Goal: Task Accomplishment & Management: Use online tool/utility

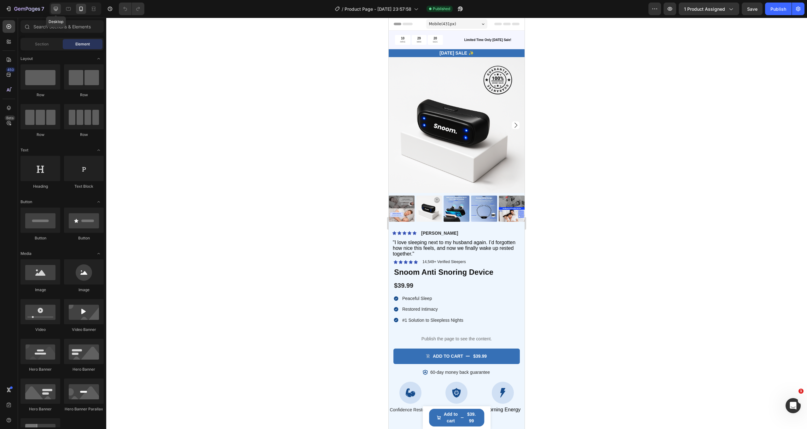
click at [55, 12] on div at bounding box center [56, 9] width 10 height 10
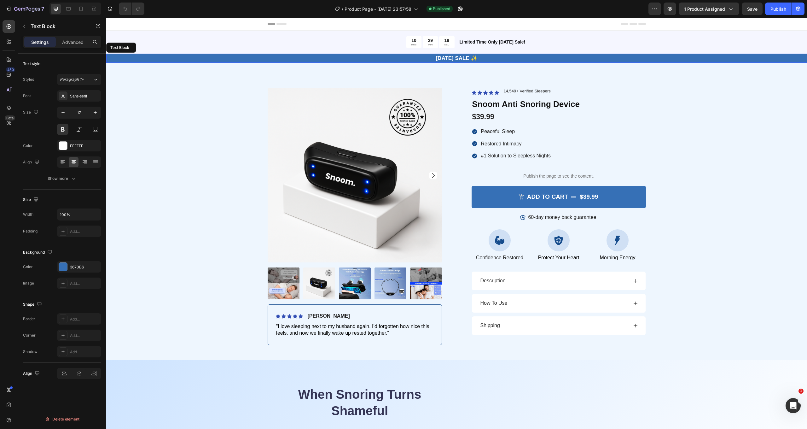
click at [492, 59] on p "[DATE] SALE ✨" at bounding box center [456, 58] width 699 height 8
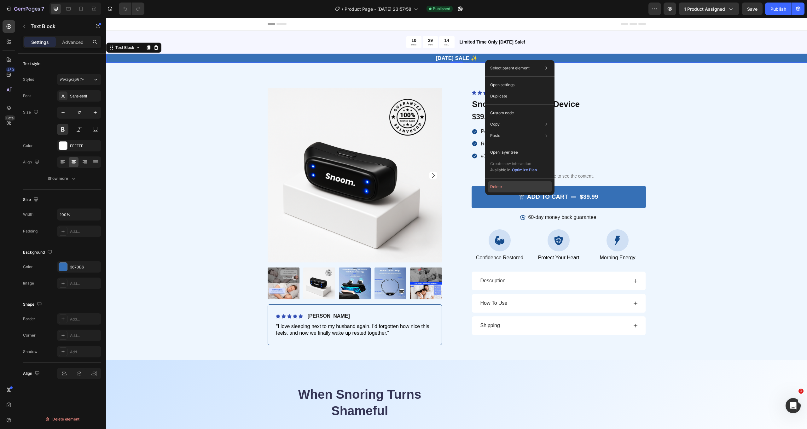
click at [496, 187] on button "Delete" at bounding box center [519, 186] width 64 height 11
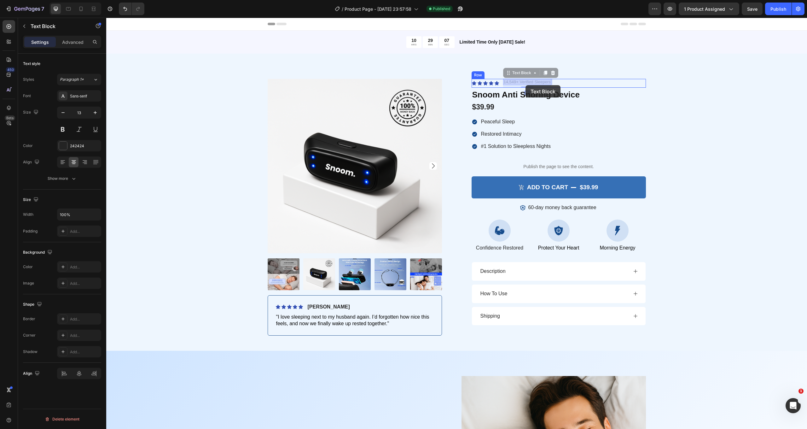
drag, startPoint x: 529, startPoint y: 81, endPoint x: 526, endPoint y: 84, distance: 4.2
click at [65, 164] on icon at bounding box center [63, 162] width 6 height 6
click at [75, 162] on icon at bounding box center [74, 162] width 4 height 1
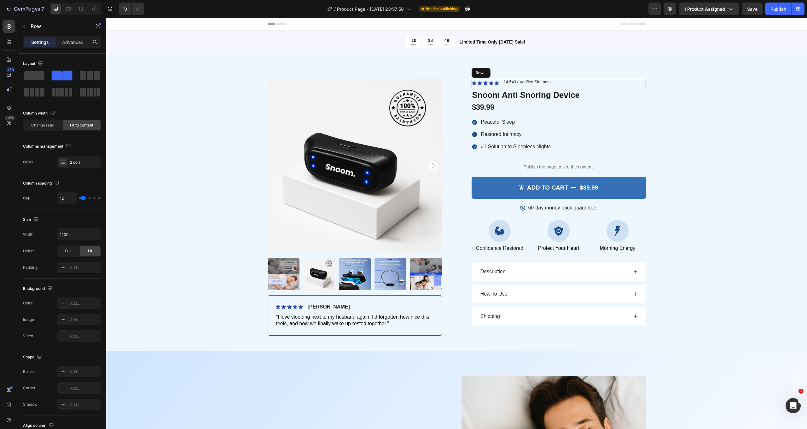
click at [556, 81] on div "Icon Icon Icon Icon Icon Icon List 14,549+ Verified Sleepers Text Block 8 Row" at bounding box center [558, 83] width 174 height 9
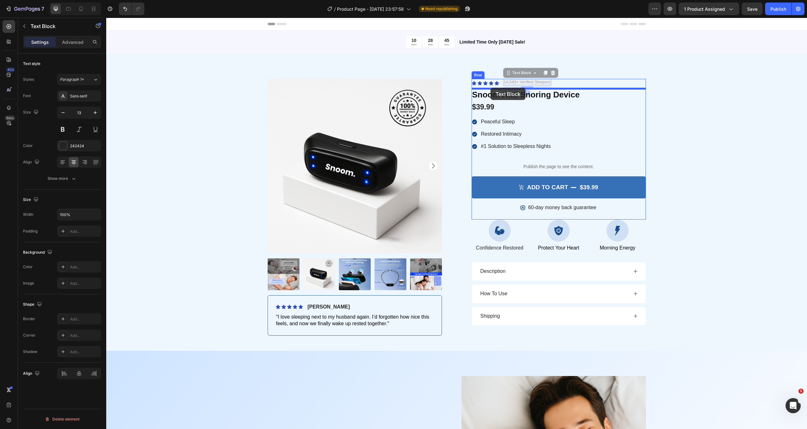
drag, startPoint x: 535, startPoint y: 81, endPoint x: 490, endPoint y: 88, distance: 45.2
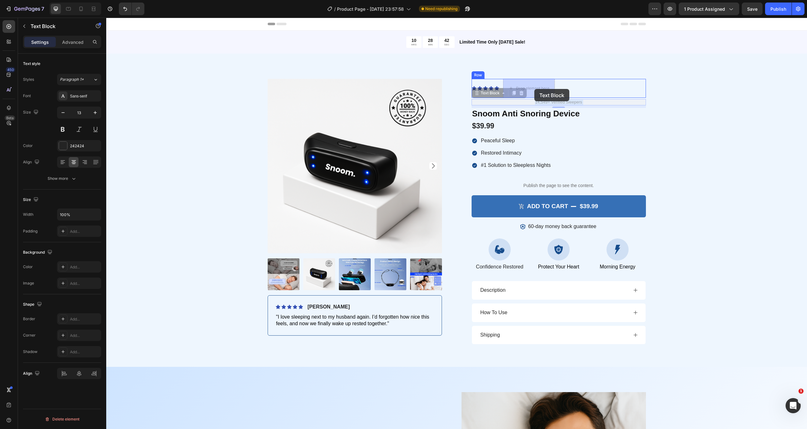
drag, startPoint x: 572, startPoint y: 102, endPoint x: 534, endPoint y: 89, distance: 39.7
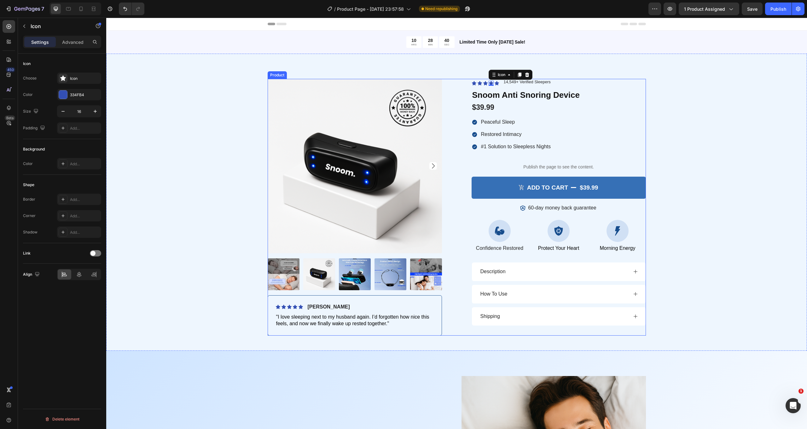
click at [465, 79] on div "Product Images Icon Icon Icon Icon Icon Icon List [PERSON_NAME] Text Block Row …" at bounding box center [457, 207] width 378 height 256
drag, startPoint x: 475, startPoint y: 84, endPoint x: 477, endPoint y: 76, distance: 8.1
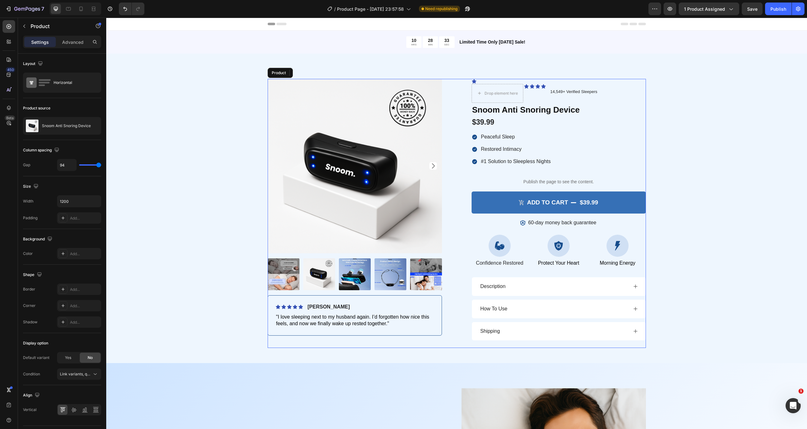
click at [452, 80] on div "Product Images Icon Icon Icon Icon Icon Icon List [PERSON_NAME] Text Block Row …" at bounding box center [457, 213] width 378 height 269
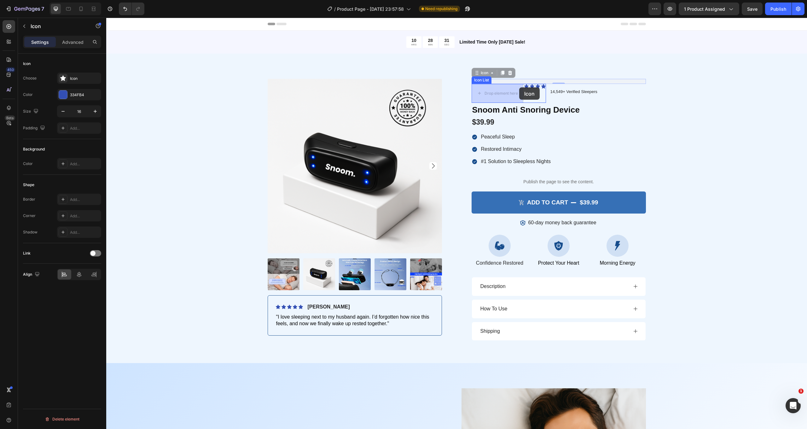
drag, startPoint x: 474, startPoint y: 80, endPoint x: 518, endPoint y: 87, distance: 45.1
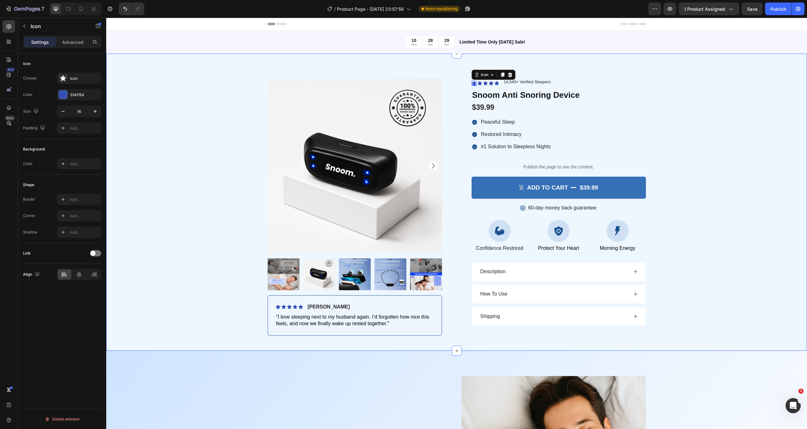
click at [561, 64] on div "Product Images Icon Icon Icon Icon Icon Icon List [PERSON_NAME] Text Block Row …" at bounding box center [456, 202] width 700 height 297
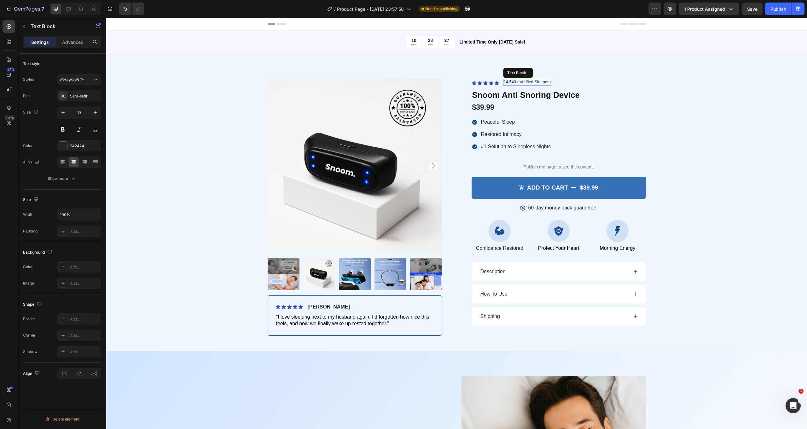
click at [510, 81] on p "14,549+ Verified Sleepers" at bounding box center [527, 81] width 47 height 5
click at [81, 42] on p "Advanced" at bounding box center [72, 42] width 21 height 7
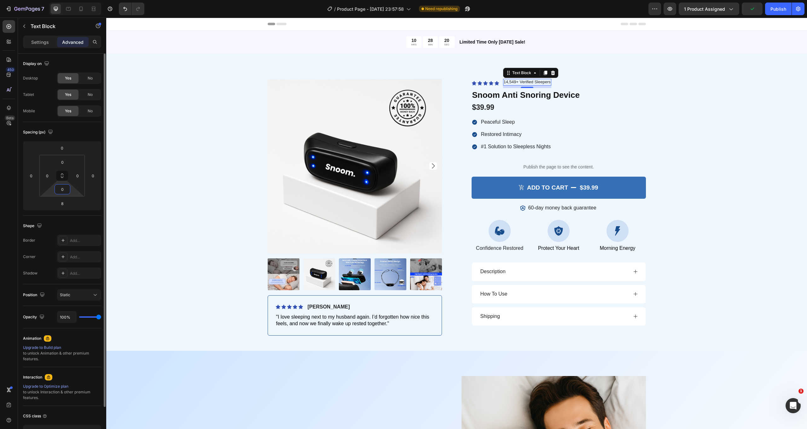
click at [72, 0] on html "7 / Product Page - [DATE] 23:57:58 Need republishing Preview 1 product assigned…" at bounding box center [403, 0] width 807 height 0
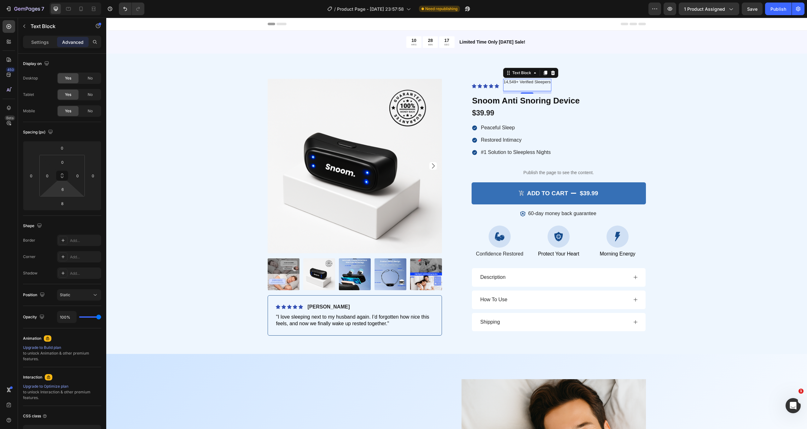
type input "0"
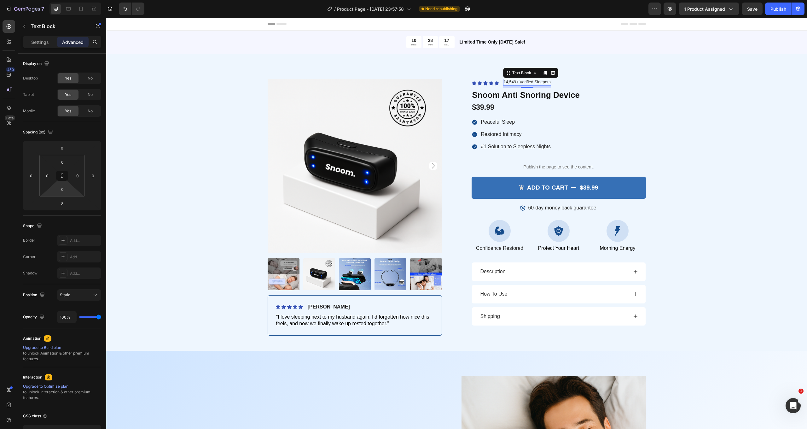
drag, startPoint x: 72, startPoint y: 189, endPoint x: 74, endPoint y: 201, distance: 11.8
click at [74, 0] on html "7 / Product Page - [DATE] 23:57:58 Need republishing Preview 1 product assigned…" at bounding box center [403, 0] width 807 height 0
drag, startPoint x: 42, startPoint y: 183, endPoint x: 36, endPoint y: 184, distance: 5.7
click at [36, 0] on html "7 / Product Page - [DATE] 23:57:58 Need republishing Preview 1 product assigned…" at bounding box center [403, 0] width 807 height 0
click at [45, 0] on html "7 / Product Page - [DATE] 23:57:58 Need republishing Preview 1 product assigned…" at bounding box center [403, 0] width 807 height 0
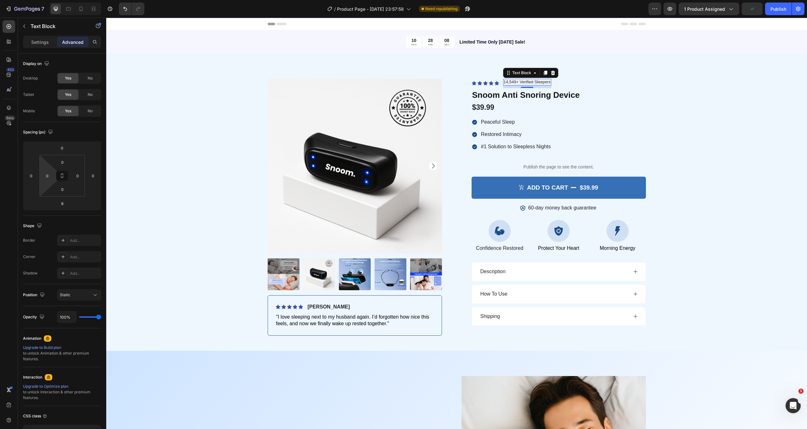
drag, startPoint x: 43, startPoint y: 169, endPoint x: 37, endPoint y: 174, distance: 8.0
click at [37, 0] on html "7 / Product Page - [DATE] 23:57:58 Need republishing Preview 1 product assigned…" at bounding box center [403, 0] width 807 height 0
drag, startPoint x: 42, startPoint y: 184, endPoint x: 33, endPoint y: 184, distance: 8.8
click at [33, 0] on html "7 / Product Page - [DATE] 23:57:58 Need republishing Preview 1 product assigned…" at bounding box center [403, 0] width 807 height 0
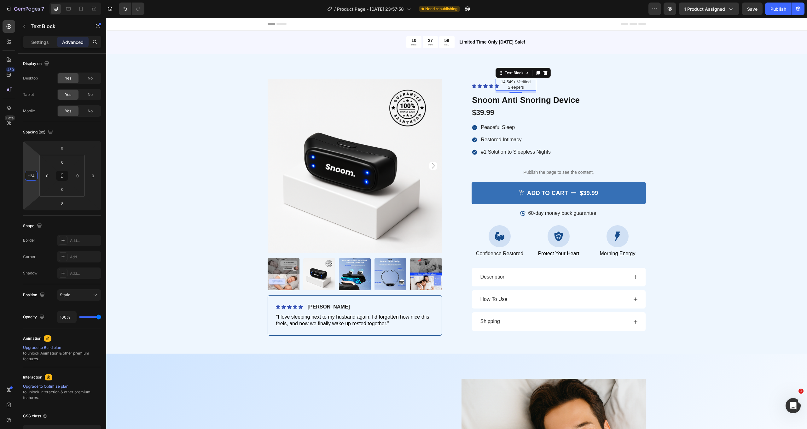
drag, startPoint x: 33, startPoint y: 169, endPoint x: 33, endPoint y: 173, distance: 4.1
click at [33, 0] on html "7 / Product Page - [DATE] 23:57:58 Need republishing Preview 1 product assigned…" at bounding box center [403, 0] width 807 height 0
type input "0"
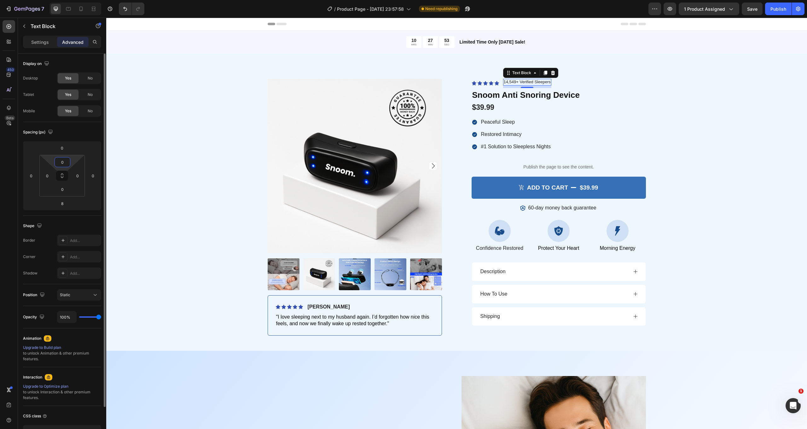
click at [45, 0] on html "7 / Product Page - [DATE] 23:57:58 Need republishing Preview 1 product assigned…" at bounding box center [403, 0] width 807 height 0
click at [74, 0] on html "7 / Product Page - [DATE] 23:57:58 Need republishing Preview 1 product assigned…" at bounding box center [403, 0] width 807 height 0
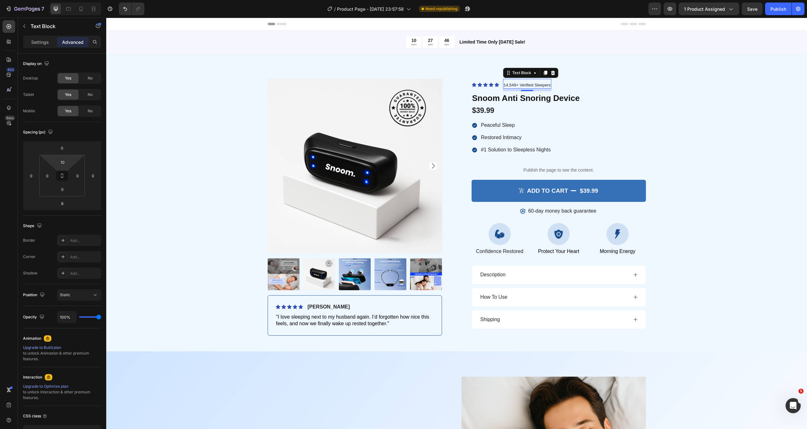
type input "8"
click at [74, 0] on html "7 / Product Page - [DATE] 23:57:58 Need republishing Preview 1 product assigned…" at bounding box center [403, 0] width 807 height 0
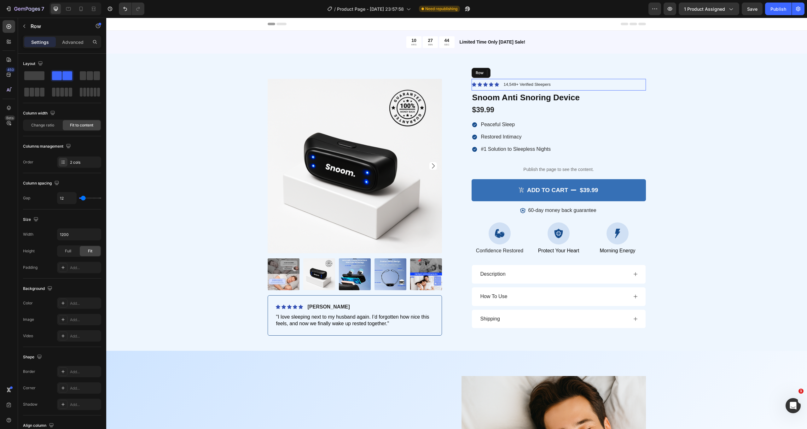
click at [586, 83] on div "Icon Icon Icon Icon Icon Icon List 14,549+ Verified Sleepers Text Block 8 Row" at bounding box center [558, 85] width 174 height 12
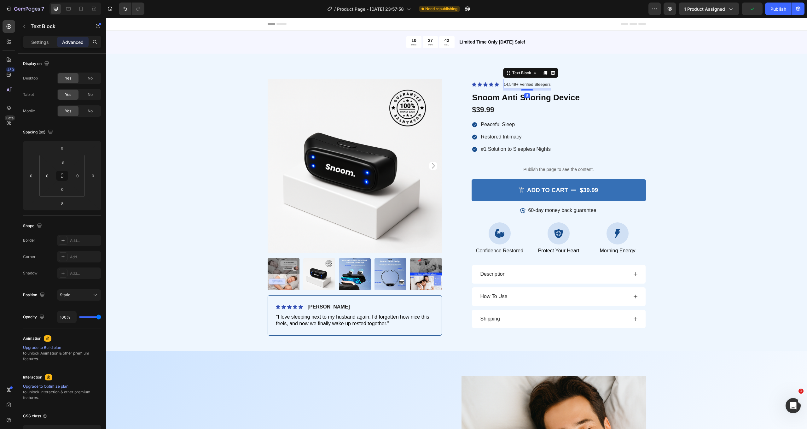
click at [513, 80] on div "14,549+ Verified Sleepers Text Block 8" at bounding box center [527, 83] width 48 height 9
click at [510, 83] on p "14,549+ Verified Sleepers" at bounding box center [527, 84] width 47 height 5
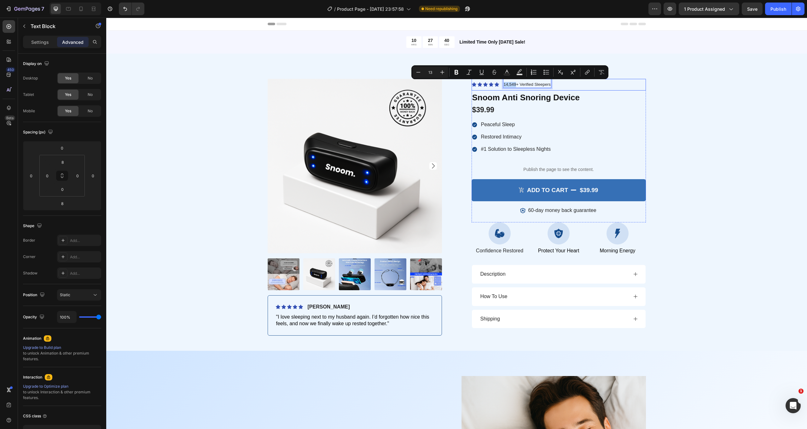
drag, startPoint x: 515, startPoint y: 83, endPoint x: 502, endPoint y: 83, distance: 13.6
click at [502, 83] on div "Icon Icon Icon Icon Icon Icon List 14,549+ Verified Sleepers Text Block 8 Row" at bounding box center [558, 85] width 174 height 12
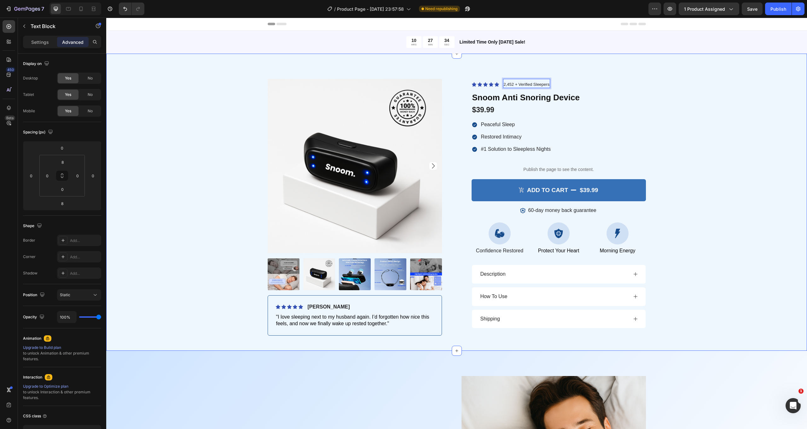
click at [571, 73] on div "Product Images Icon Icon Icon Icon Icon Icon List [PERSON_NAME] Text Block Row …" at bounding box center [456, 202] width 700 height 297
click at [516, 84] on p "2,452 + Verified Sleepers" at bounding box center [527, 84] width 46 height 5
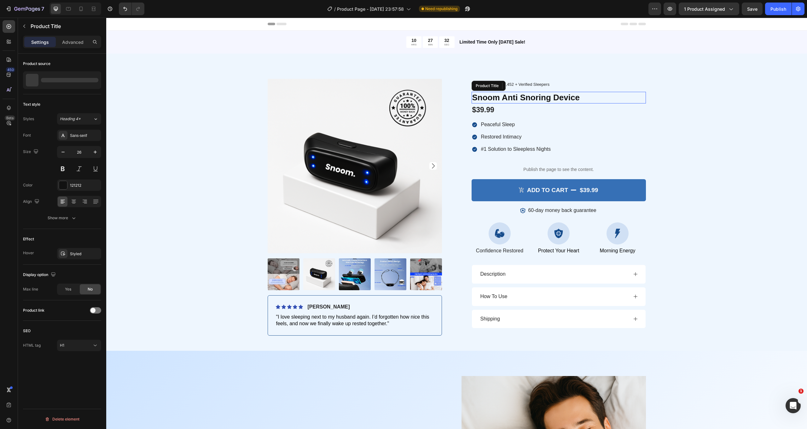
click at [602, 98] on h1 "Snoom Anti Snoring Device" at bounding box center [558, 98] width 174 height 12
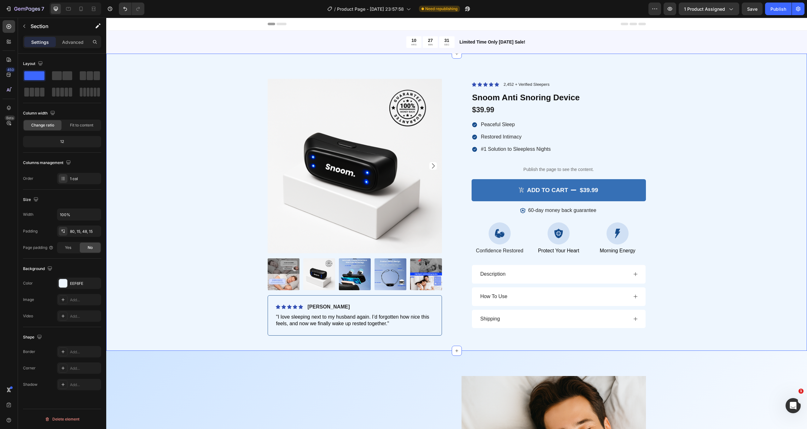
click at [646, 88] on div "Product Images Icon Icon Icon Icon Icon Icon List [PERSON_NAME] Text Block Row …" at bounding box center [456, 207] width 691 height 257
click at [522, 147] on p "#1 Solution to Sleepless Nights" at bounding box center [516, 149] width 70 height 7
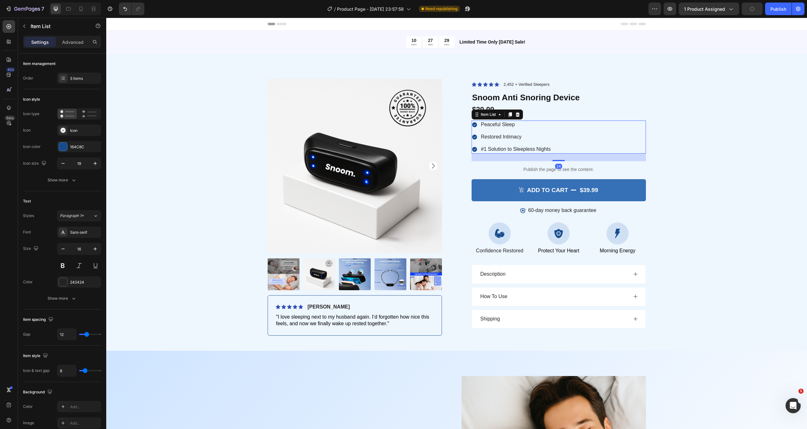
click at [522, 147] on p "#1 Solution to Sleepless Nights" at bounding box center [516, 149] width 70 height 7
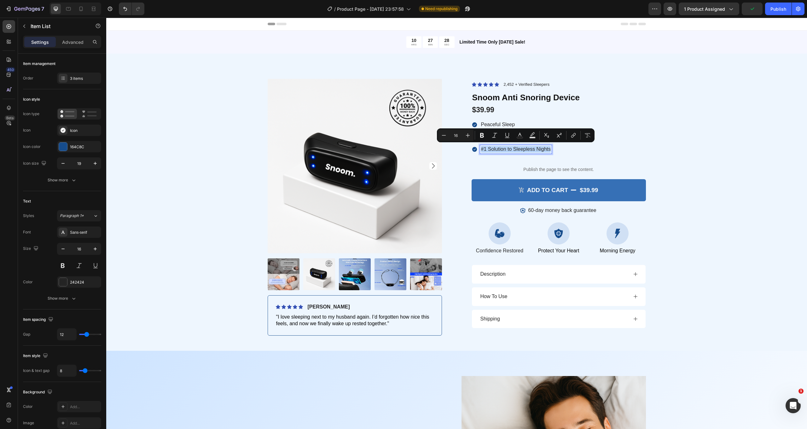
copy p "#1 Solution to Sleepless Nights"
click at [504, 122] on p "Peaceful Sleep" at bounding box center [516, 124] width 70 height 7
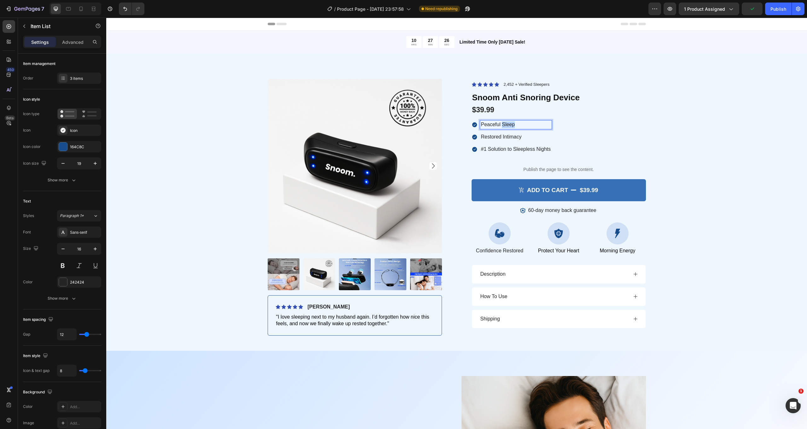
click at [504, 122] on p "Peaceful Sleep" at bounding box center [516, 124] width 70 height 7
click at [528, 135] on p "Restored Intimacy" at bounding box center [516, 137] width 70 height 7
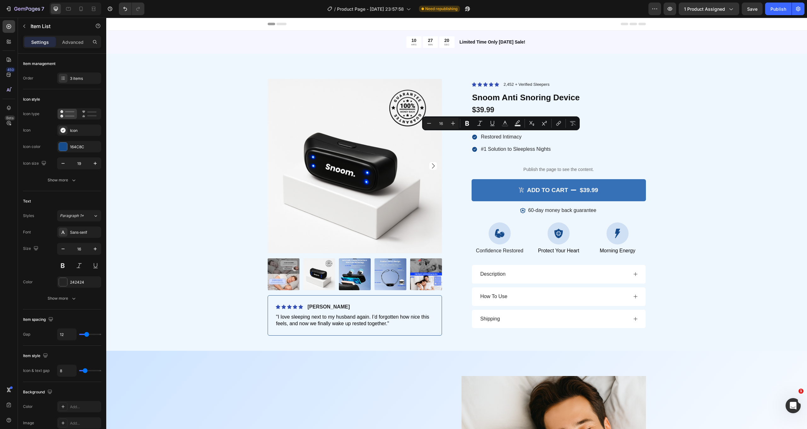
click at [595, 141] on div "#1 Solution to Sleepless Nights Restored Intimacy #1 Solution to Sleepless Nigh…" at bounding box center [558, 136] width 174 height 33
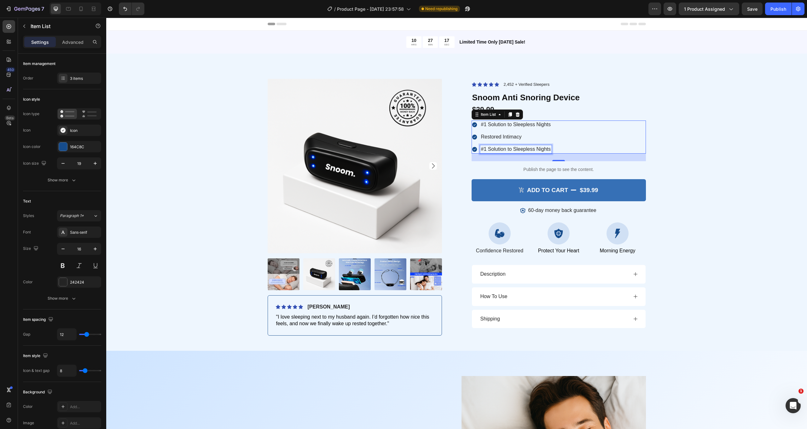
click at [521, 146] on p "#1 Solution to Sleepless Nights" at bounding box center [516, 149] width 70 height 7
click at [677, 141] on div "Product Images Icon Icon Icon Icon Icon Icon List [PERSON_NAME] Text Block Row …" at bounding box center [456, 207] width 691 height 257
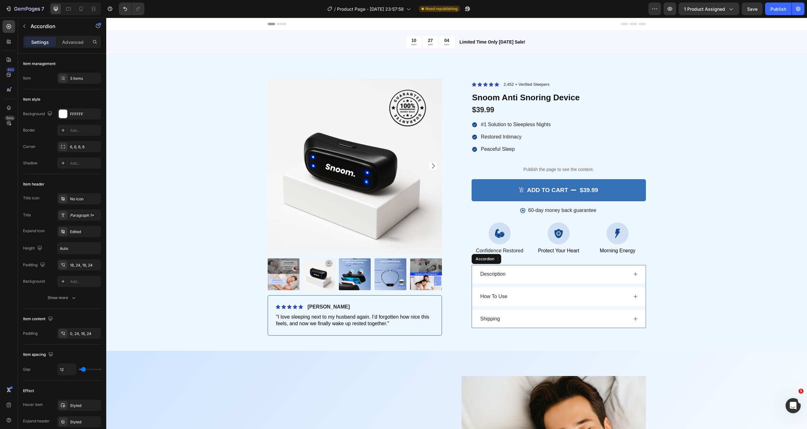
click at [501, 293] on p "How To Use" at bounding box center [493, 296] width 27 height 7
click at [513, 135] on p "Restored Intimacy" at bounding box center [516, 137] width 70 height 7
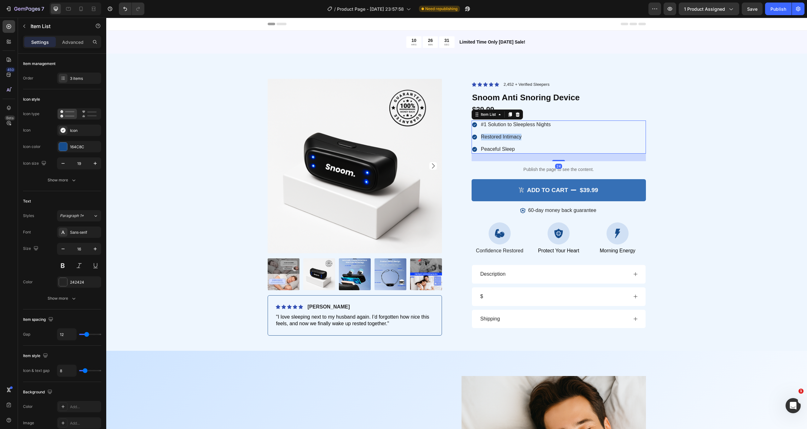
click at [513, 135] on p "Restored Intimacy" at bounding box center [516, 137] width 70 height 7
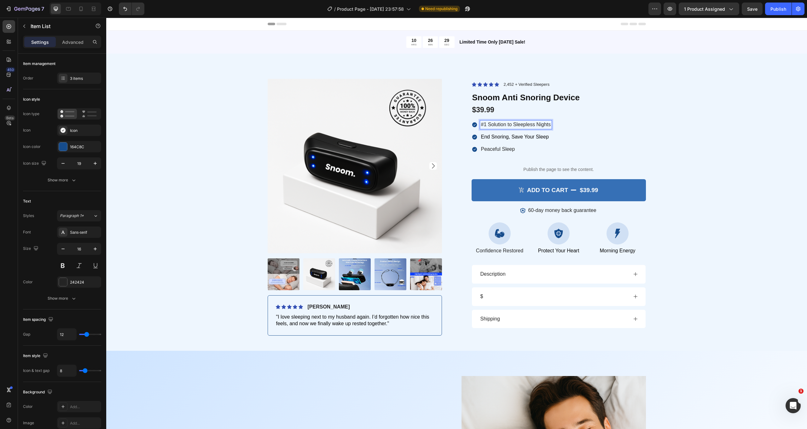
click at [606, 130] on div "#1 Solution to Sleepless Nights End Snoring, Save Your Sleep Peaceful Sleep" at bounding box center [558, 136] width 174 height 33
click at [513, 147] on p "Peaceful Sleep" at bounding box center [516, 149] width 70 height 7
click at [611, 132] on div "#1 Solution to Sleepless Nights End Snoring, Save Your Sleep Reignite Intimacy …" at bounding box center [558, 136] width 174 height 33
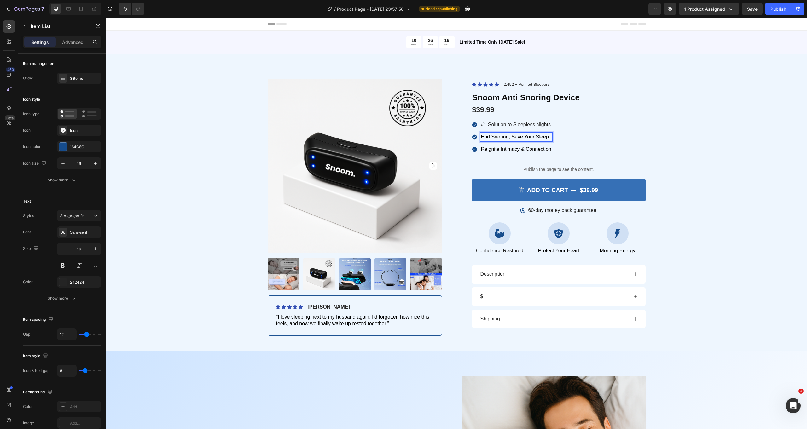
click at [600, 135] on div "#1 Solution to Sleepless Nights End Snoring, Save Your Sleep Reignite Intimacy …" at bounding box center [558, 136] width 174 height 33
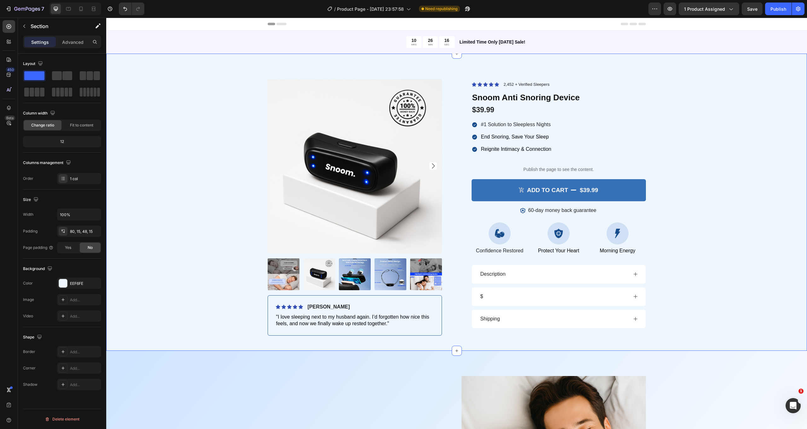
click at [650, 143] on div "Product Images Icon Icon Icon Icon Icon Icon List [PERSON_NAME] Text Block Row …" at bounding box center [456, 207] width 691 height 257
click at [489, 250] on p "Confidence Restored" at bounding box center [499, 250] width 55 height 7
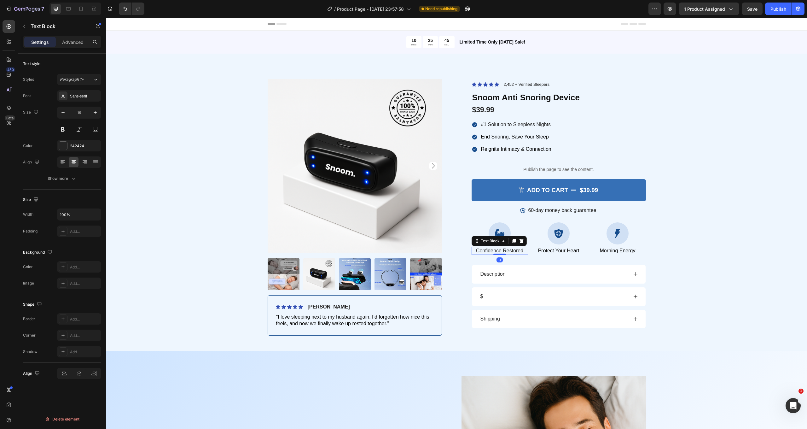
click at [492, 249] on p "Confidence Restored" at bounding box center [499, 250] width 55 height 7
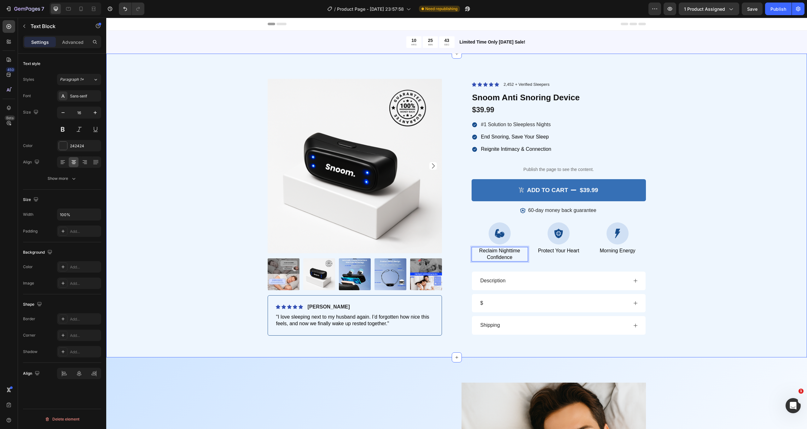
click at [690, 234] on div "Product Images Icon Icon Icon Icon Icon Icon List [PERSON_NAME] Text Block Row …" at bounding box center [456, 210] width 691 height 263
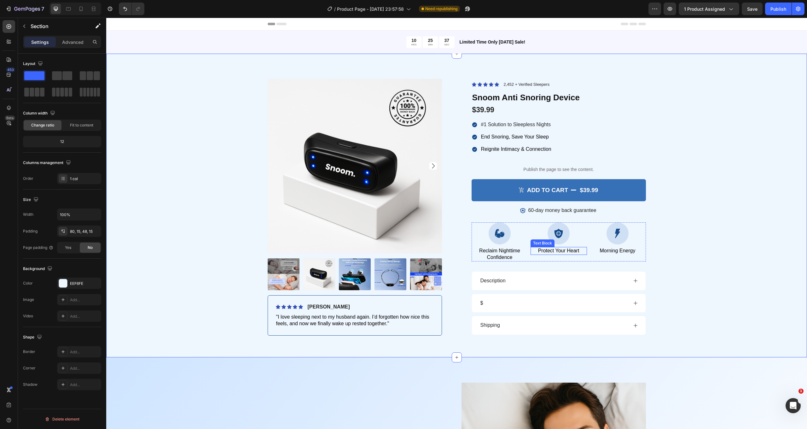
click at [558, 248] on span "Protect Your Heart" at bounding box center [558, 250] width 41 height 5
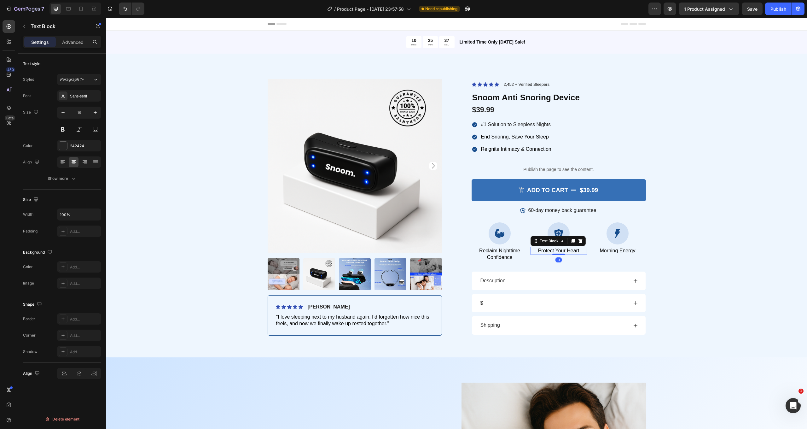
click at [558, 248] on span "Protect Your Heart" at bounding box center [558, 250] width 41 height 5
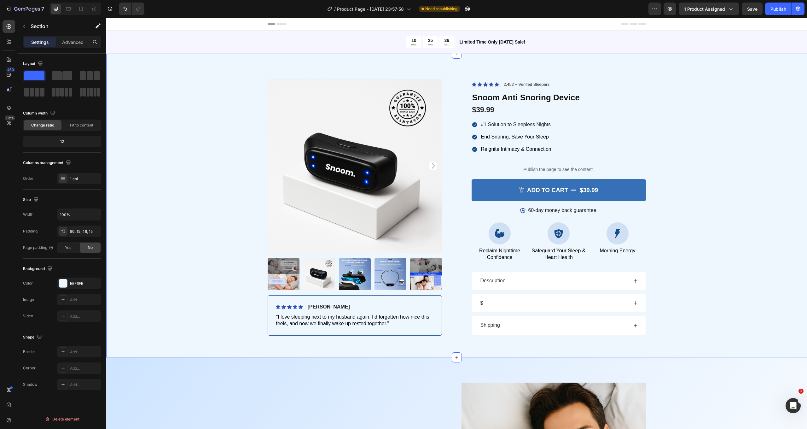
click at [685, 235] on div "Product Images Icon Icon Icon Icon Icon Icon List [PERSON_NAME] Text Block Row …" at bounding box center [456, 210] width 691 height 263
click at [615, 248] on span "Morning Energy" at bounding box center [618, 250] width 36 height 5
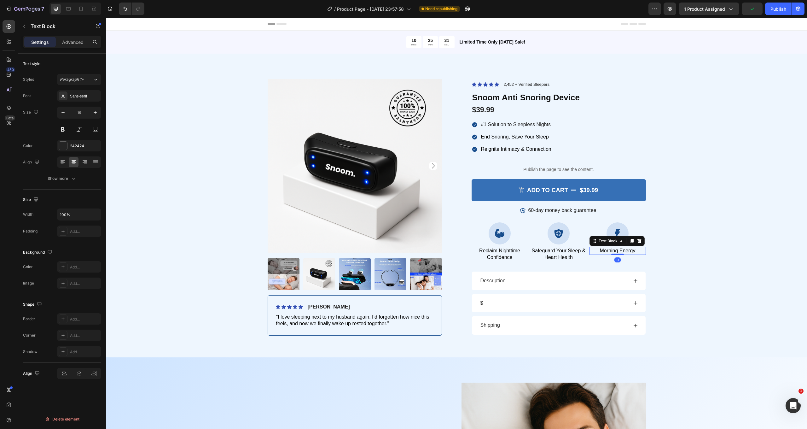
click at [615, 248] on span "Morning Energy" at bounding box center [618, 250] width 36 height 5
click at [703, 243] on div "Product Images Icon Icon Icon Icon Icon Icon List [PERSON_NAME] Text Block Row …" at bounding box center [456, 210] width 691 height 263
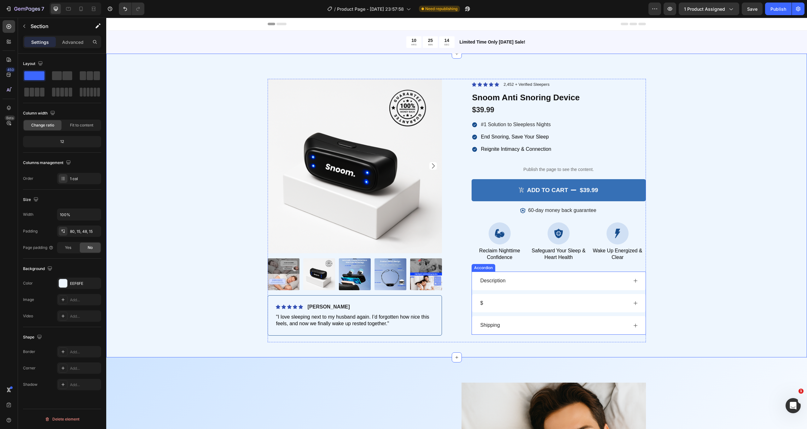
click at [492, 303] on div "$" at bounding box center [553, 303] width 148 height 9
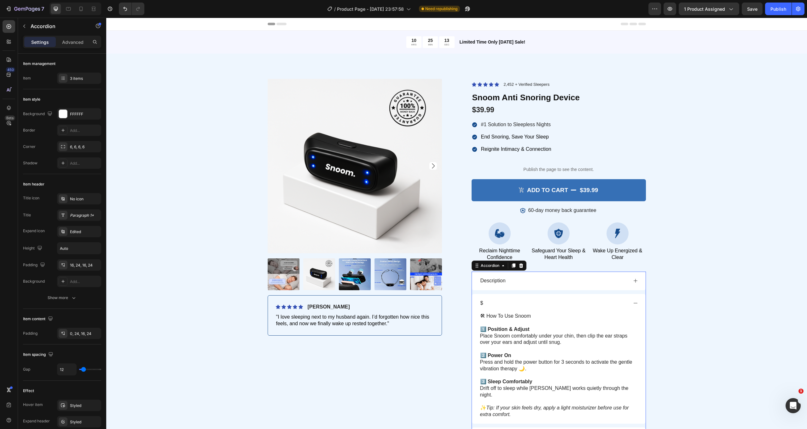
click at [486, 300] on div "$" at bounding box center [553, 303] width 148 height 9
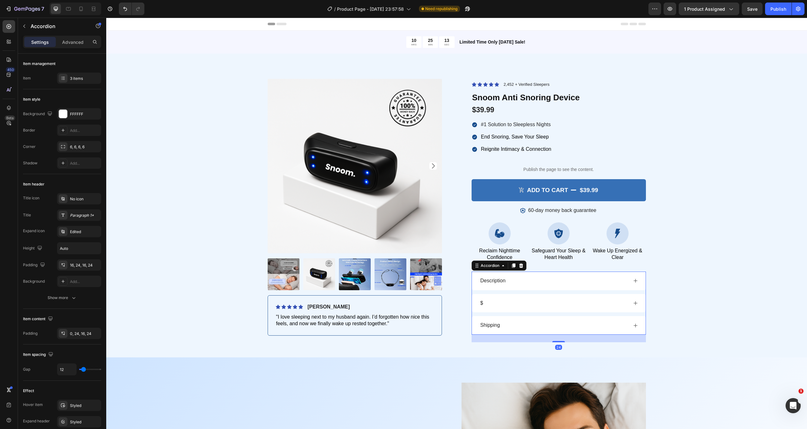
click at [483, 299] on div "$" at bounding box center [481, 303] width 5 height 9
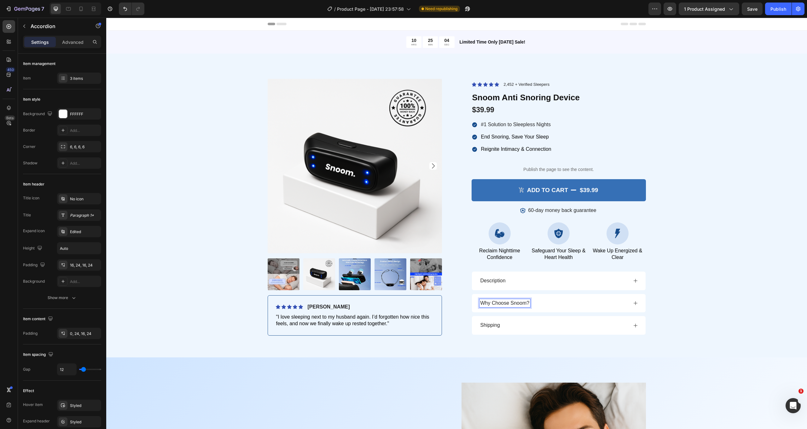
click at [575, 299] on div "Why Choose Snoom?" at bounding box center [553, 303] width 148 height 9
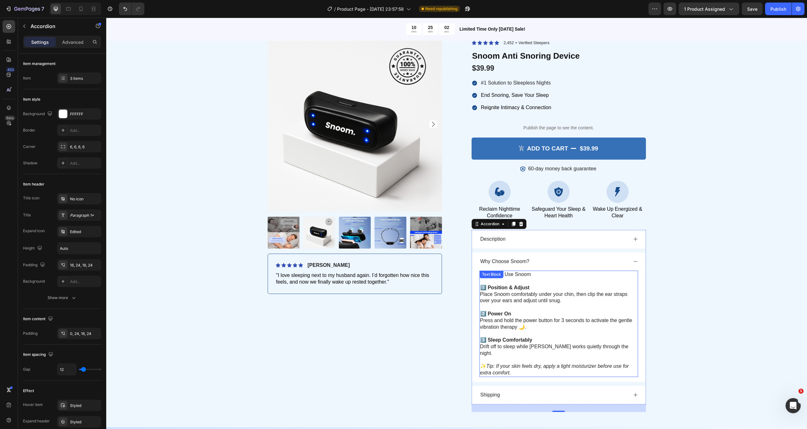
scroll to position [88, 0]
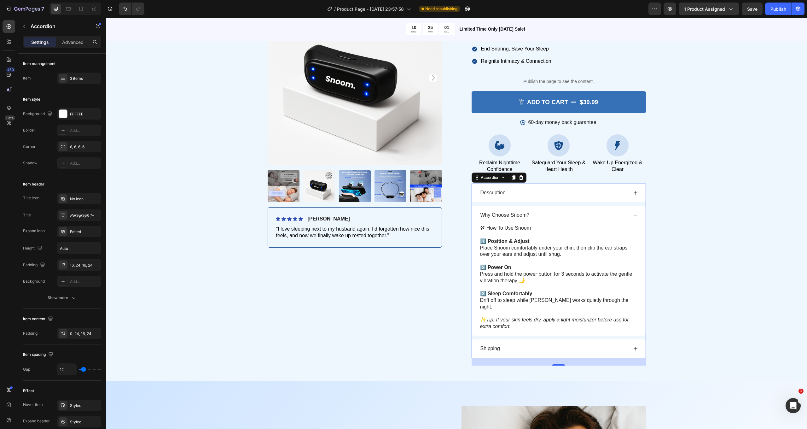
click at [533, 196] on div "Description" at bounding box center [559, 192] width 174 height 19
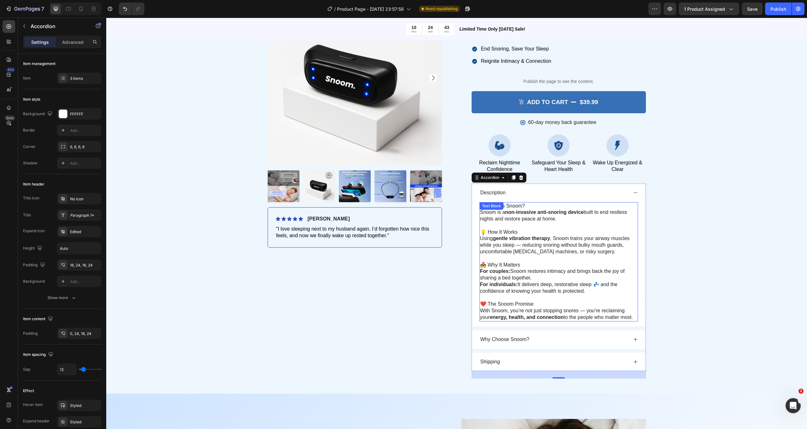
click at [510, 223] on p at bounding box center [558, 225] width 157 height 7
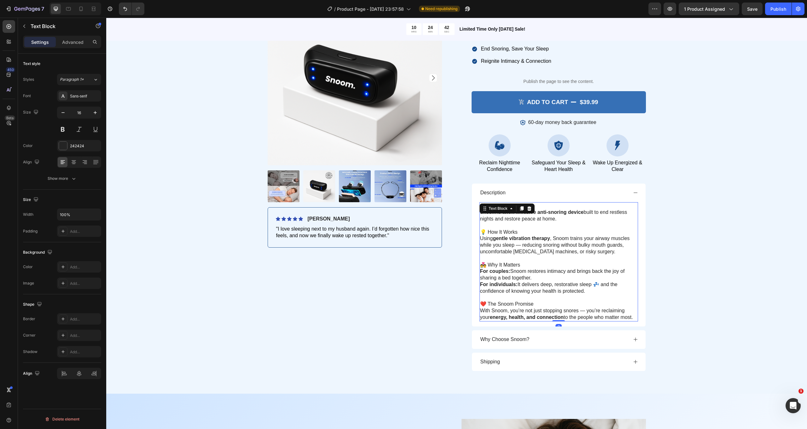
click at [513, 239] on p "Using gentle vibration therapy , Snoom trains your airway muscles while you sle…" at bounding box center [558, 245] width 157 height 20
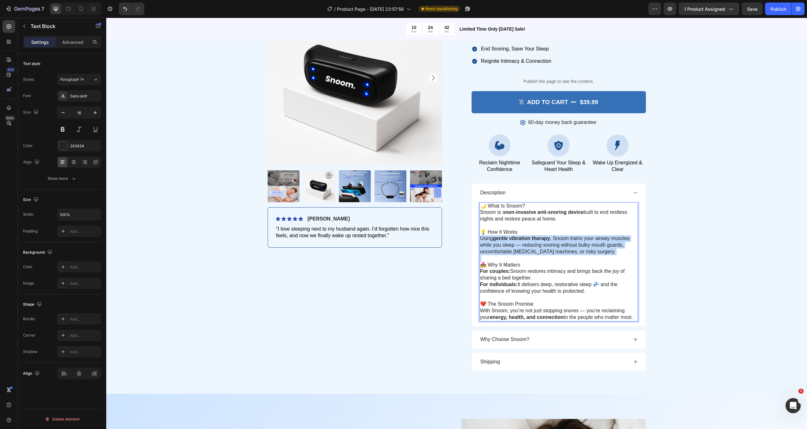
click at [513, 239] on p "Using gentle vibration therapy , Snoom trains your airway muscles while you sle…" at bounding box center [558, 245] width 157 height 20
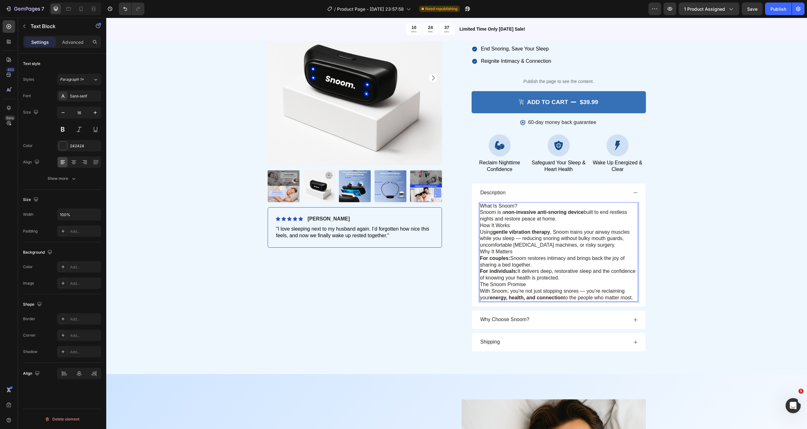
click at [559, 214] on p "Snoom is a non-invasive anti-snoring device built to end restless nights and re…" at bounding box center [558, 215] width 157 height 13
click at [559, 213] on p "Snoom is a non-invasive anti-snoring device built to end restless nights and re…" at bounding box center [558, 215] width 157 height 13
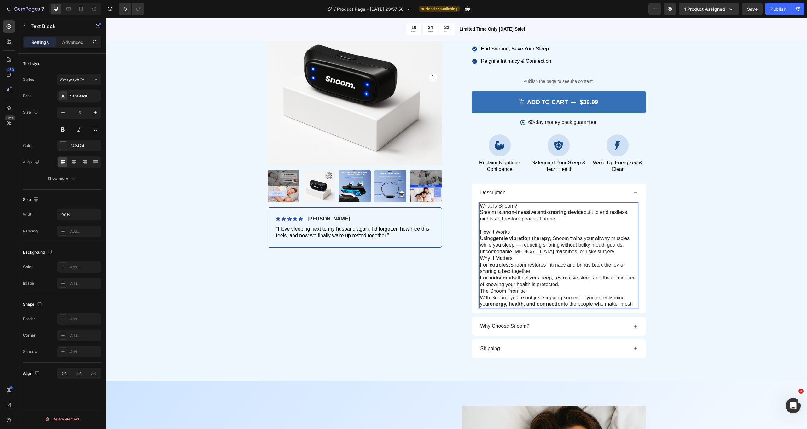
click at [525, 249] on p "Using gentle vibration therapy , Snoom trains your airway muscles while you sle…" at bounding box center [558, 245] width 157 height 20
click at [517, 255] on p "Why It Matters" at bounding box center [558, 258] width 157 height 7
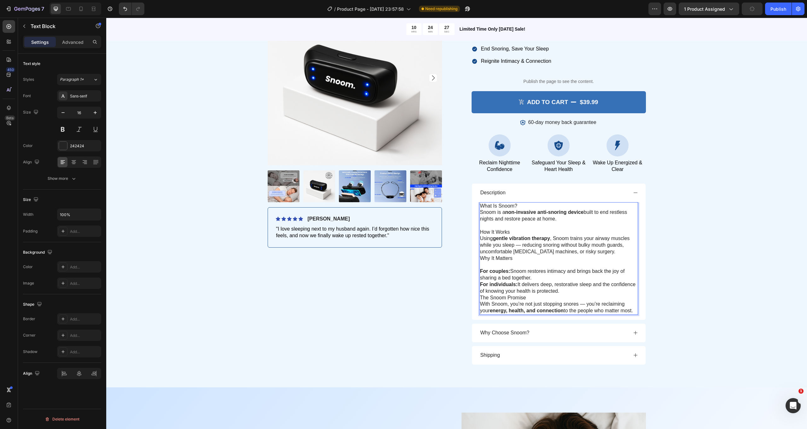
click at [520, 203] on p "What Is Snoom?" at bounding box center [558, 206] width 157 height 7
click at [519, 204] on p "What Is Snoom?" at bounding box center [558, 206] width 157 height 7
drag, startPoint x: 519, startPoint y: 202, endPoint x: 477, endPoint y: 202, distance: 42.5
click at [477, 202] on div "What Is Snoom? Snoom is a non-invasive anti-snoring device built to end restles…" at bounding box center [559, 261] width 174 height 118
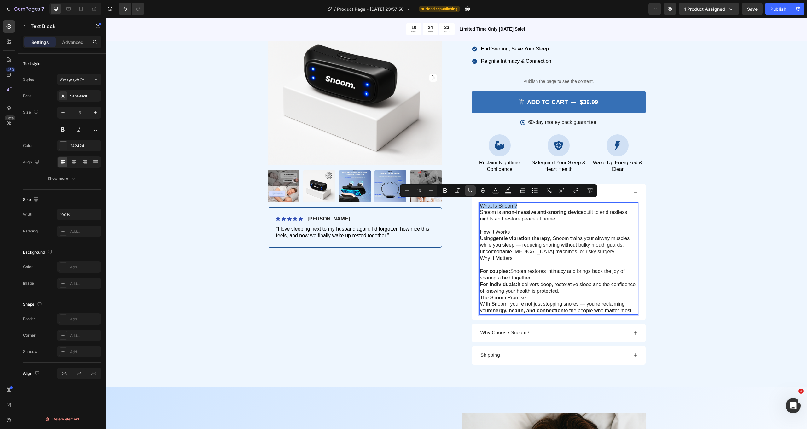
click at [471, 188] on icon "Editor contextual toolbar" at bounding box center [470, 190] width 6 height 6
click at [445, 192] on icon "Editor contextual toolbar" at bounding box center [445, 190] width 4 height 5
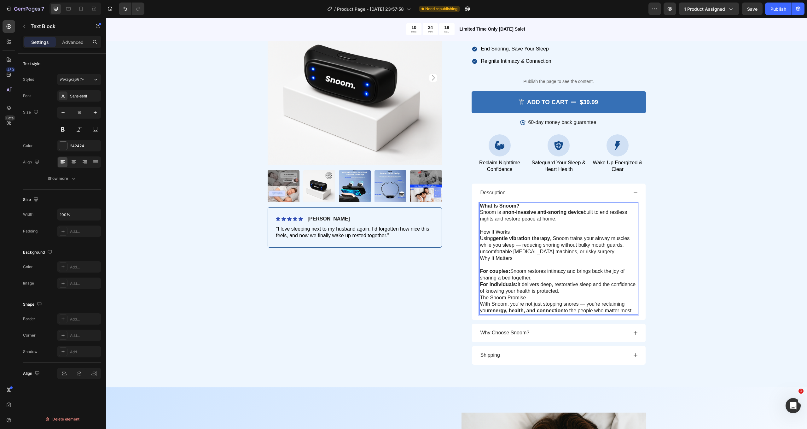
click at [511, 229] on p "How It Works" at bounding box center [558, 232] width 157 height 7
drag, startPoint x: 515, startPoint y: 225, endPoint x: 481, endPoint y: 227, distance: 34.4
click at [481, 229] on p "How It Works?" at bounding box center [558, 232] width 157 height 7
click at [514, 229] on p "How It Works?" at bounding box center [558, 232] width 157 height 7
drag, startPoint x: 513, startPoint y: 228, endPoint x: 482, endPoint y: 228, distance: 30.9
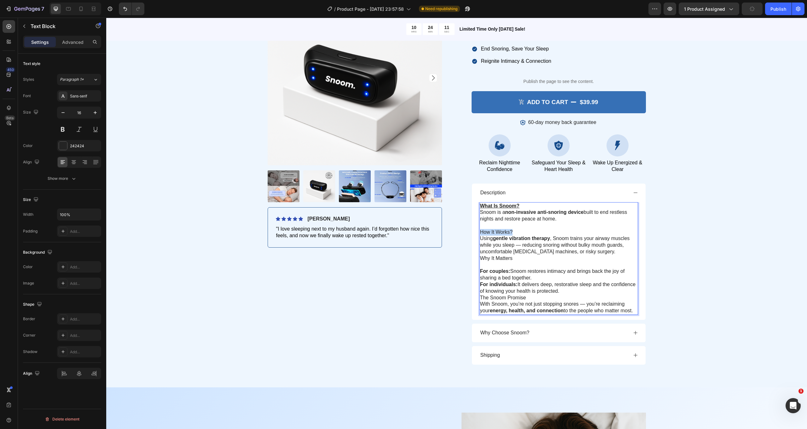
click at [481, 229] on p "How It Works?" at bounding box center [558, 232] width 157 height 7
click at [486, 229] on p "How It Works?" at bounding box center [558, 232] width 157 height 7
click at [511, 229] on p "How It Works?" at bounding box center [558, 232] width 157 height 7
drag, startPoint x: 513, startPoint y: 227, endPoint x: 479, endPoint y: 227, distance: 34.0
click at [478, 227] on div "What Is Snoom? Snoom is a non-invasive anti-snoring device built to end restles…" at bounding box center [559, 261] width 174 height 118
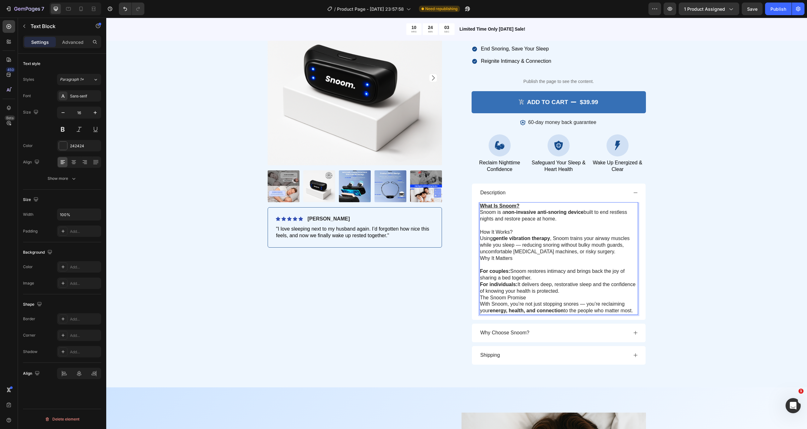
click at [498, 203] on u "What Is Snoom?" at bounding box center [499, 205] width 39 height 5
drag, startPoint x: 517, startPoint y: 203, endPoint x: 497, endPoint y: 204, distance: 20.8
click at [497, 204] on u "What Is Snoom?" at bounding box center [499, 205] width 39 height 5
click at [515, 229] on p "How It Works?" at bounding box center [558, 232] width 157 height 7
drag, startPoint x: 515, startPoint y: 227, endPoint x: 481, endPoint y: 228, distance: 34.0
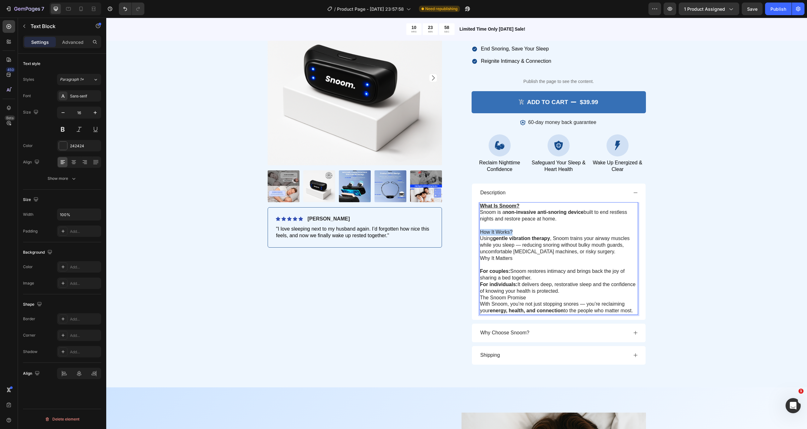
click at [481, 229] on p "How It Works?" at bounding box center [558, 232] width 157 height 7
click at [471, 240] on div "Product Images Icon Icon Icon Icon Icon Icon List [PERSON_NAME] Text Block Row …" at bounding box center [457, 181] width 378 height 381
click at [516, 229] on p "How It Works?" at bounding box center [558, 232] width 157 height 7
drag, startPoint x: 516, startPoint y: 226, endPoint x: 481, endPoint y: 229, distance: 35.4
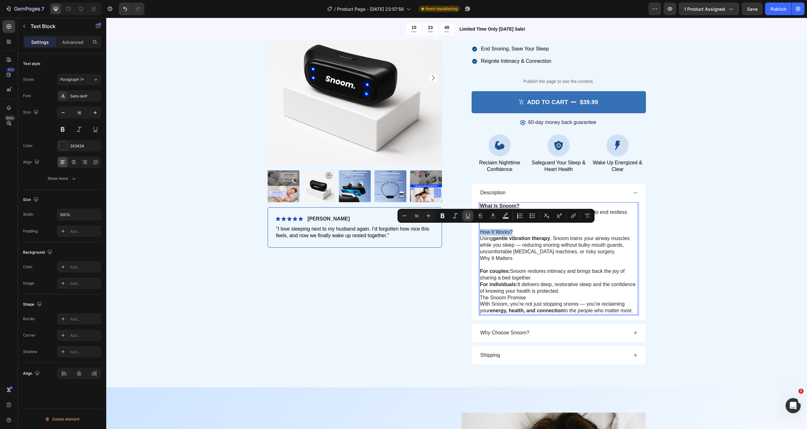
click at [465, 218] on icon "Editor contextual toolbar" at bounding box center [467, 215] width 6 height 6
click at [443, 217] on icon "Editor contextual toolbar" at bounding box center [442, 215] width 4 height 5
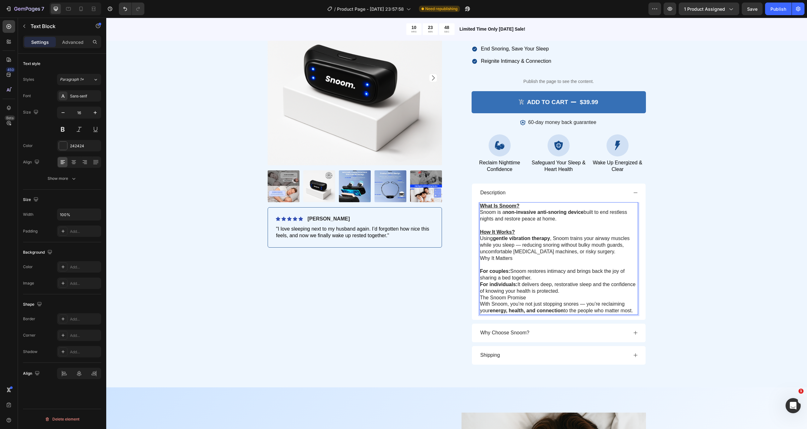
click at [502, 255] on p "Why It Matters" at bounding box center [558, 258] width 157 height 7
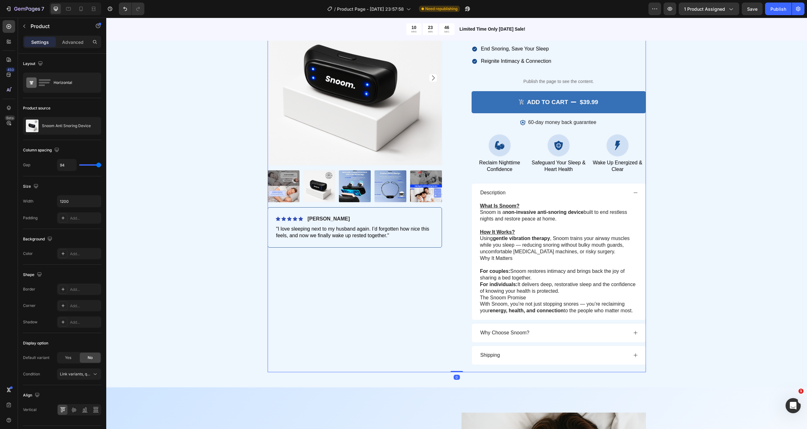
click at [465, 253] on div "Product Images Icon Icon Icon Icon Icon Icon List [PERSON_NAME] Text Block Row …" at bounding box center [457, 181] width 378 height 381
click at [595, 246] on p "Using gentle vibration therapy , Snoom trains your airway muscles while you sle…" at bounding box center [558, 245] width 157 height 20
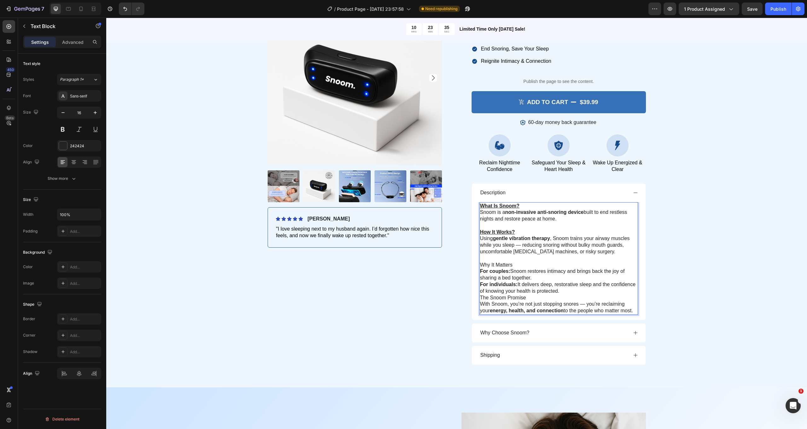
click at [512, 262] on p "Why It Matters" at bounding box center [558, 265] width 157 height 7
drag, startPoint x: 519, startPoint y: 258, endPoint x: 480, endPoint y: 261, distance: 39.2
click at [480, 262] on p "Why It Matters?" at bounding box center [558, 265] width 157 height 7
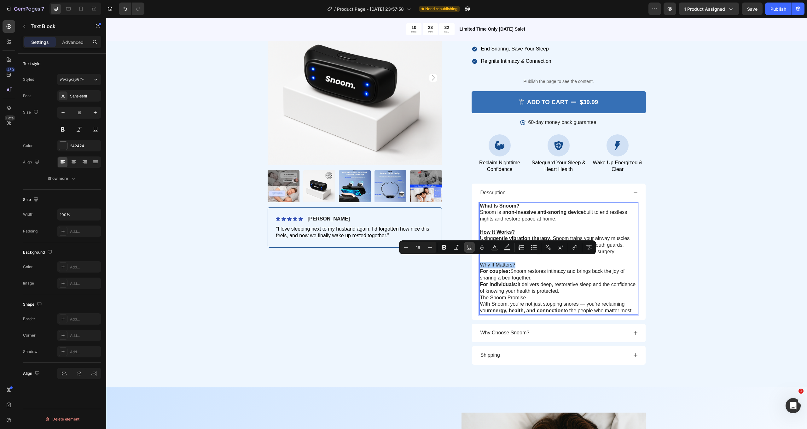
click at [469, 247] on icon "Editor contextual toolbar" at bounding box center [469, 247] width 6 height 6
click at [443, 247] on icon "Editor contextual toolbar" at bounding box center [444, 247] width 4 height 5
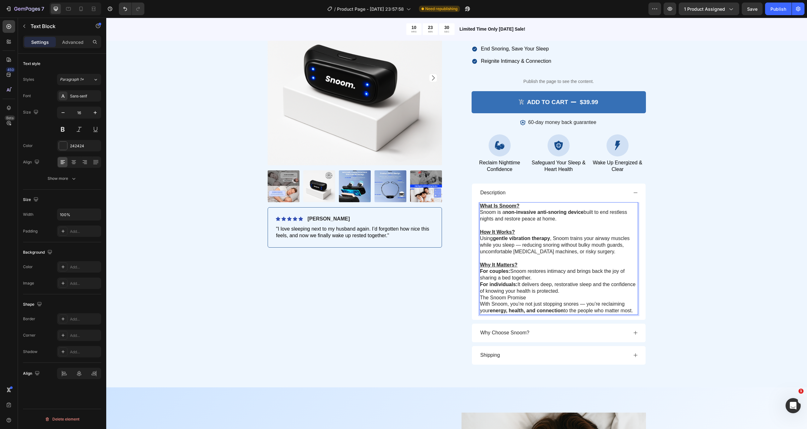
click at [527, 275] on p "For couples: Snoom restores intimacy and brings back the joy of sharing a bed t…" at bounding box center [558, 281] width 157 height 26
click at [565, 283] on p "For couples: Snoom restores intimacy and brings back the joy of sharing a bed t…" at bounding box center [558, 281] width 157 height 26
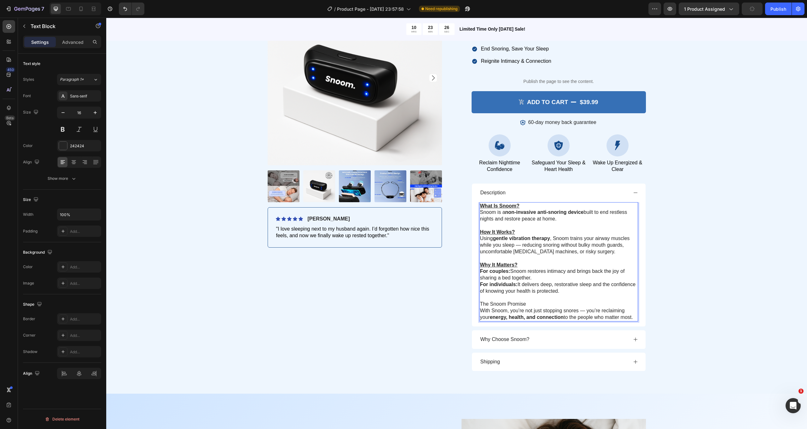
click at [525, 301] on p "The Snoom Promise" at bounding box center [558, 304] width 157 height 7
drag, startPoint x: 531, startPoint y: 296, endPoint x: 478, endPoint y: 297, distance: 52.6
click at [478, 297] on div "What Is Snoom? Snoom is a non-invasive anti-snoring device built to end restles…" at bounding box center [559, 264] width 174 height 124
click at [466, 291] on div "Product Images Icon Icon Icon Icon Icon Icon List [PERSON_NAME] Text Block Row …" at bounding box center [457, 185] width 378 height 388
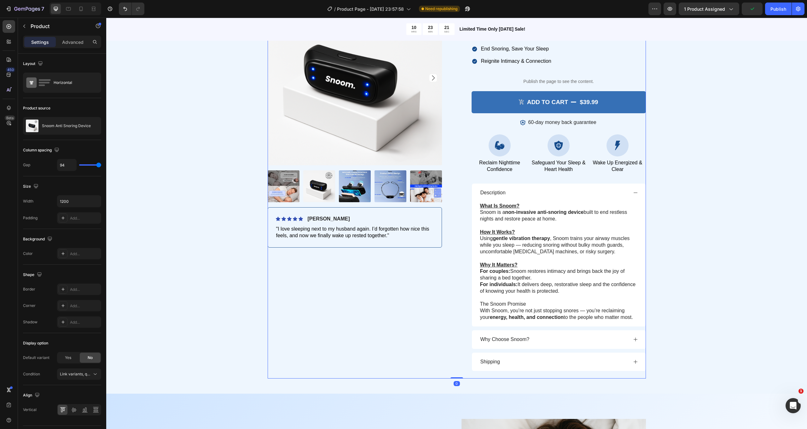
click at [416, 294] on div "Product Images Icon Icon Icon Icon Icon Icon List [PERSON_NAME] Text Block Row …" at bounding box center [355, 185] width 174 height 388
click at [533, 301] on p "The Snoom Promise" at bounding box center [558, 304] width 157 height 7
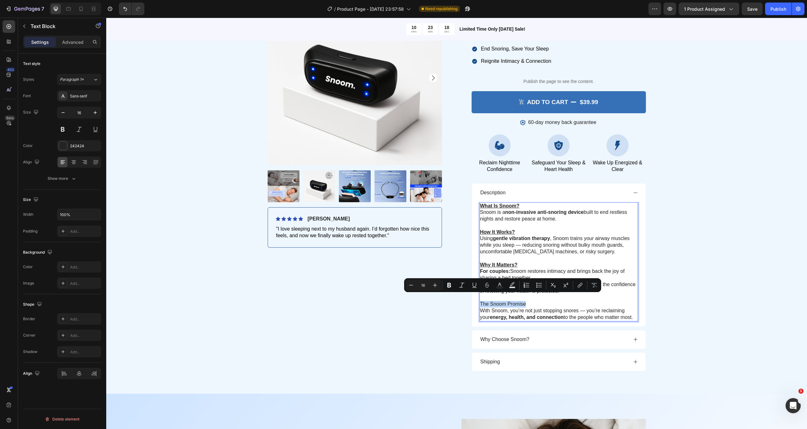
drag, startPoint x: 527, startPoint y: 297, endPoint x: 480, endPoint y: 298, distance: 47.6
click at [475, 283] on icon "Editor contextual toolbar" at bounding box center [474, 285] width 6 height 6
click at [451, 285] on icon "Editor contextual toolbar" at bounding box center [449, 285] width 6 height 6
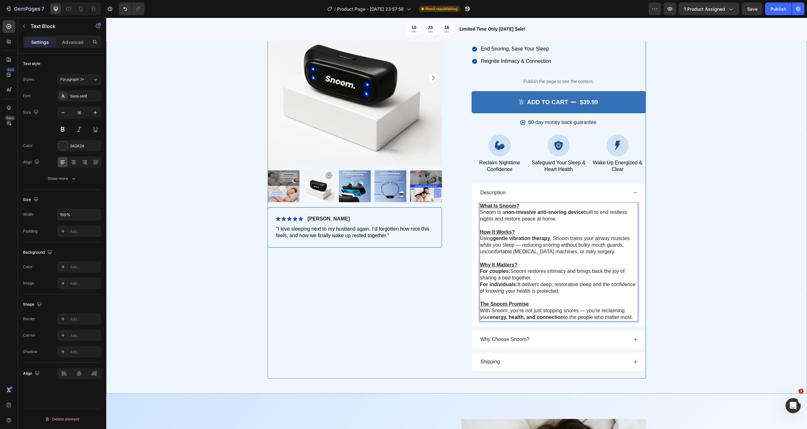
click at [460, 254] on div "Product Images Icon Icon Icon Icon Icon Icon List [PERSON_NAME] Text Block Row …" at bounding box center [457, 185] width 378 height 388
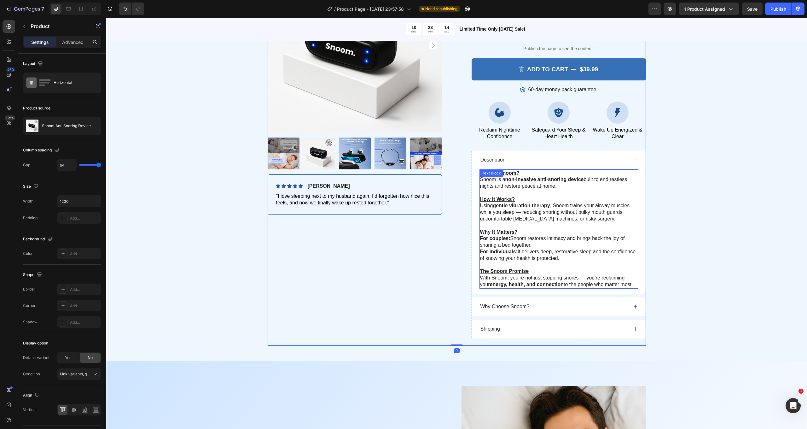
scroll to position [124, 0]
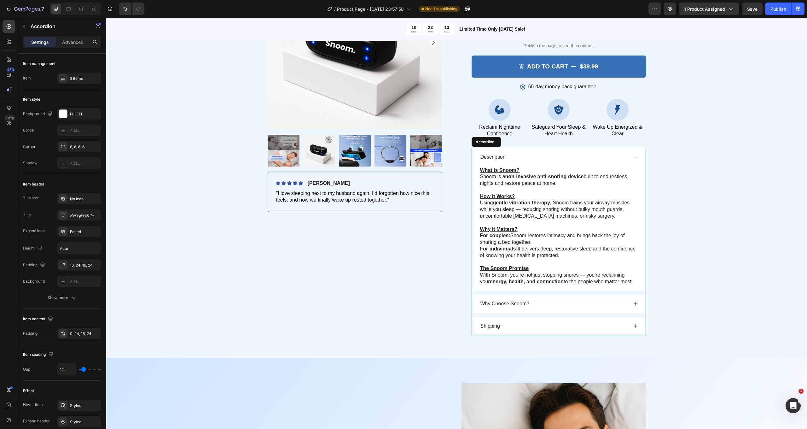
click at [543, 299] on div "Why Choose Snoom?" at bounding box center [553, 303] width 148 height 9
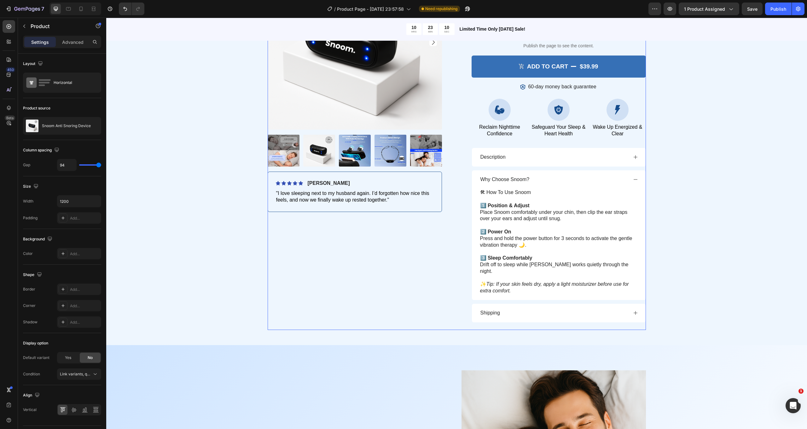
click at [461, 191] on div "Product Images Icon Icon Icon Icon Icon Icon List [PERSON_NAME] Text Block Row …" at bounding box center [457, 142] width 378 height 374
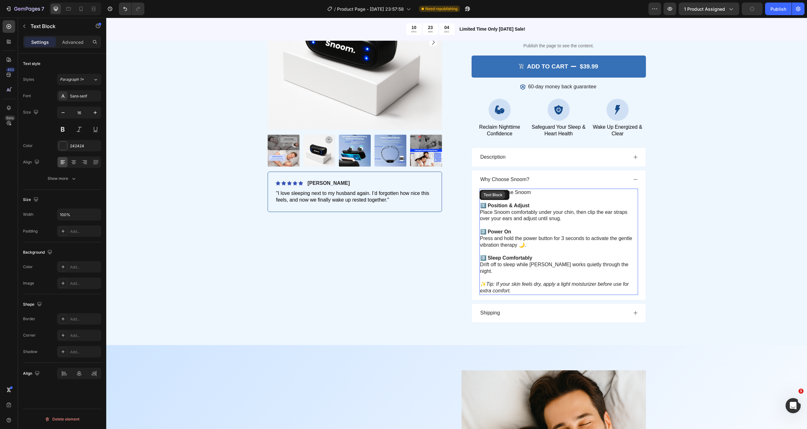
click at [496, 192] on div "Text Block" at bounding box center [492, 195] width 21 height 6
click at [548, 202] on p "1️⃣ Position & Adjust Place Snoom comfortably under your chin, then clip the ea…" at bounding box center [558, 212] width 157 height 20
click at [494, 191] on p "🛠 How To Use Snoom" at bounding box center [558, 192] width 157 height 7
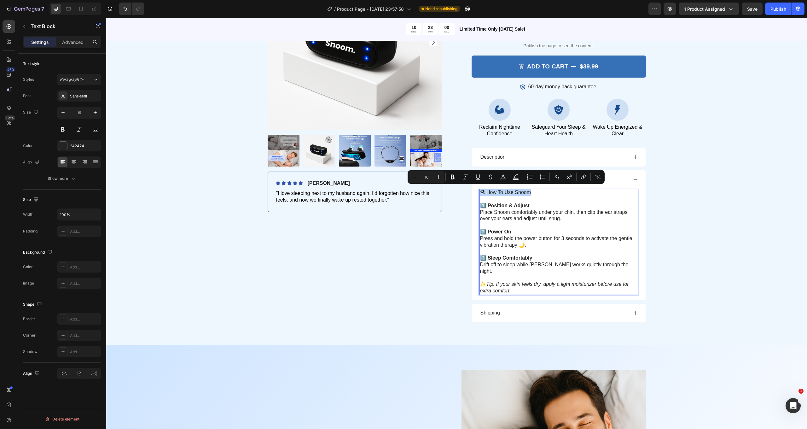
drag, startPoint x: 533, startPoint y: 189, endPoint x: 480, endPoint y: 190, distance: 53.3
click at [480, 190] on p "🛠 How To Use Snoom" at bounding box center [558, 192] width 157 height 7
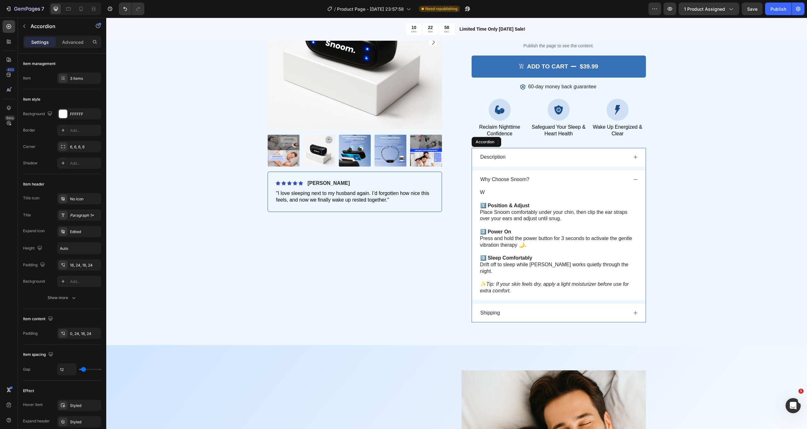
click at [501, 175] on div "Why Choose Snoom?" at bounding box center [504, 179] width 51 height 9
click at [512, 178] on p "Why Choose Snoom?" at bounding box center [504, 179] width 49 height 7
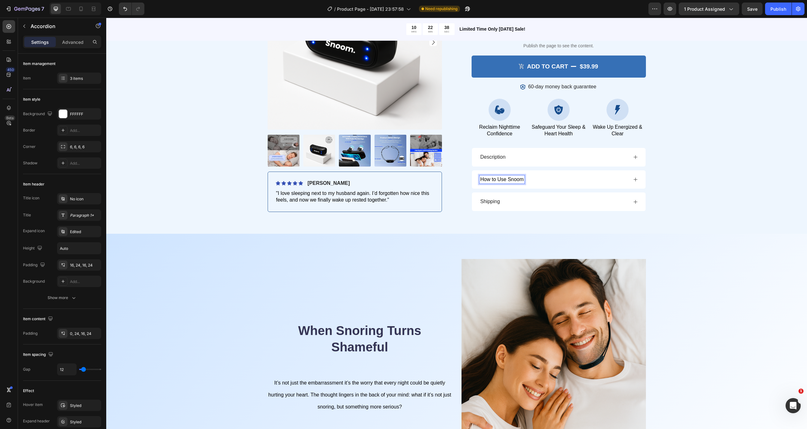
click at [546, 179] on div "How to Use Snoom" at bounding box center [553, 179] width 148 height 9
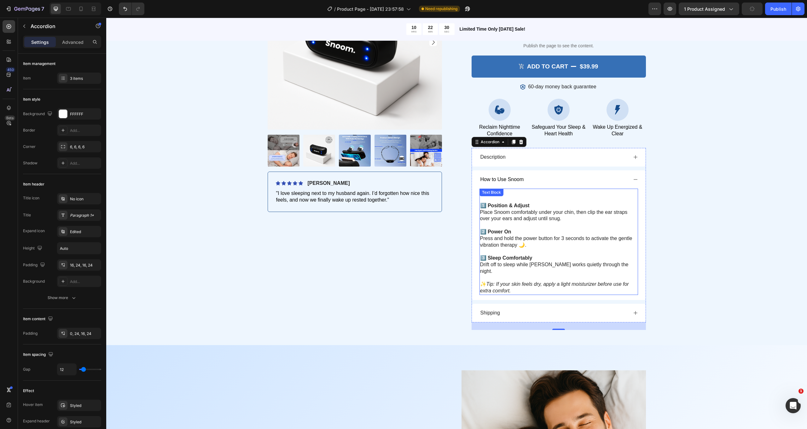
click at [497, 216] on p "1️⃣ Position & Adjust Place Snoom comfortably under your chin, then clip the ea…" at bounding box center [558, 212] width 157 height 20
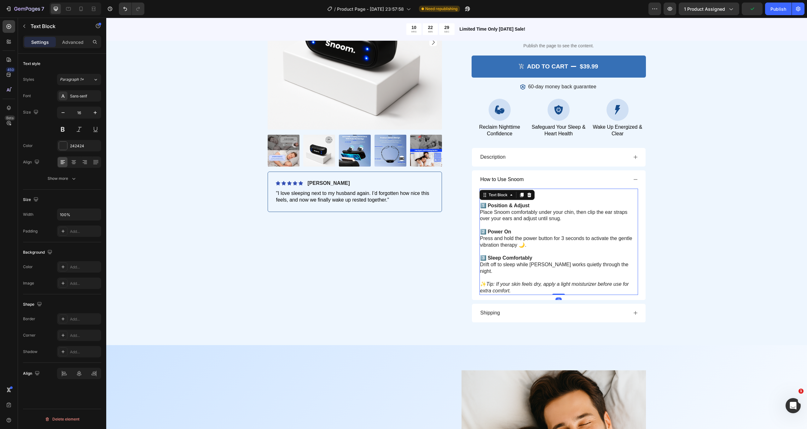
click at [502, 213] on p "1️⃣ Position & Adjust Place Snoom comfortably under your chin, then clip the ea…" at bounding box center [558, 212] width 157 height 20
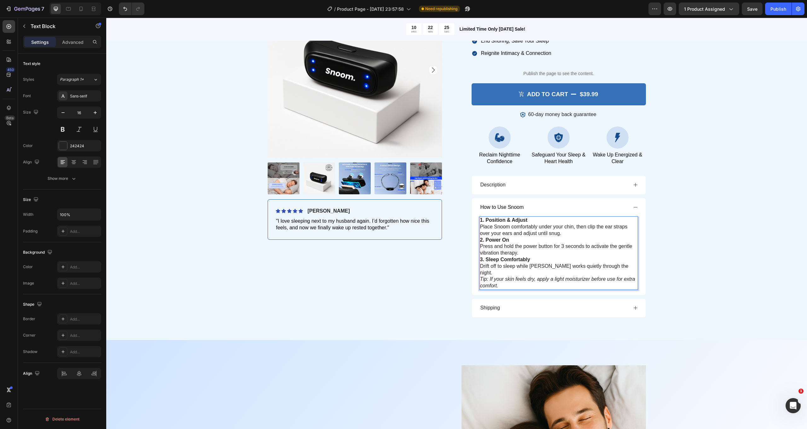
scroll to position [93, 0]
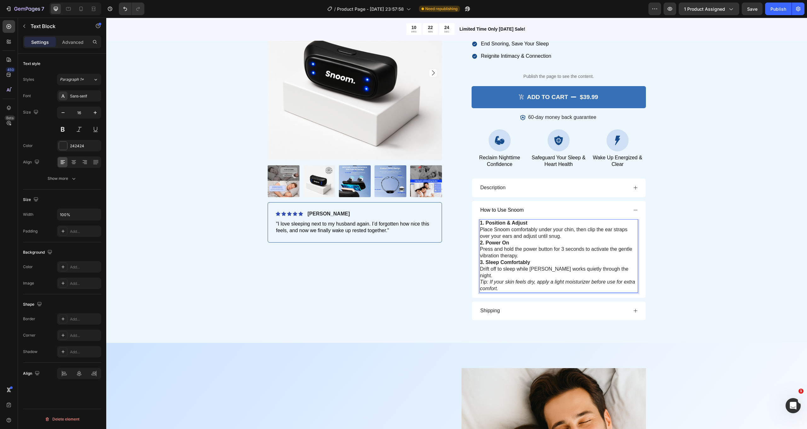
click at [561, 233] on p "1. Position & Adjust Place Snoom comfortably under your chin, then clip the ear…" at bounding box center [558, 230] width 157 height 20
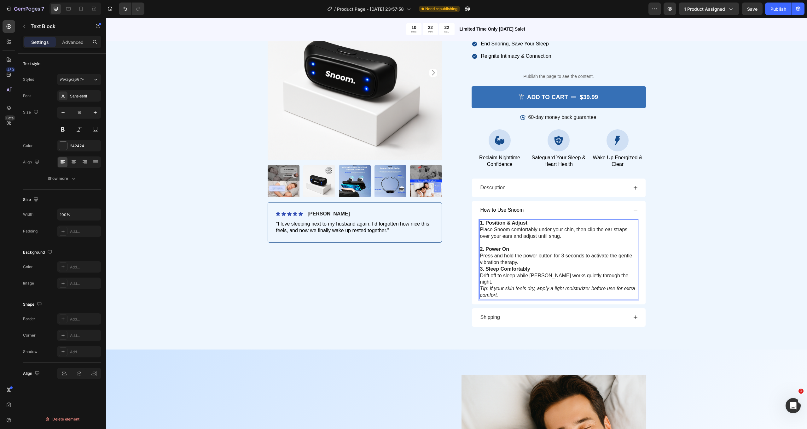
click at [542, 256] on p "2. Power On Press and hold the power button for 3 seconds to activate the gentl…" at bounding box center [558, 256] width 157 height 20
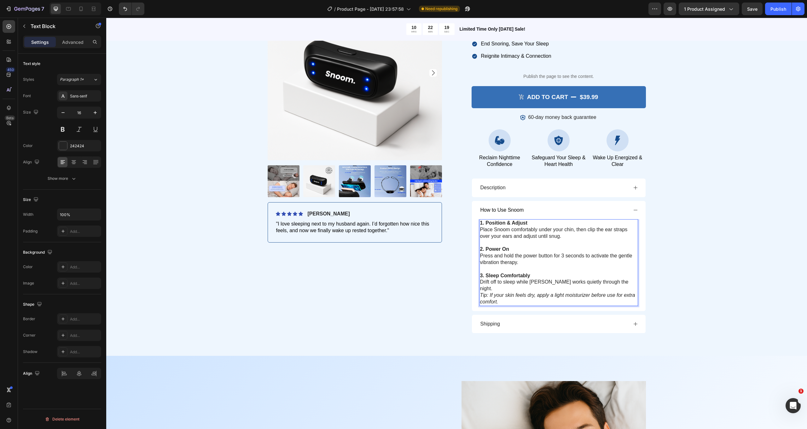
click at [620, 273] on p "3. Sleep Comfortably Drift off to sleep while [PERSON_NAME] works quietly throu…" at bounding box center [558, 282] width 157 height 20
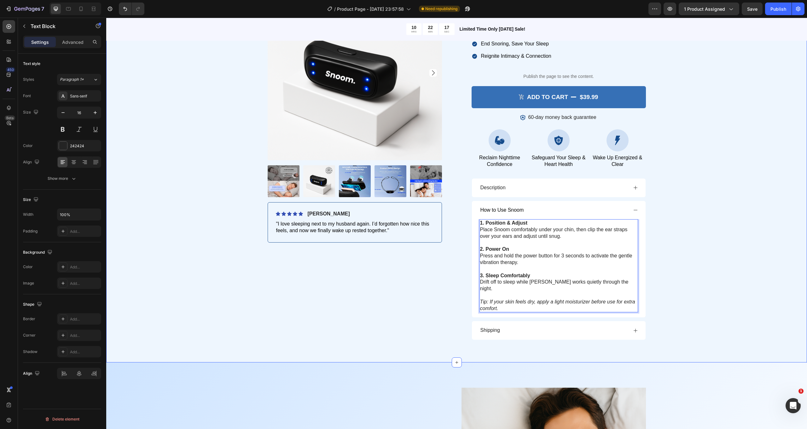
click at [673, 242] on div "Product Images Icon Icon Icon Icon Icon Icon List [PERSON_NAME] Text Block Row …" at bounding box center [456, 166] width 691 height 361
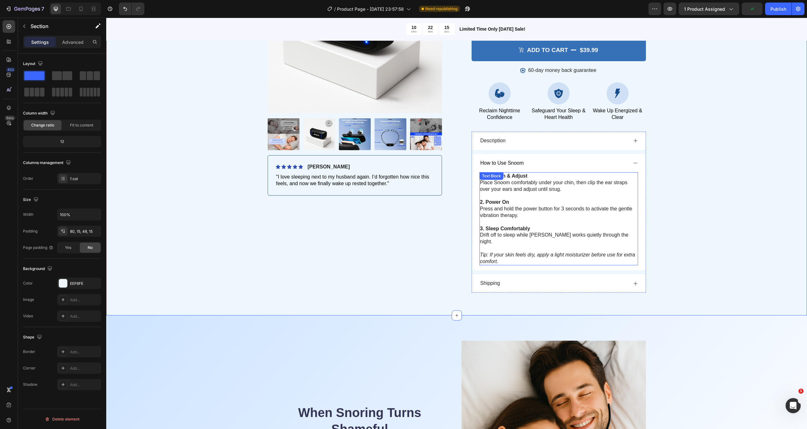
scroll to position [165, 0]
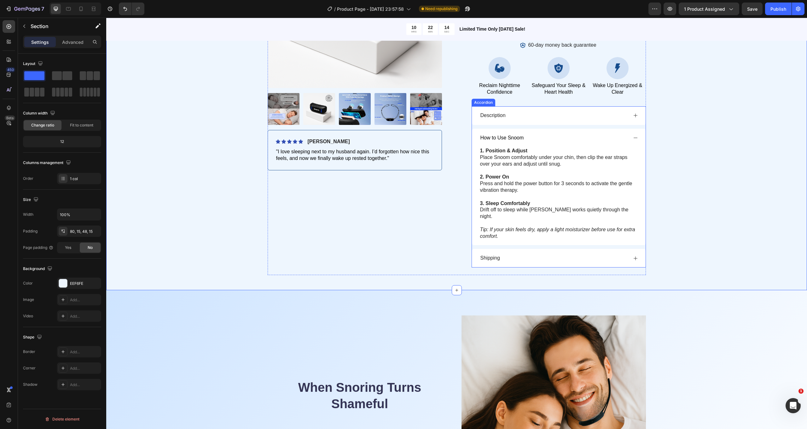
click at [559, 254] on div "Shipping" at bounding box center [553, 258] width 148 height 9
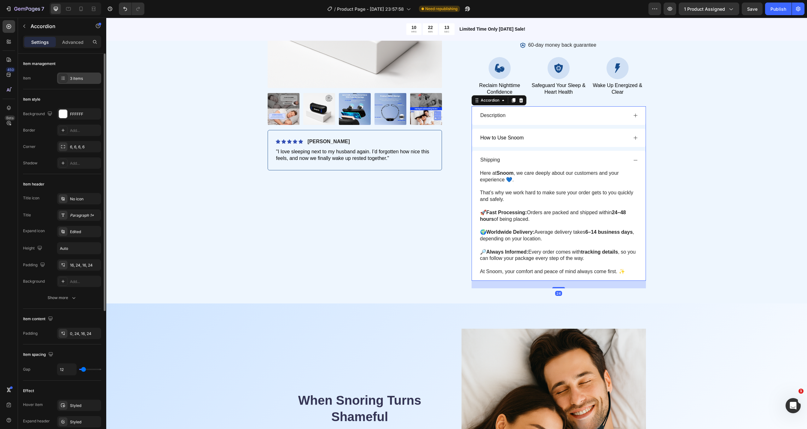
click at [80, 79] on div "3 items" at bounding box center [85, 79] width 30 height 6
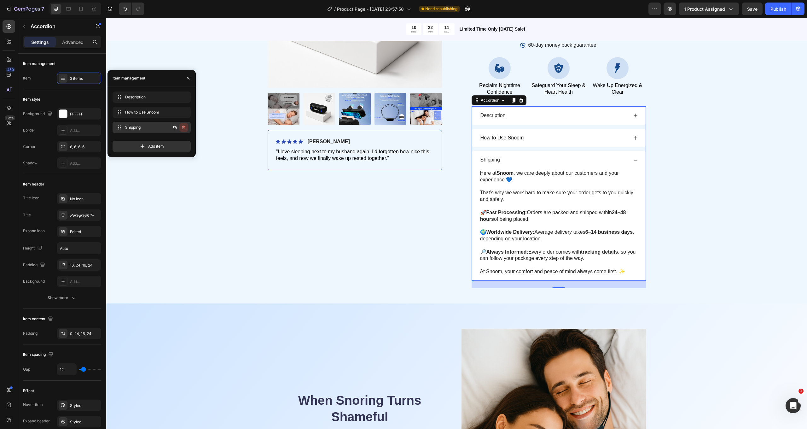
click at [185, 127] on icon "button" at bounding box center [183, 127] width 3 height 4
click at [184, 126] on div "Delete" at bounding box center [180, 127] width 12 height 6
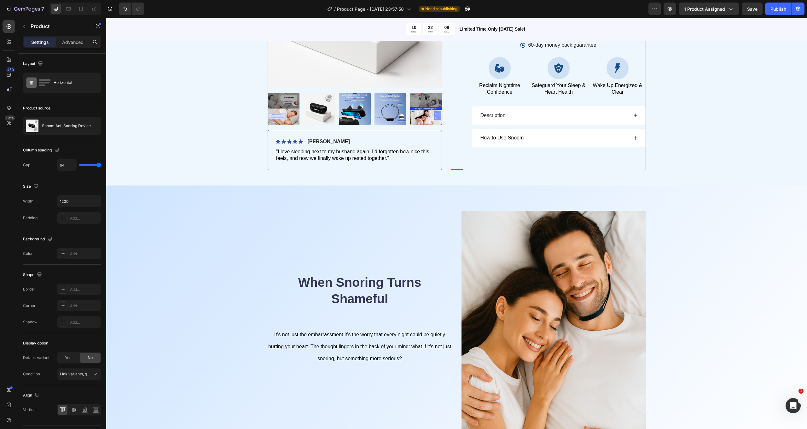
click at [508, 163] on div "Icon Icon Icon Icon Icon Icon List 2,452 + Verified Sleepers Text Block Row Sno…" at bounding box center [558, 42] width 174 height 256
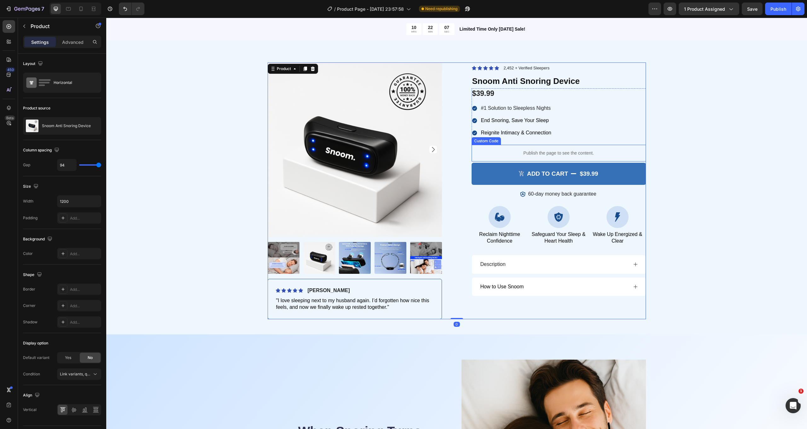
scroll to position [0, 0]
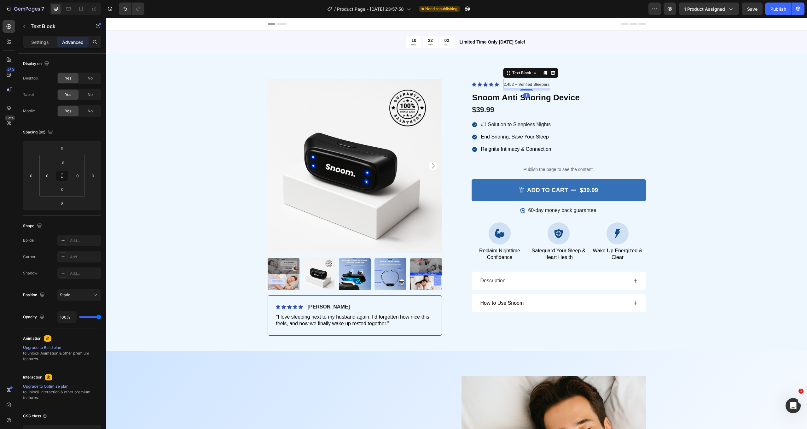
click at [513, 86] on p "2,452 + Verified Sleepers" at bounding box center [527, 84] width 46 height 5
drag, startPoint x: 47, startPoint y: 167, endPoint x: 57, endPoint y: 167, distance: 10.1
click at [57, 0] on html "7 / Product Page - [DATE] 23:57:58 Need republishing Preview 1 product assigned…" at bounding box center [403, 0] width 807 height 0
click at [30, 0] on html "7 / Product Page - [DATE] 23:57:58 Need republishing Preview 1 product assigned…" at bounding box center [403, 0] width 807 height 0
drag, startPoint x: 34, startPoint y: 162, endPoint x: 28, endPoint y: 161, distance: 6.6
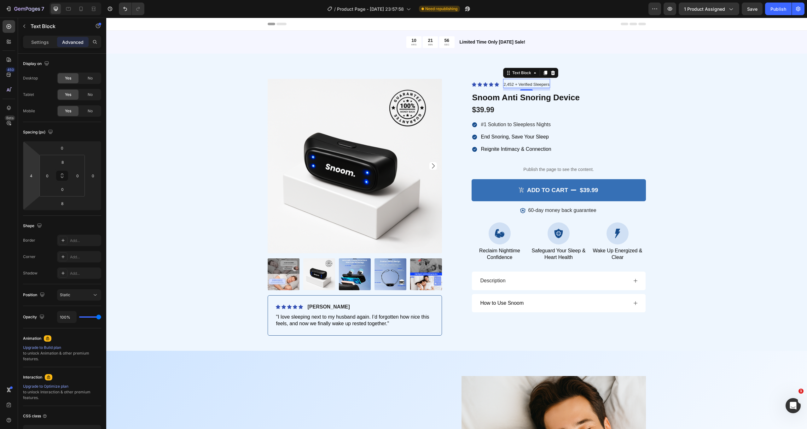
click at [28, 0] on html "7 / Product Page - [DATE] 23:57:58 Need republishing Preview 1 product assigned…" at bounding box center [403, 0] width 807 height 0
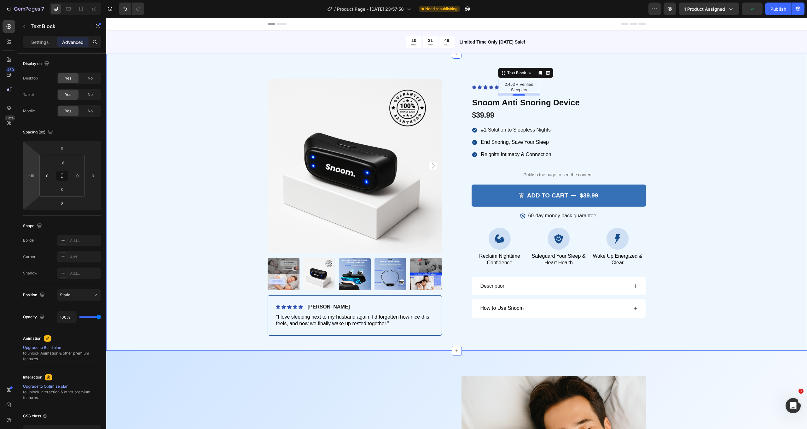
drag, startPoint x: 135, startPoint y: 179, endPoint x: 134, endPoint y: 161, distance: 18.0
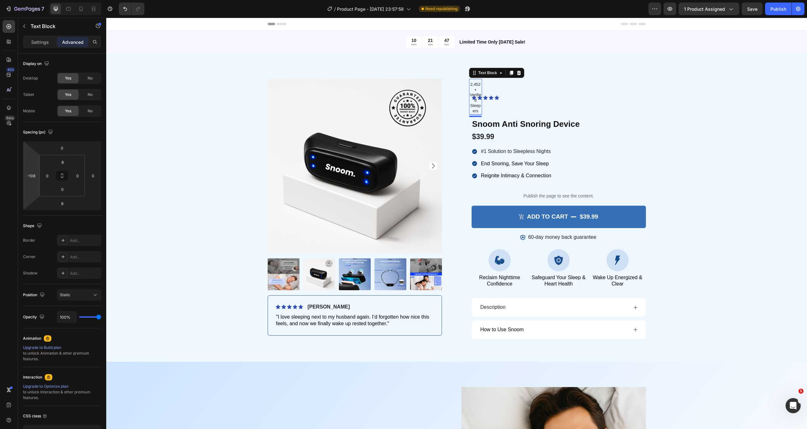
click at [46, 0] on html "7 / Product Page - [DATE] 23:57:58 Need republishing Preview 1 product assigned…" at bounding box center [403, 0] width 807 height 0
click at [33, 177] on input "-108" at bounding box center [30, 175] width 9 height 9
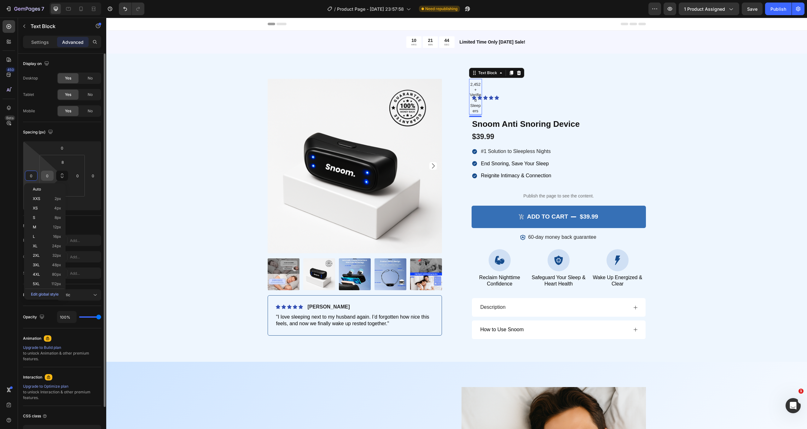
type input "0"
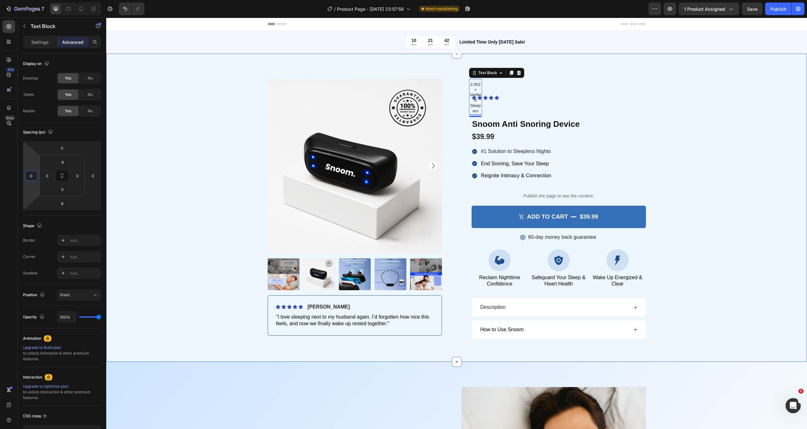
click at [254, 134] on div "Product Images Icon Icon Icon Icon Icon Icon List [PERSON_NAME] Text Block Row …" at bounding box center [456, 213] width 691 height 268
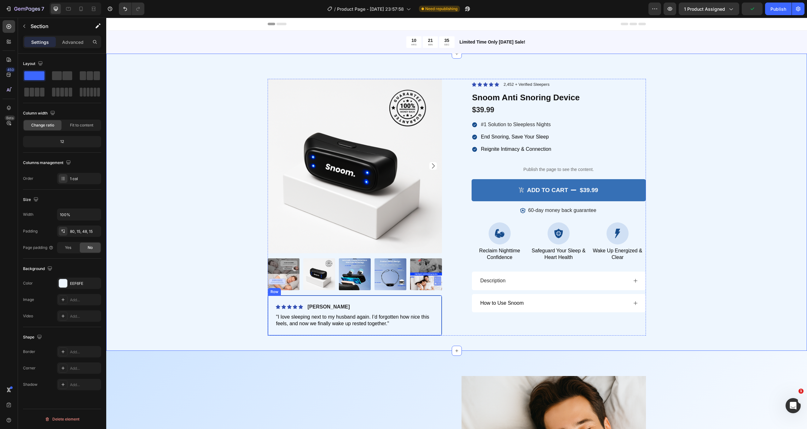
click at [405, 299] on div "Icon Icon Icon Icon Icon Icon List [PERSON_NAME] Text Block Row "I love sleepin…" at bounding box center [355, 315] width 174 height 40
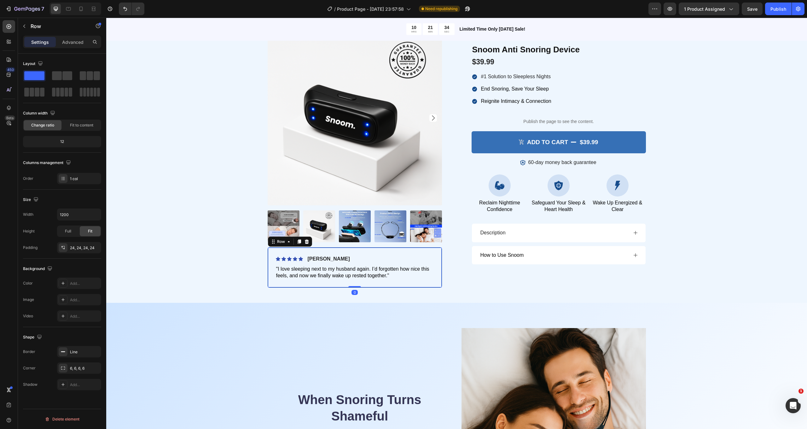
scroll to position [56, 0]
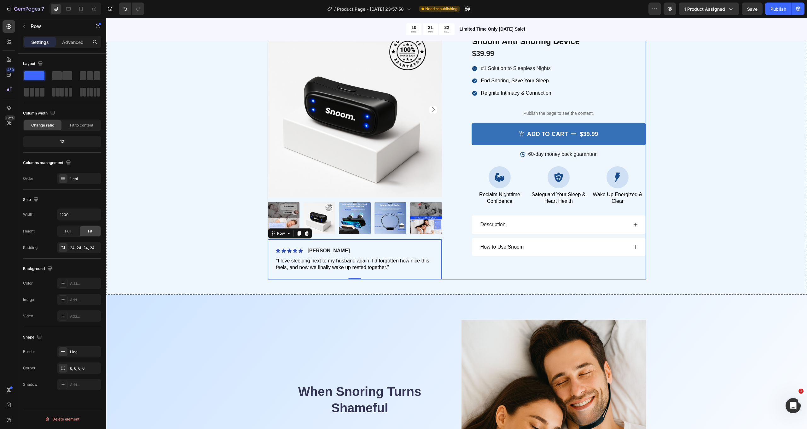
click at [521, 263] on div "Icon Icon Icon Icon Icon Icon List 2,452 + Verified Sleepers Text Block Row Sno…" at bounding box center [558, 151] width 174 height 256
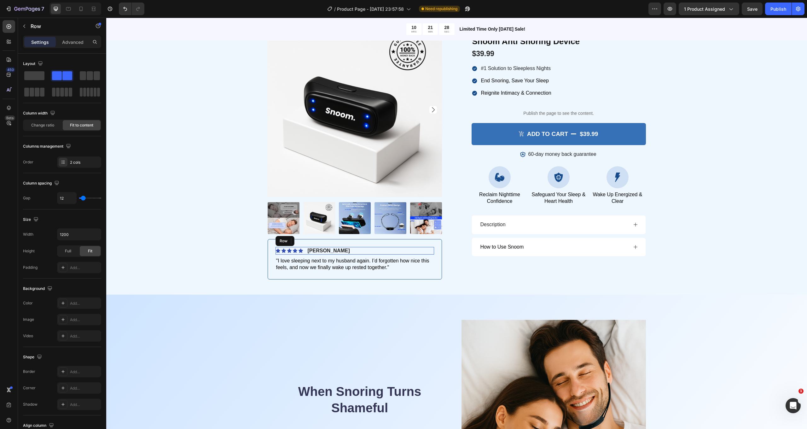
click at [338, 248] on div "Icon Icon Icon Icon Icon Icon List [PERSON_NAME] Text Block Row" at bounding box center [354, 251] width 158 height 8
click at [436, 243] on div "Icon Icon Icon Icon Icon Icon List [PERSON_NAME] Text Block Row 8 "I love sleep…" at bounding box center [355, 259] width 174 height 40
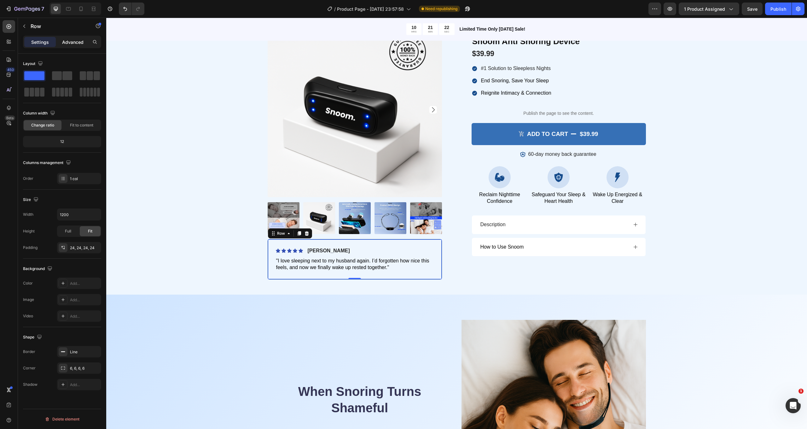
click at [77, 43] on p "Advanced" at bounding box center [72, 42] width 21 height 7
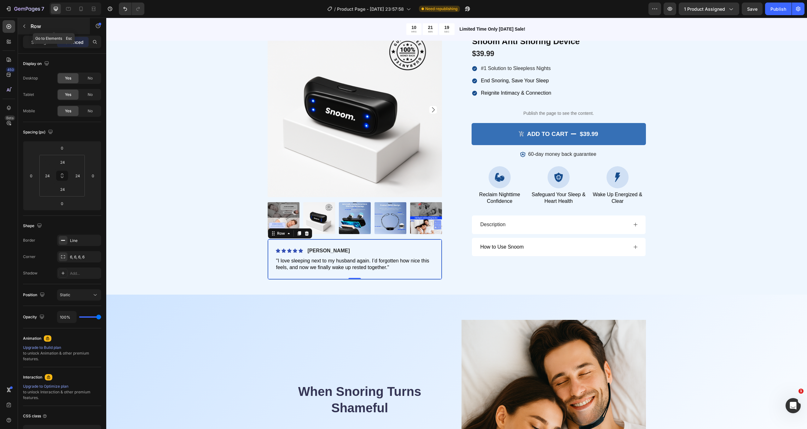
click at [24, 20] on div "Row" at bounding box center [54, 26] width 72 height 16
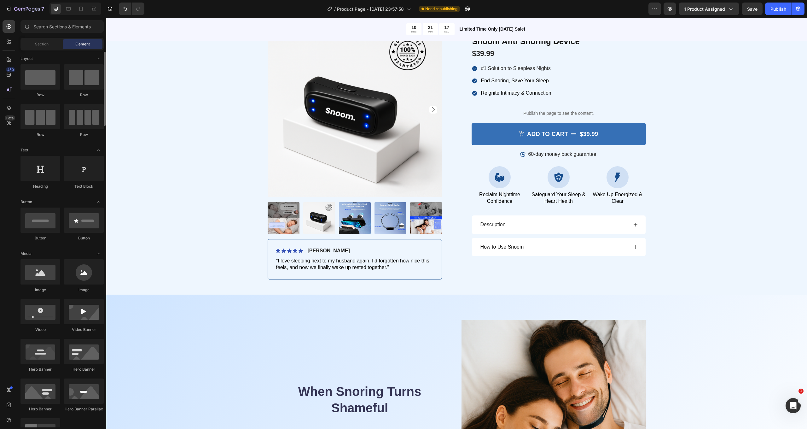
scroll to position [2, 0]
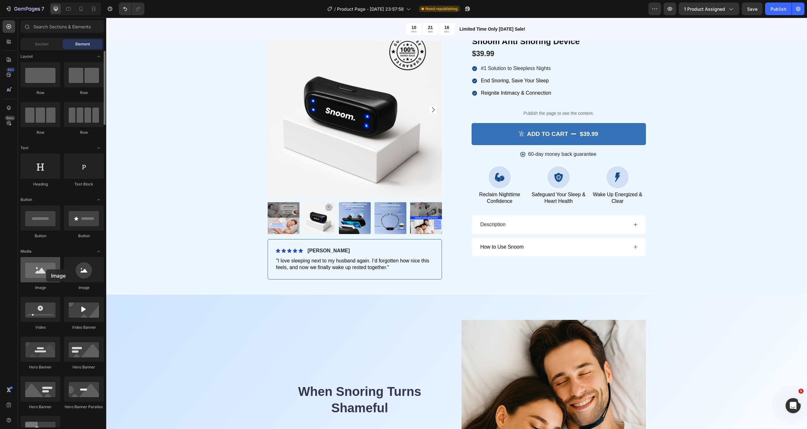
click at [46, 269] on div at bounding box center [40, 269] width 40 height 25
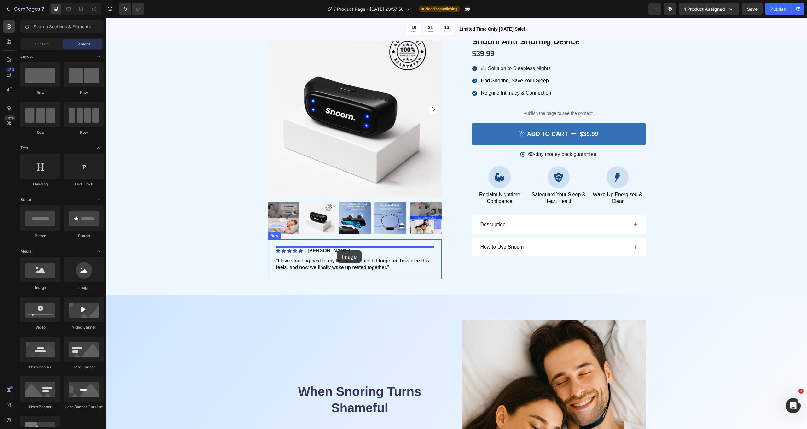
drag, startPoint x: 182, startPoint y: 291, endPoint x: 337, endPoint y: 250, distance: 160.2
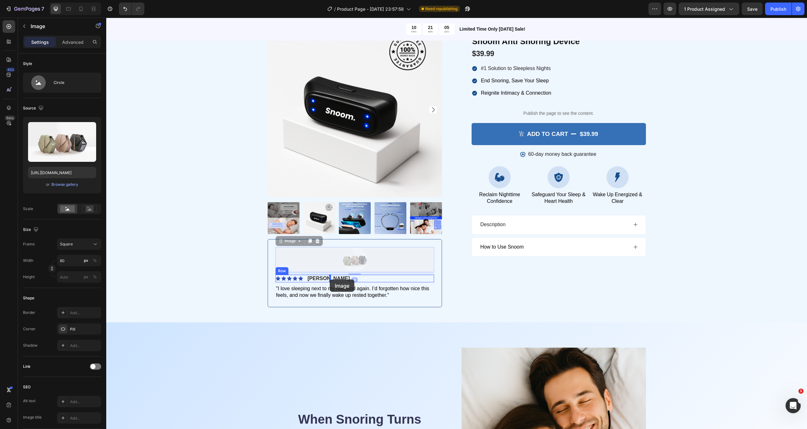
drag, startPoint x: 354, startPoint y: 259, endPoint x: 330, endPoint y: 279, distance: 31.3
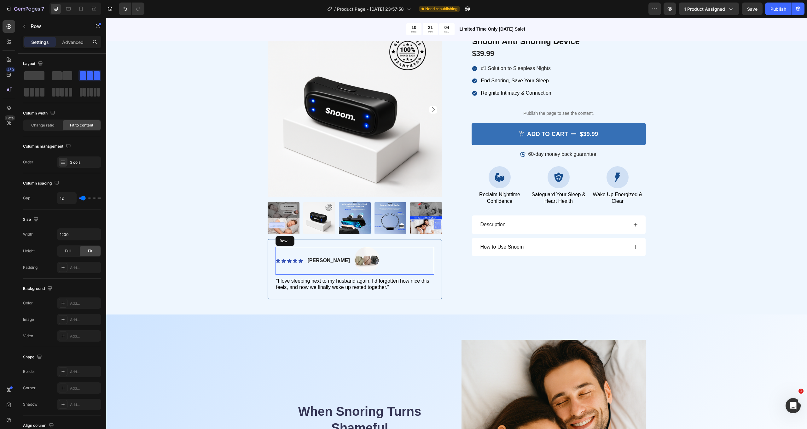
click at [378, 253] on div "Icon Icon Icon Icon Icon Icon List [PERSON_NAME] Text Block Image 8 Row" at bounding box center [354, 261] width 158 height 28
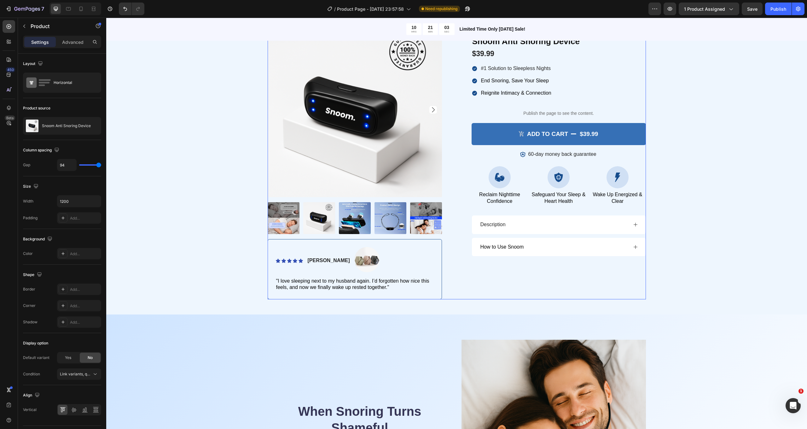
click at [492, 268] on div "Icon Icon Icon Icon Icon Icon List 2,452 + Verified Sleepers Text Block Row Sno…" at bounding box center [558, 161] width 174 height 277
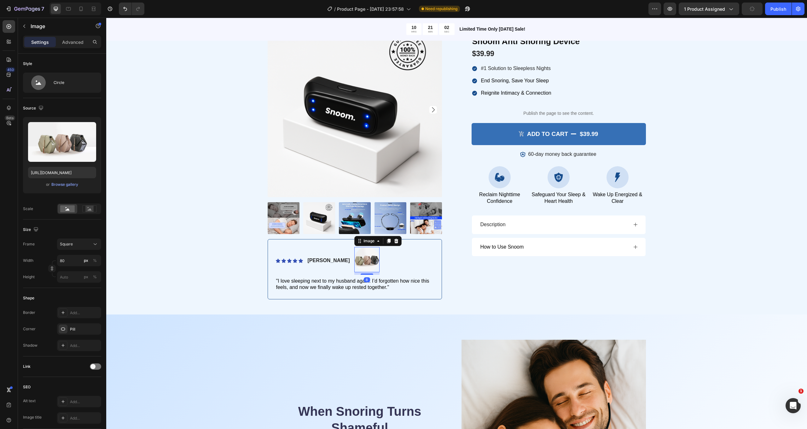
click at [354, 259] on img at bounding box center [366, 259] width 25 height 25
click at [362, 240] on div "Image" at bounding box center [369, 241] width 14 height 6
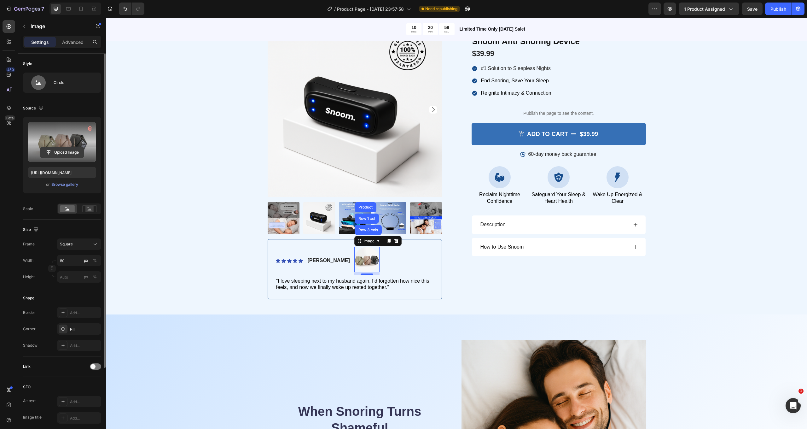
click at [63, 152] on input "file" at bounding box center [61, 152] width 43 height 11
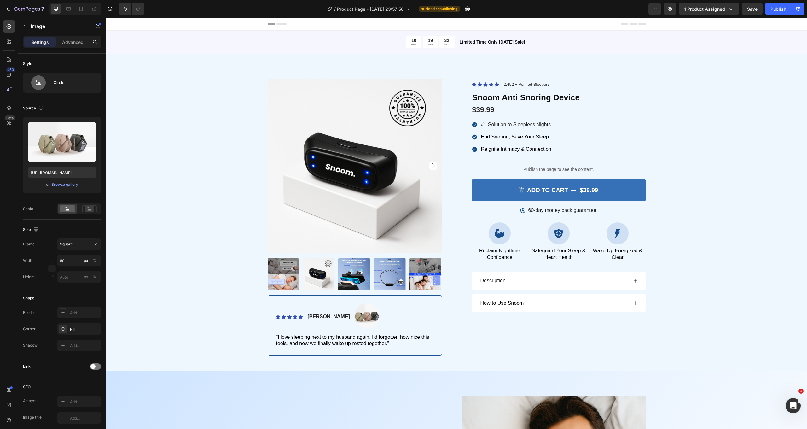
scroll to position [0, 0]
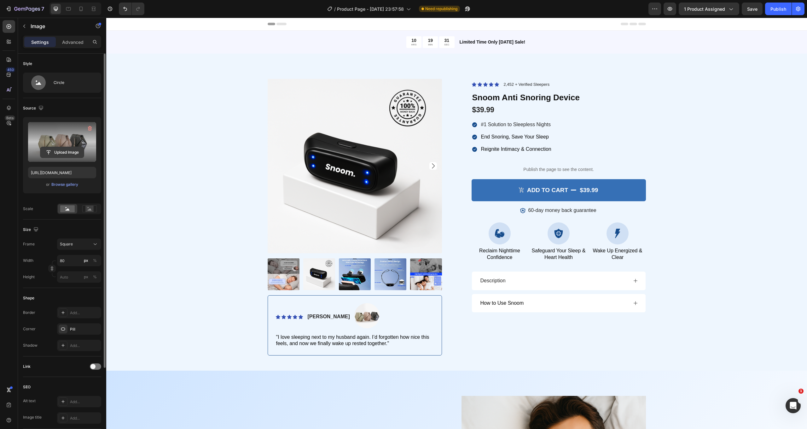
click at [55, 150] on input "file" at bounding box center [61, 152] width 43 height 11
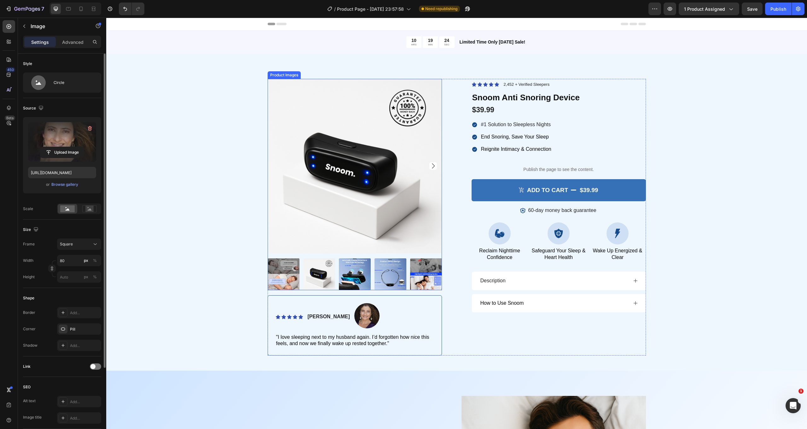
type input "[URL][DOMAIN_NAME]"
click at [81, 10] on icon at bounding box center [80, 9] width 3 height 4
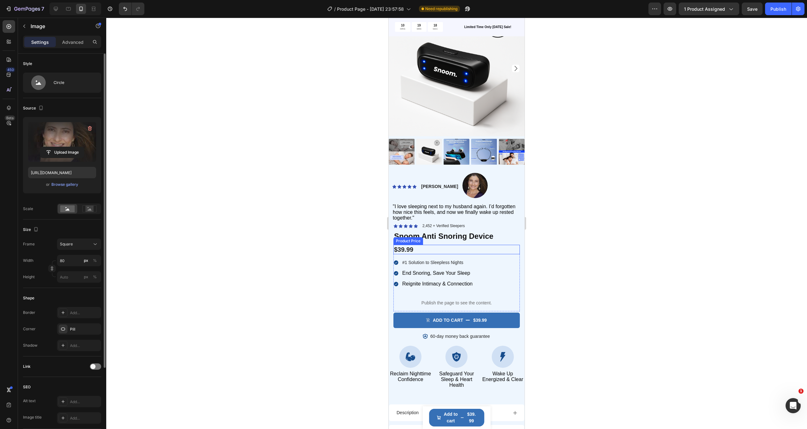
scroll to position [4, 0]
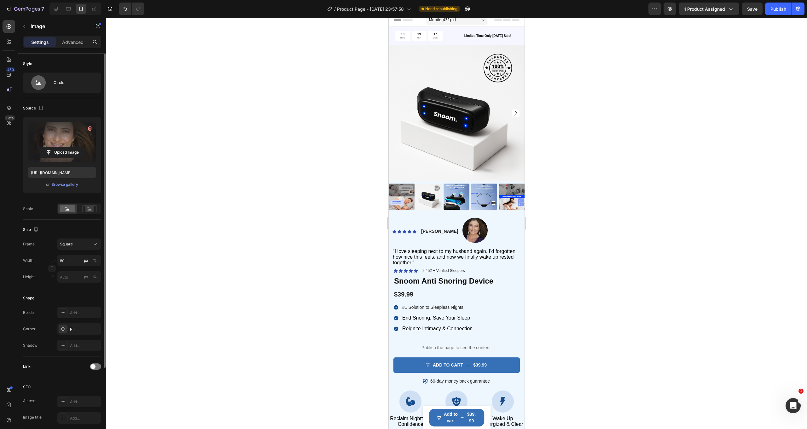
click at [463, 230] on img at bounding box center [474, 229] width 25 height 25
click at [462, 231] on img at bounding box center [474, 229] width 25 height 25
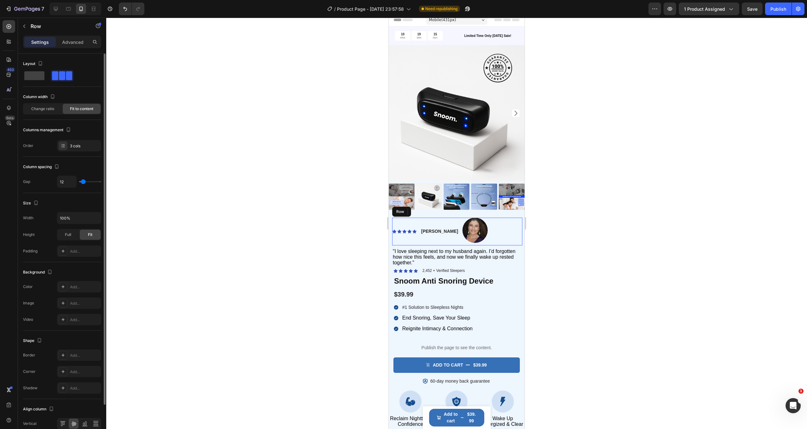
click at [479, 229] on div "Icon Icon Icon Icon Icon Icon List [PERSON_NAME] Text Block Image Row" at bounding box center [457, 231] width 130 height 28
click at [467, 230] on img at bounding box center [474, 229] width 25 height 25
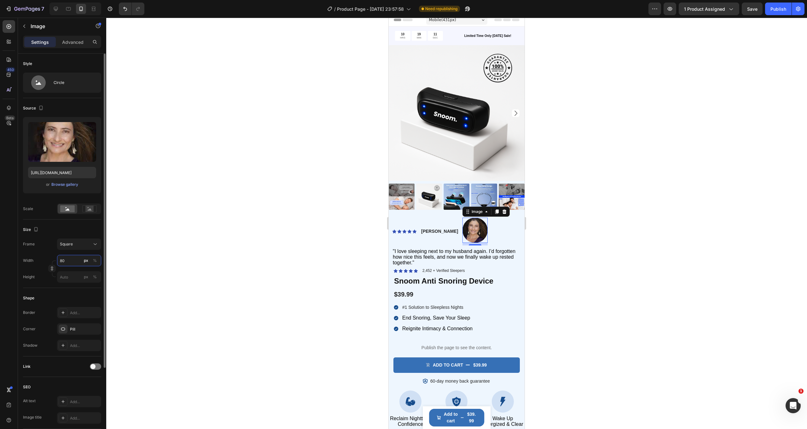
click at [67, 262] on input "80" at bounding box center [79, 260] width 44 height 11
type input "6"
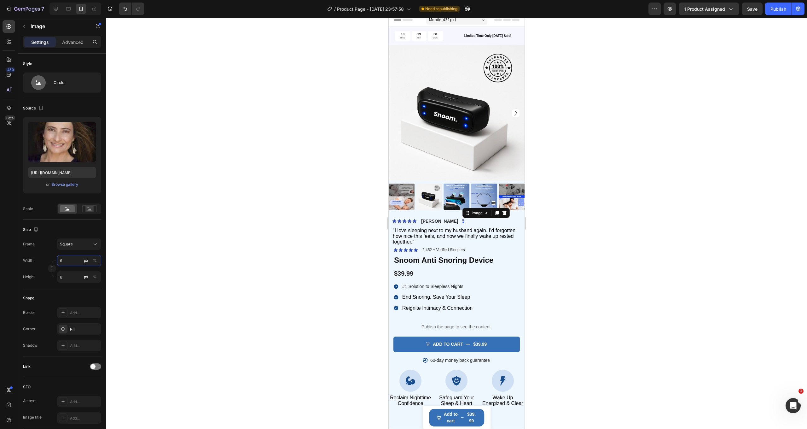
type input "60"
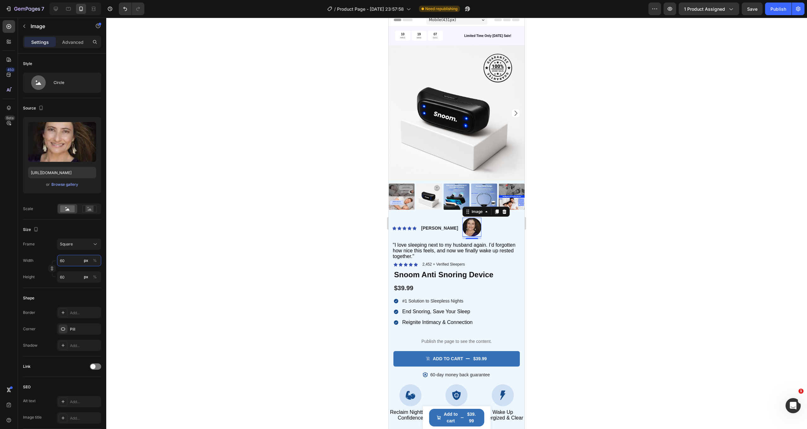
type input "6"
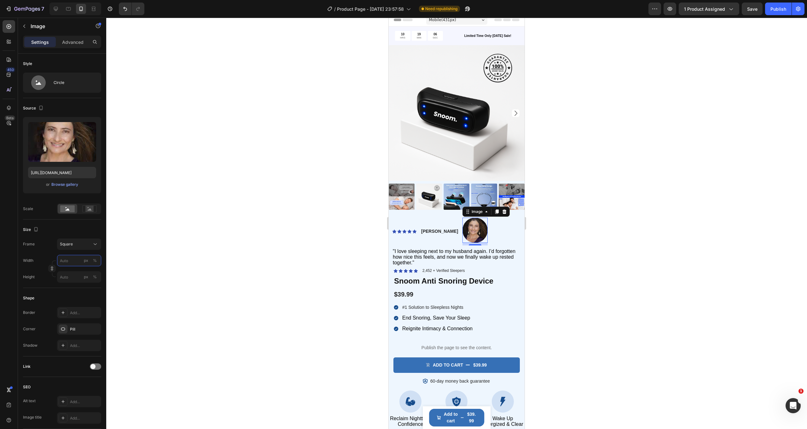
type input "5"
type input "50"
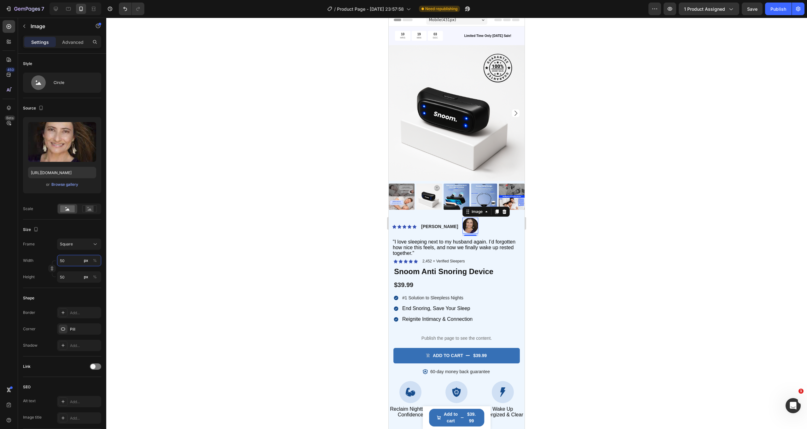
type input "5"
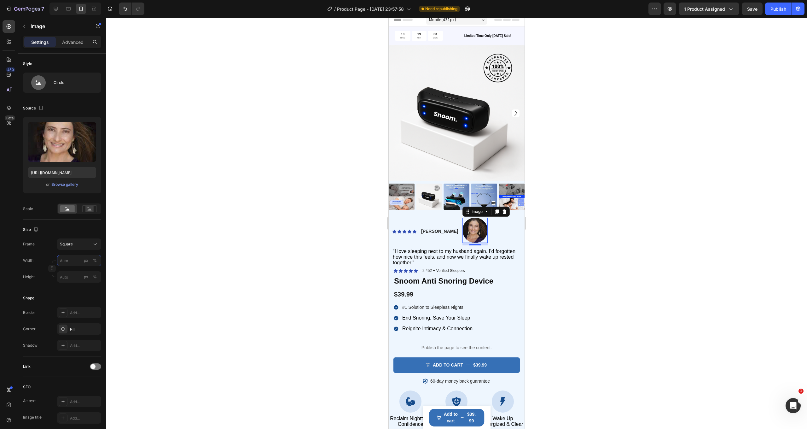
type input "4"
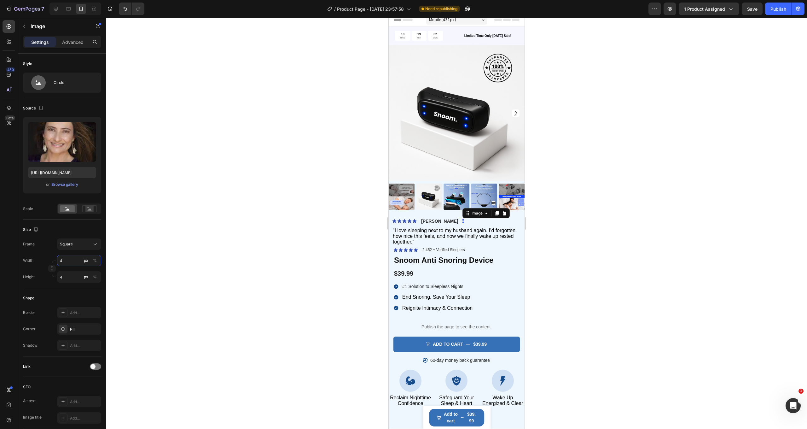
type input "40"
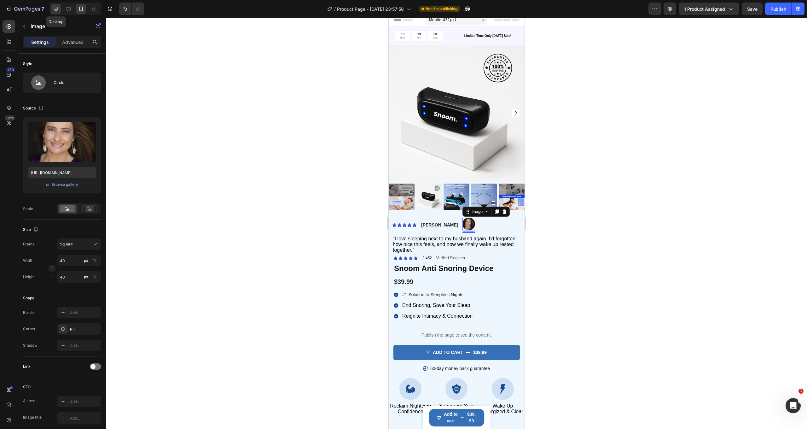
click at [55, 8] on icon at bounding box center [56, 9] width 6 height 6
type input "80"
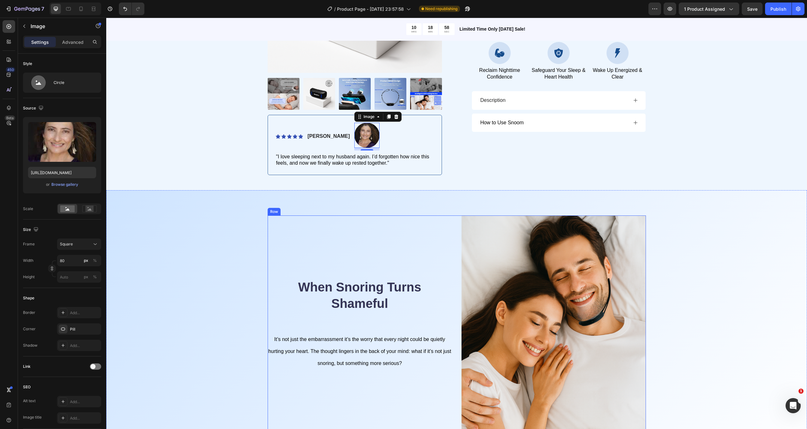
scroll to position [165, 0]
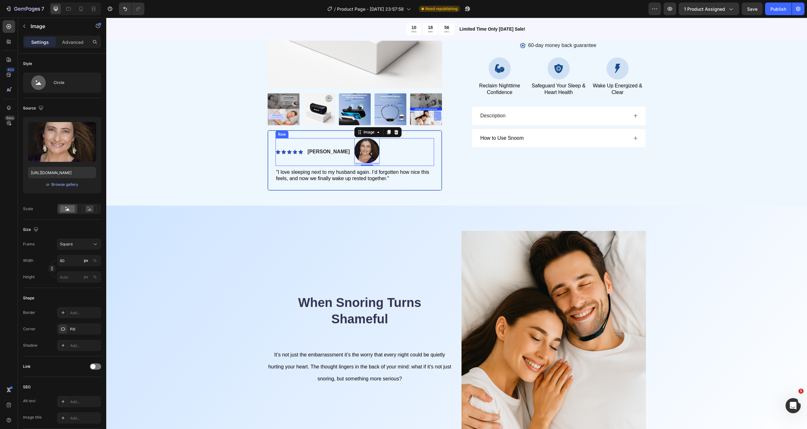
click at [369, 151] on div "Icon Icon Icon Icon Icon Icon List [PERSON_NAME] Text Block Image 8 Row" at bounding box center [354, 152] width 158 height 28
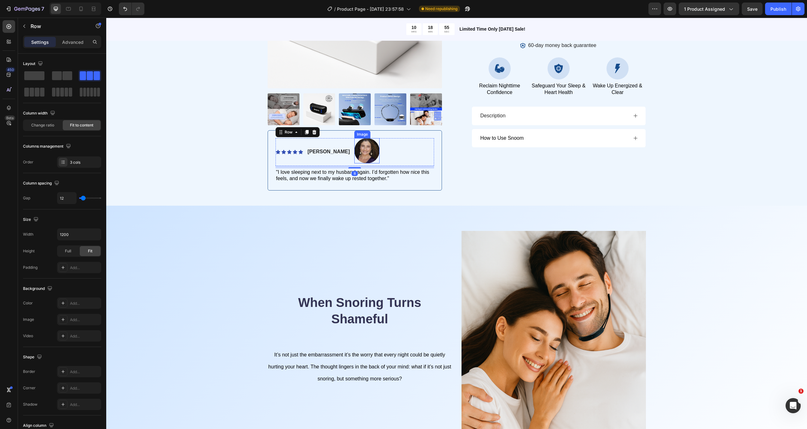
click at [354, 151] on img at bounding box center [366, 150] width 25 height 25
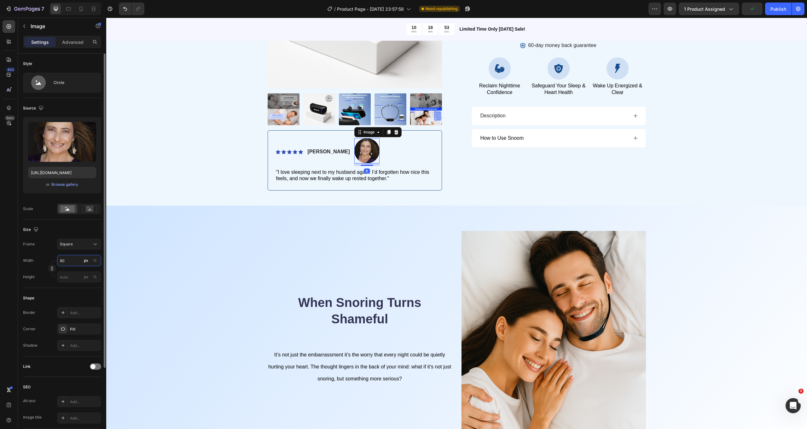
click at [70, 261] on input "80" at bounding box center [79, 260] width 44 height 11
type input "4"
type input "40"
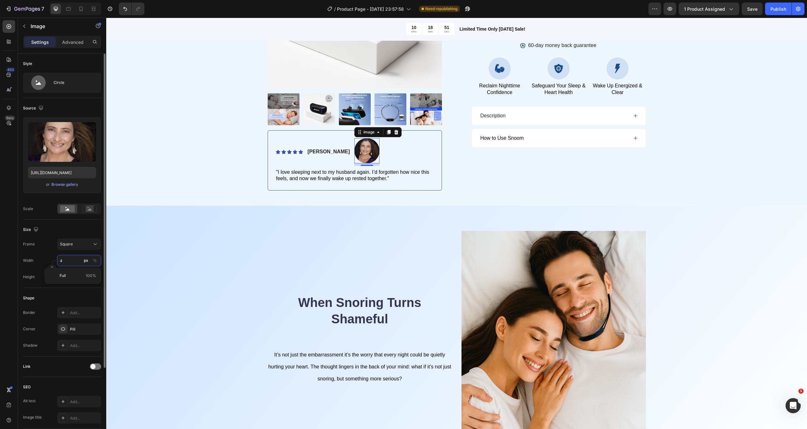
type input "40"
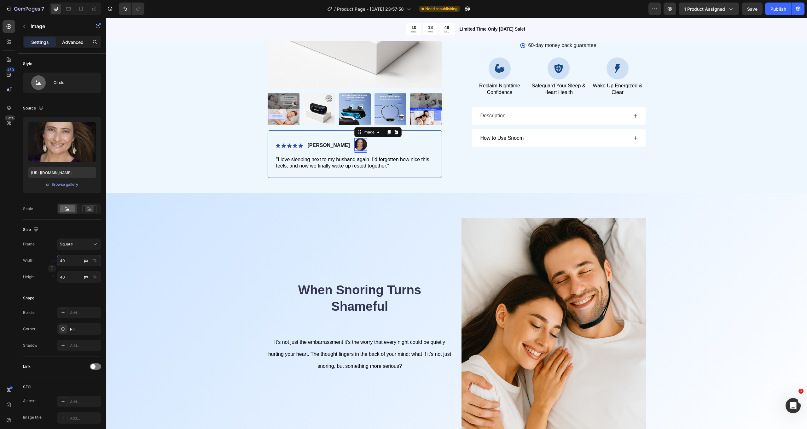
type input "40"
click at [72, 44] on p "Advanced" at bounding box center [72, 42] width 21 height 7
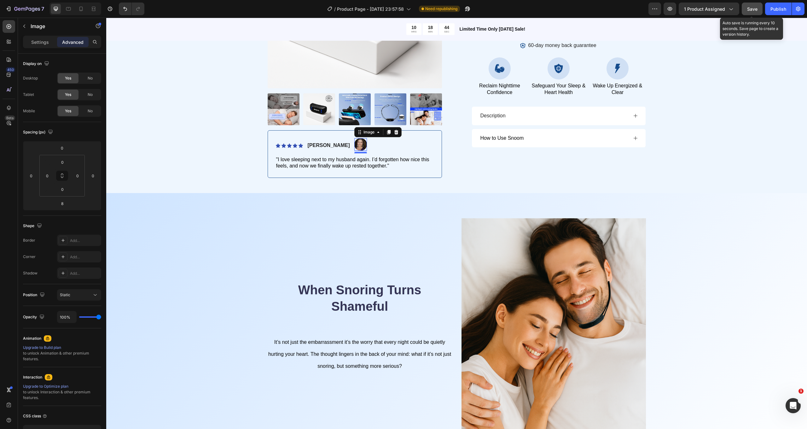
click at [746, 8] on button "Save" at bounding box center [751, 9] width 21 height 13
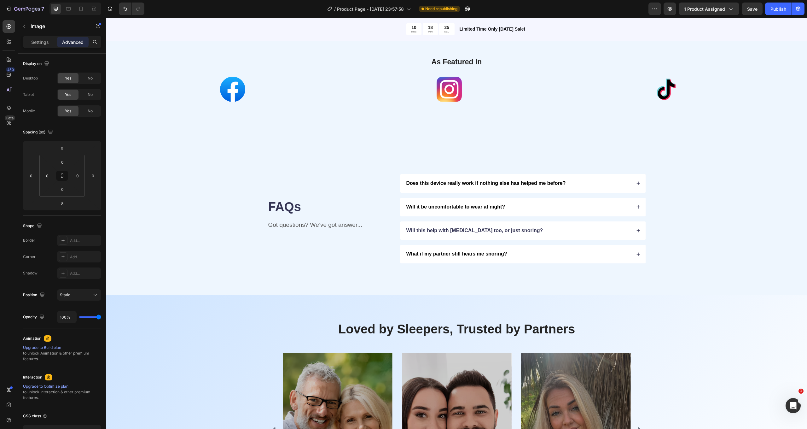
scroll to position [1173, 0]
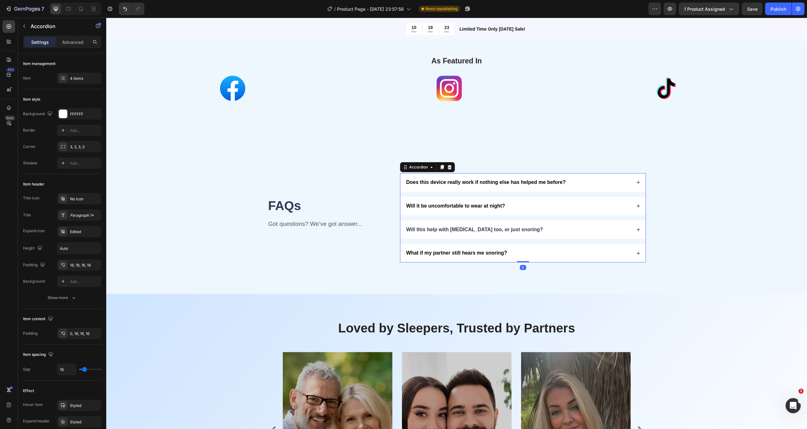
click at [575, 183] on div "Does this device really work if nothing else has helped me before?" at bounding box center [518, 182] width 226 height 9
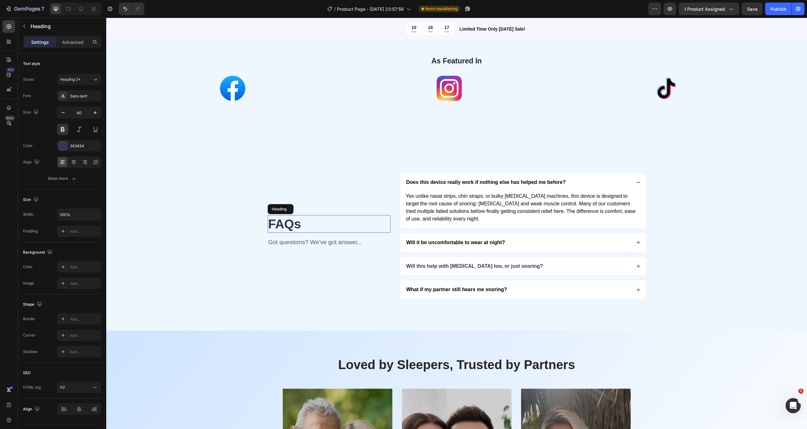
click at [375, 215] on h2 "FAQs" at bounding box center [329, 224] width 123 height 18
click at [475, 182] on span "Does this device really work if nothing else has helped me before?" at bounding box center [485, 181] width 159 height 5
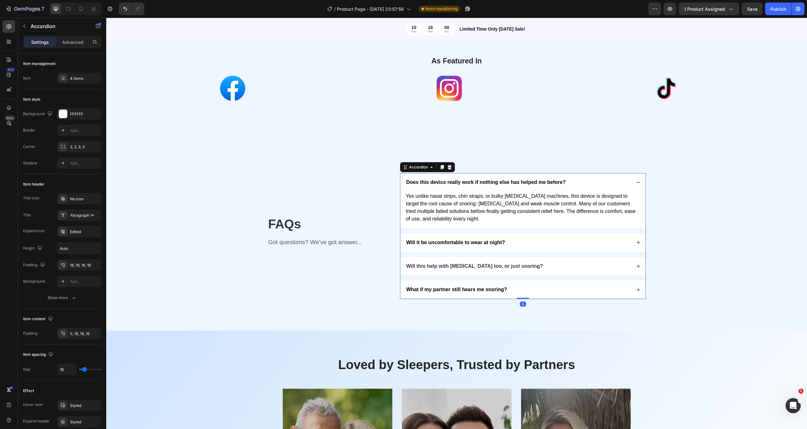
click at [475, 182] on span "Does this device really work if nothing else has helped me before?" at bounding box center [485, 181] width 159 height 5
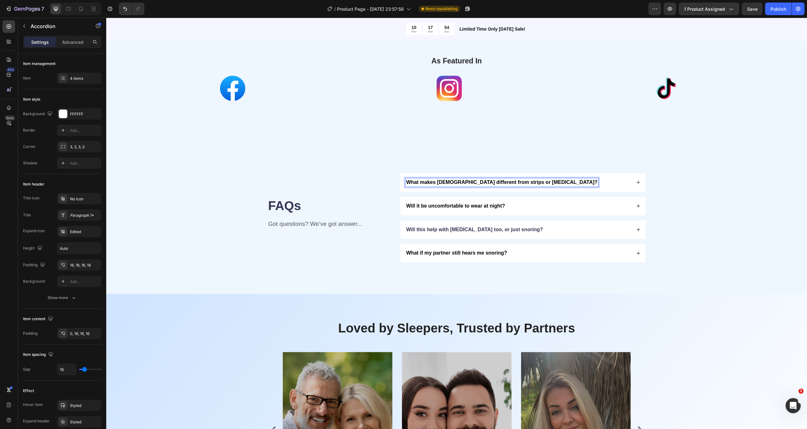
click at [563, 184] on div "What makes [DEMOGRAPHIC_DATA] different from strips or [MEDICAL_DATA]?" at bounding box center [518, 182] width 226 height 9
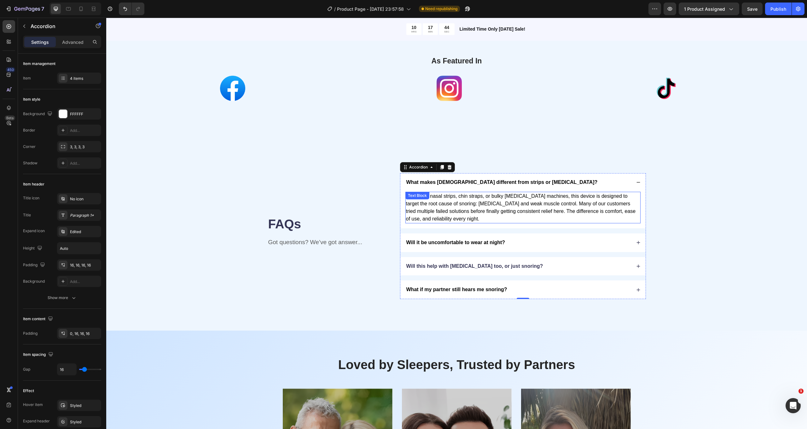
click at [475, 200] on span "Yes unlike nasal strips, chin straps, or bulky [MEDICAL_DATA] machines, this de…" at bounding box center [521, 207] width 230 height 28
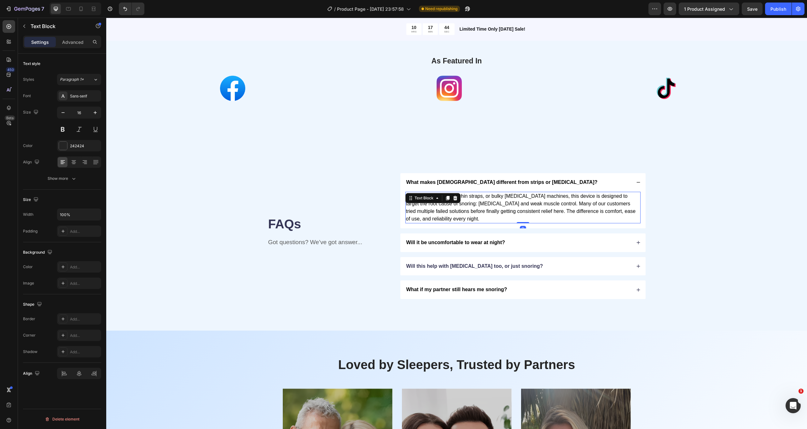
click at [475, 200] on span "Yes unlike nasal strips, chin straps, or bulky [MEDICAL_DATA] machines, this de…" at bounding box center [521, 207] width 230 height 28
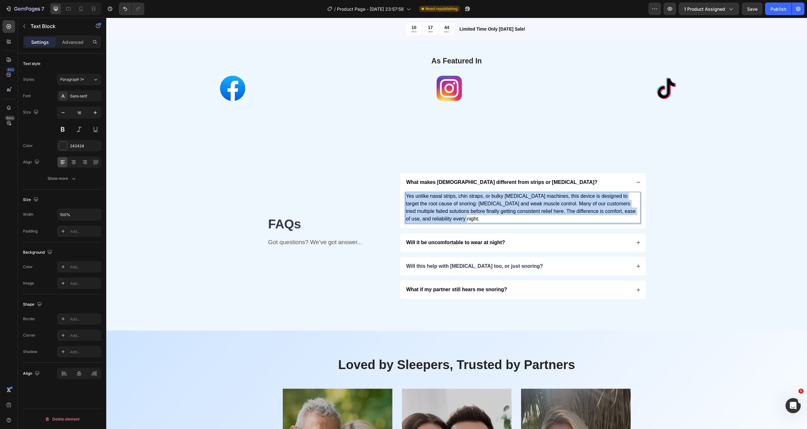
click at [475, 200] on span "Yes unlike nasal strips, chin straps, or bulky [MEDICAL_DATA] machines, this de…" at bounding box center [521, 207] width 230 height 28
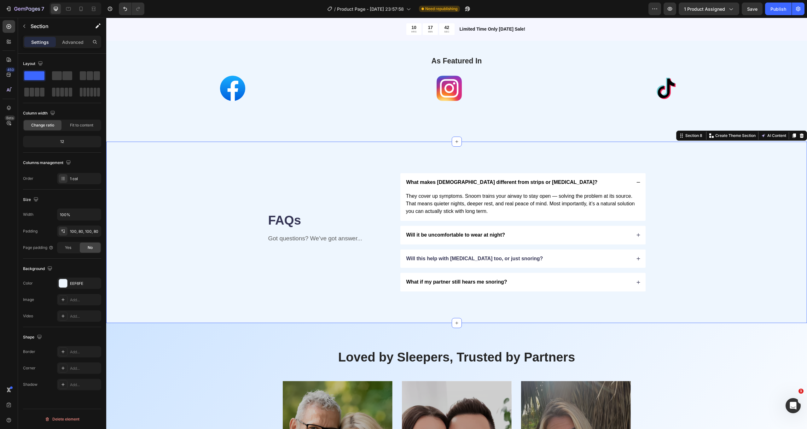
click at [526, 150] on div "FAQs Heading Got questions? We’ve got answer... Text Block What makes Snoom dif…" at bounding box center [456, 231] width 700 height 181
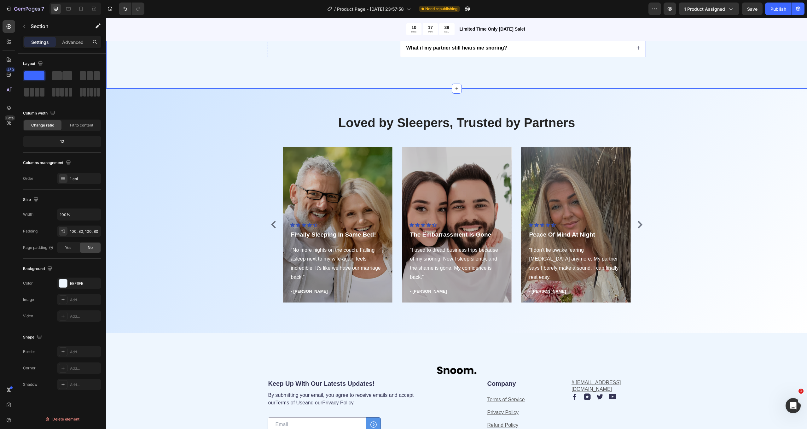
scroll to position [1407, 0]
click at [655, 162] on div "Loved by Sleepers, Trusted by Partners Heading Icon Icon Icon Icon Icon Icon Li…" at bounding box center [456, 209] width 691 height 193
click at [254, 125] on div "Loved by Sleepers, Trusted by Partners Heading Icon Icon Icon Icon Icon Icon Li…" at bounding box center [456, 209] width 691 height 193
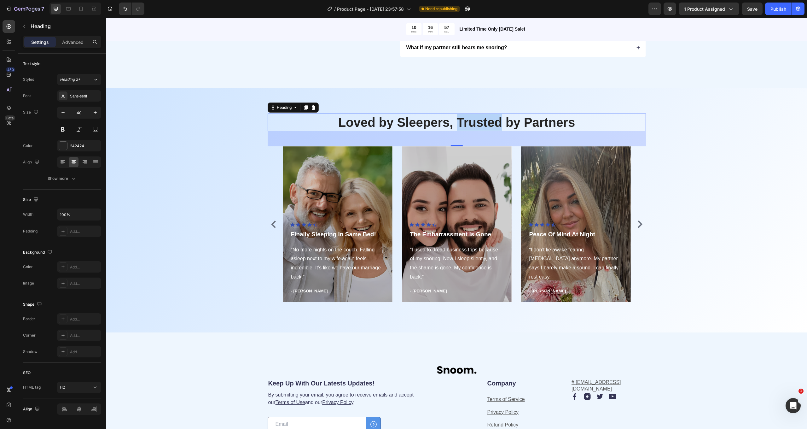
click at [455, 119] on p "Loved by Sleepers, Trusted by Partners" at bounding box center [456, 122] width 377 height 16
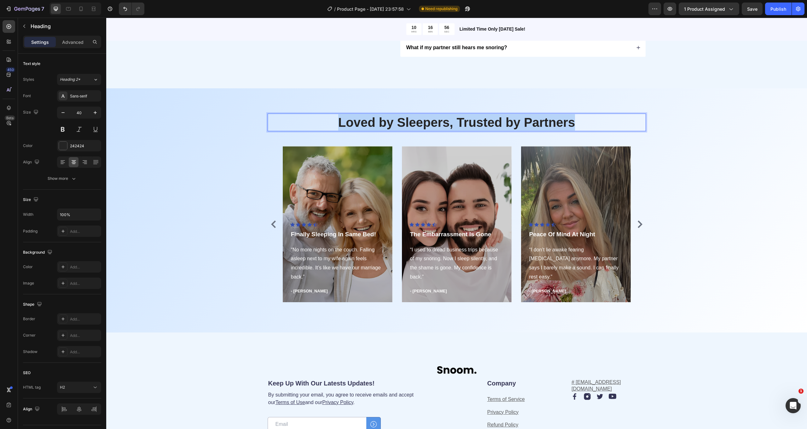
click at [455, 119] on p "Loved by Sleepers, Trusted by Partners" at bounding box center [456, 122] width 377 height 16
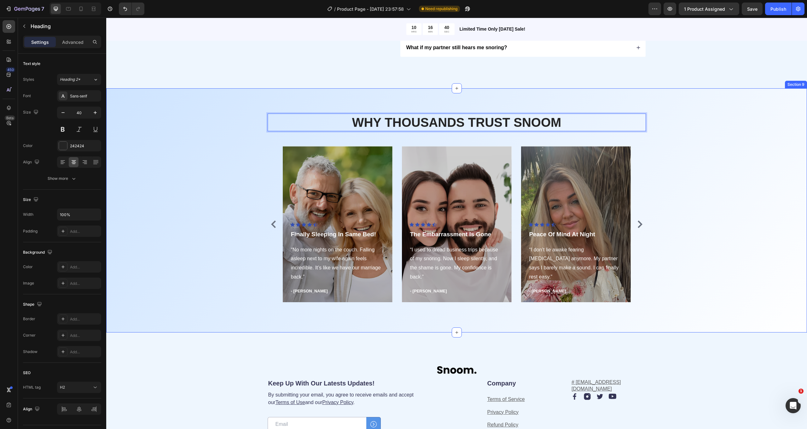
click at [649, 102] on div "WHY THOUSANDS TRUST SNOOM Heading 48 Icon Icon Icon Icon Icon Icon List Hoz Fin…" at bounding box center [456, 210] width 700 height 244
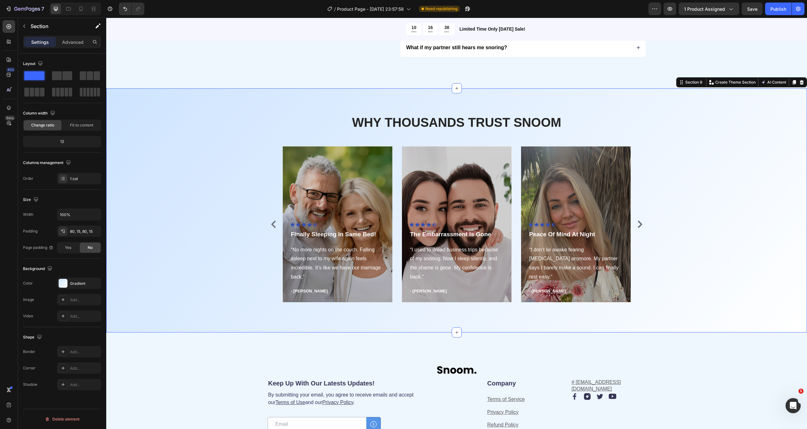
click at [677, 161] on div "WHY THOUSANDS TRUST SNOOM Heading Icon Icon Icon Icon Icon Icon List Hoz Finall…" at bounding box center [456, 209] width 691 height 193
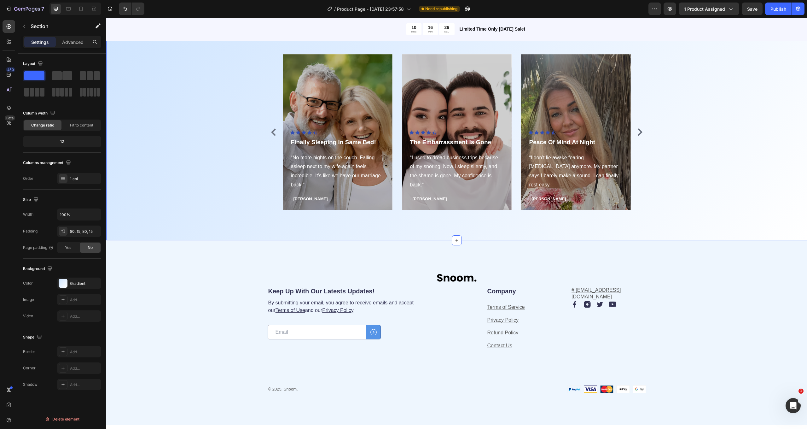
scroll to position [1546, 0]
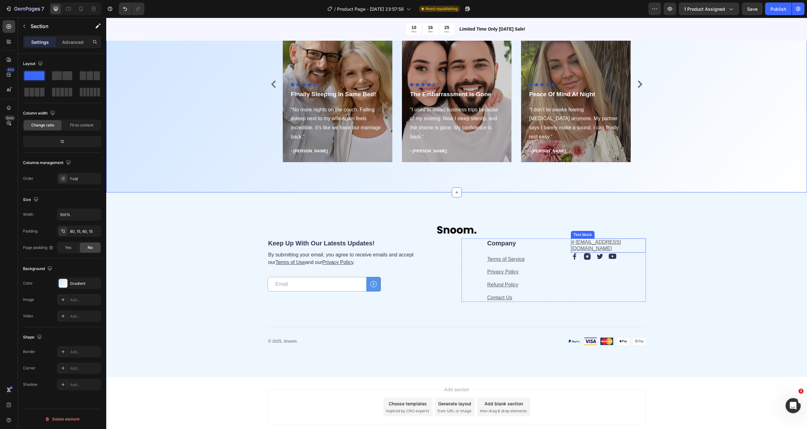
click at [573, 240] on u "# [EMAIL_ADDRESS][DOMAIN_NAME]" at bounding box center [595, 245] width 49 height 12
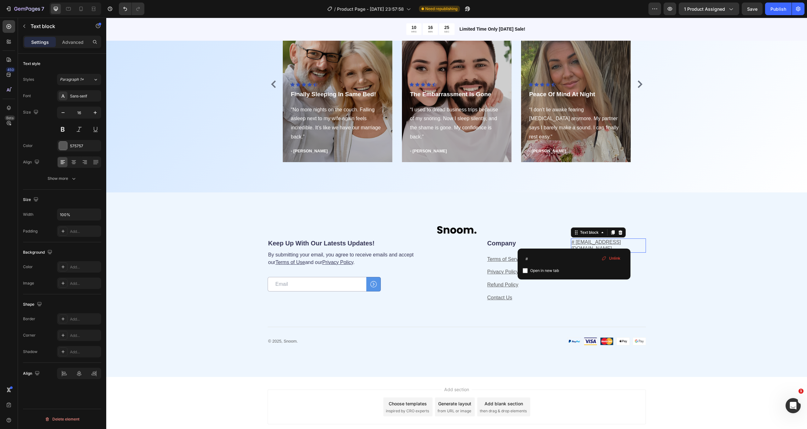
click at [574, 240] on u "# [EMAIL_ADDRESS][DOMAIN_NAME]" at bounding box center [595, 245] width 49 height 12
click at [677, 215] on div "Image Keep Up With Our Latests Updates! Heading By submitting your email, you a…" at bounding box center [456, 284] width 700 height 184
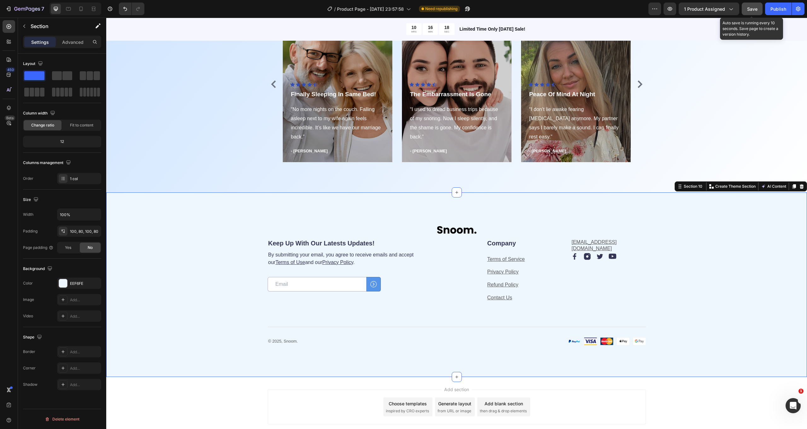
click at [751, 10] on span "Save" at bounding box center [752, 8] width 10 height 5
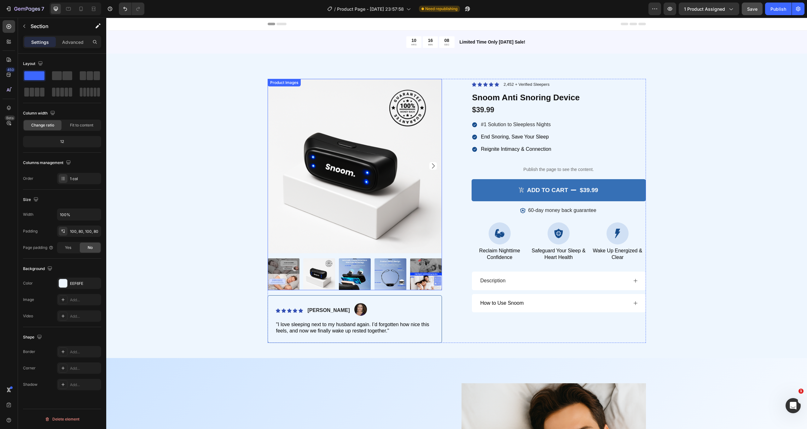
scroll to position [0, 0]
click at [245, 114] on div "Product Images Icon Icon Icon Icon Icon Icon List [PERSON_NAME] Text Block Imag…" at bounding box center [456, 211] width 691 height 264
click at [310, 137] on img at bounding box center [355, 166] width 174 height 174
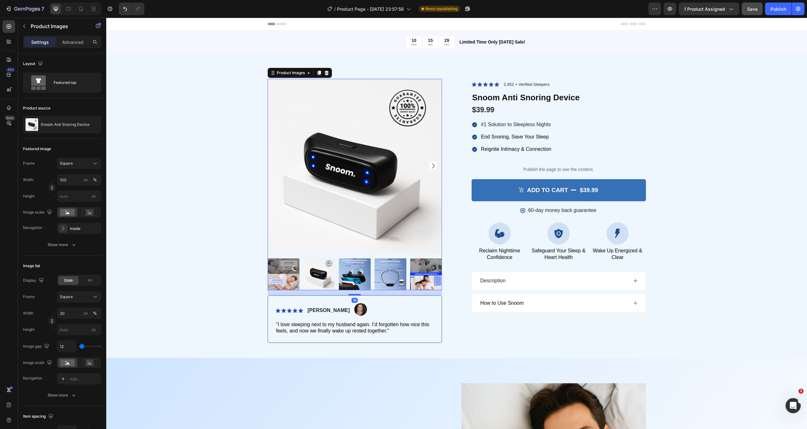
click at [310, 137] on img at bounding box center [355, 166] width 174 height 174
click at [239, 210] on div "Product Images 16 Icon Icon Icon Icon Icon Icon List [PERSON_NAME] Text Block I…" at bounding box center [456, 211] width 691 height 264
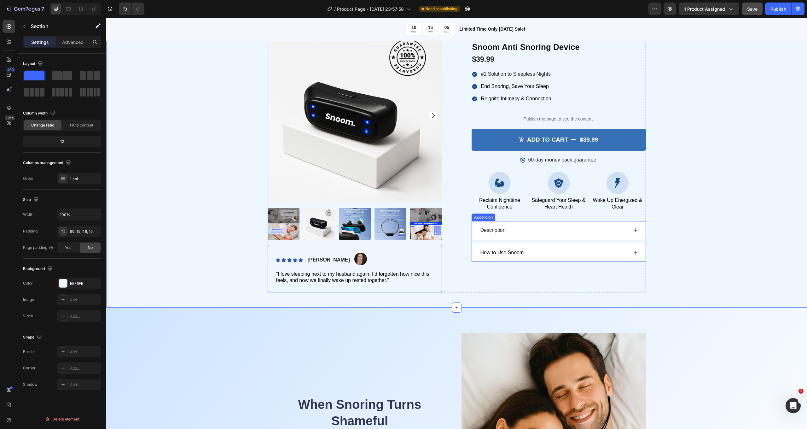
scroll to position [9, 0]
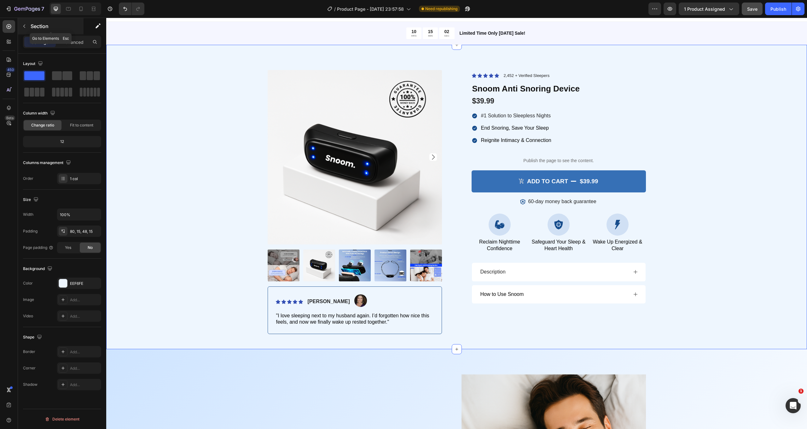
click at [26, 26] on icon "button" at bounding box center [24, 26] width 5 height 5
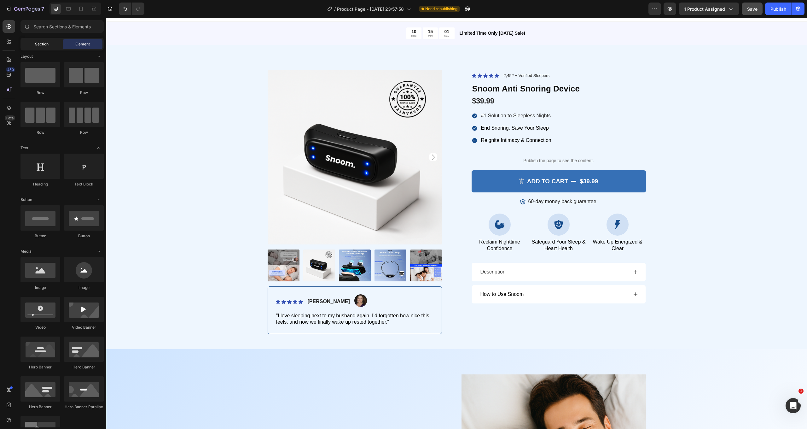
click at [37, 42] on span "Section" at bounding box center [42, 44] width 14 height 6
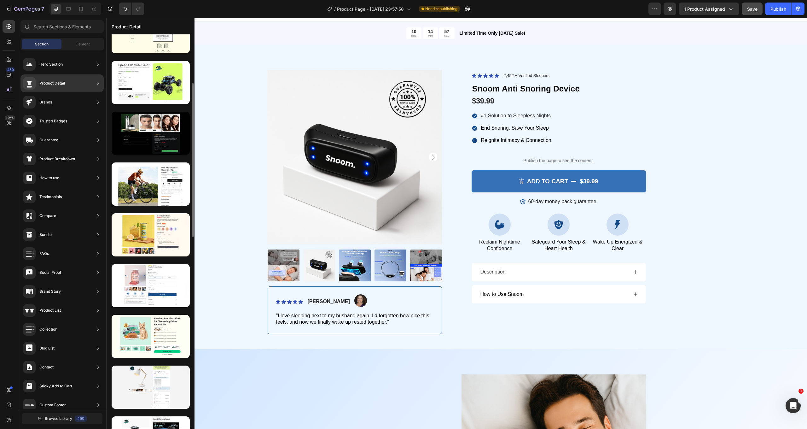
scroll to position [130, 0]
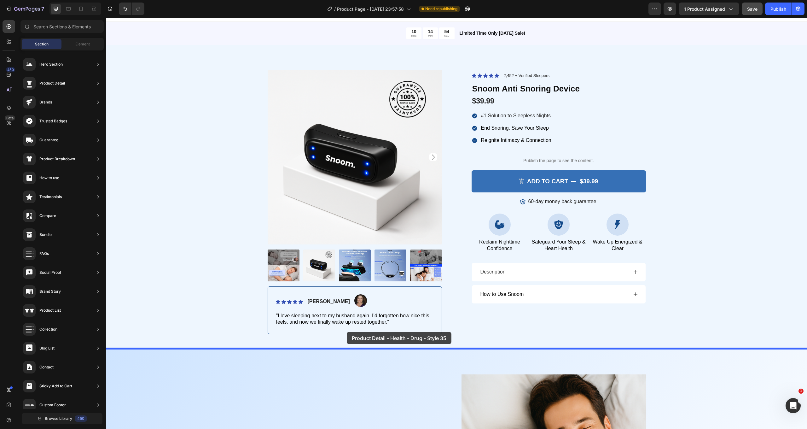
drag, startPoint x: 263, startPoint y: 300, endPoint x: 347, endPoint y: 336, distance: 91.6
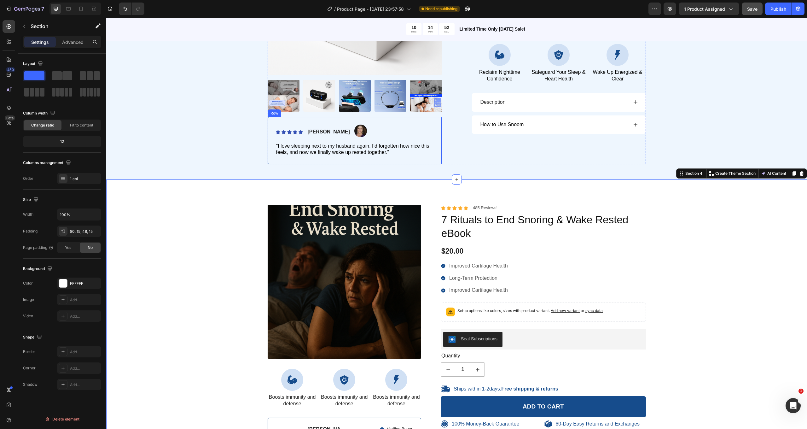
scroll to position [181, 0]
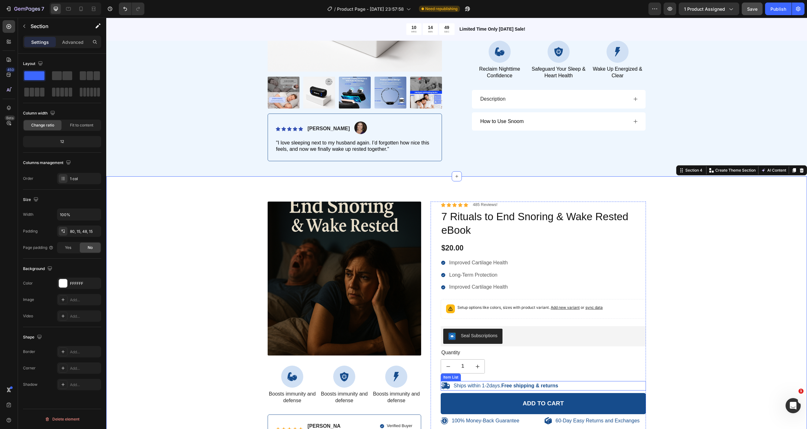
click at [578, 383] on div "Ships within 1-2days. Free shipping & returns" at bounding box center [542, 385] width 205 height 9
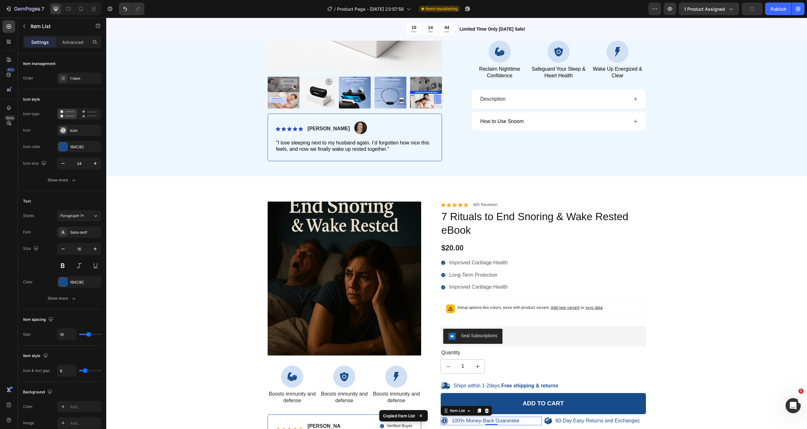
click at [528, 417] on div "100% Money-Back Guarantee" at bounding box center [490, 420] width 101 height 9
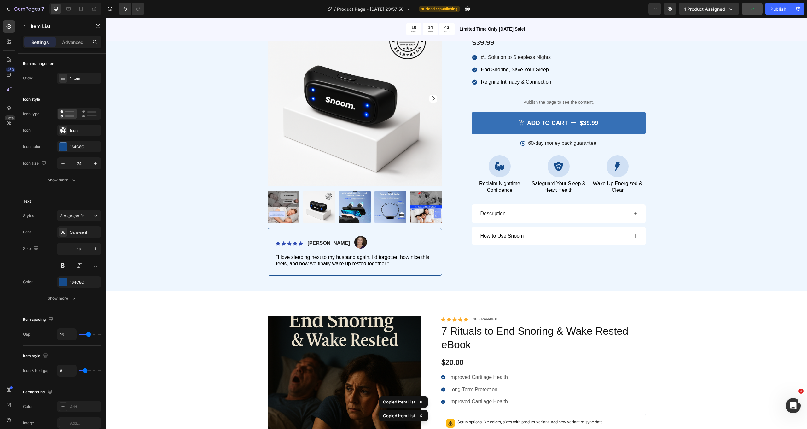
scroll to position [12, 0]
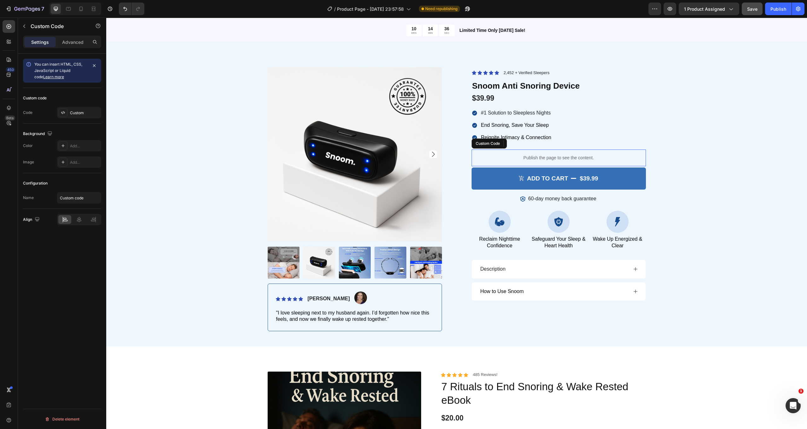
click at [481, 154] on p "Publish the page to see the content." at bounding box center [558, 157] width 174 height 7
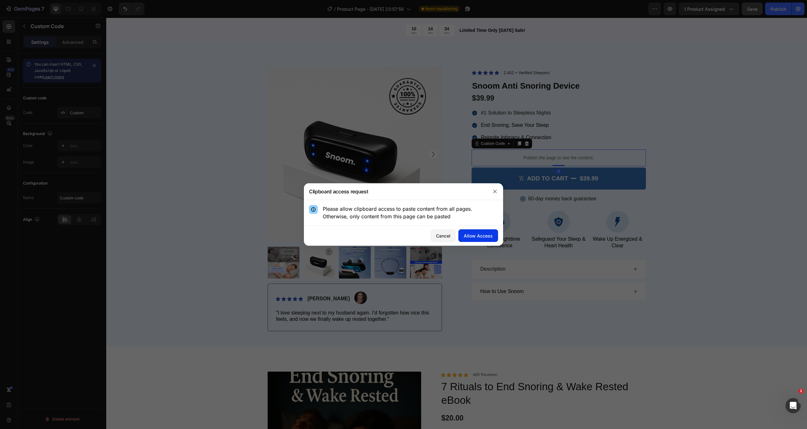
click at [478, 241] on button "Allow Access" at bounding box center [478, 235] width 40 height 13
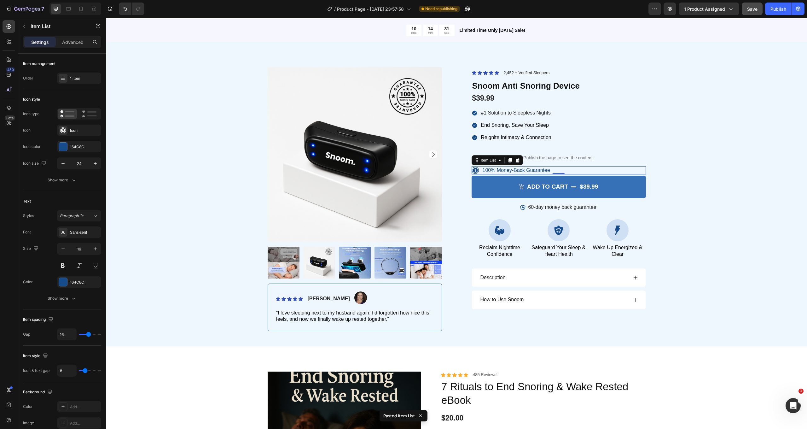
click at [530, 167] on p "100% Money-Back Guarantee" at bounding box center [515, 170] width 67 height 7
click at [476, 168] on icon at bounding box center [474, 170] width 7 height 7
click at [474, 168] on icon at bounding box center [475, 170] width 8 height 8
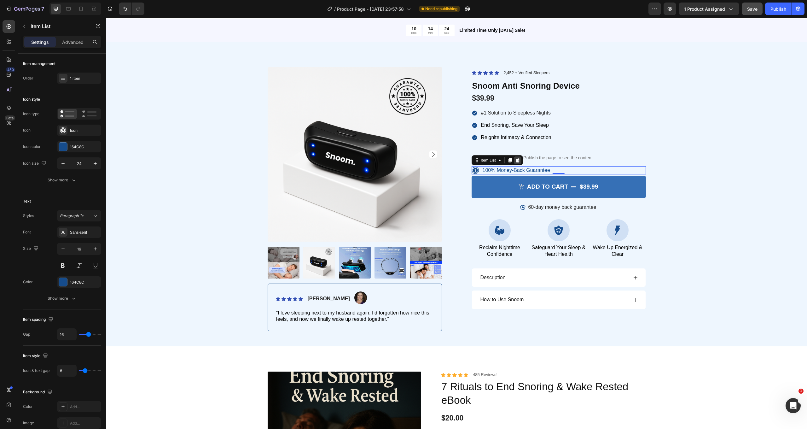
click at [516, 158] on icon at bounding box center [517, 160] width 5 height 5
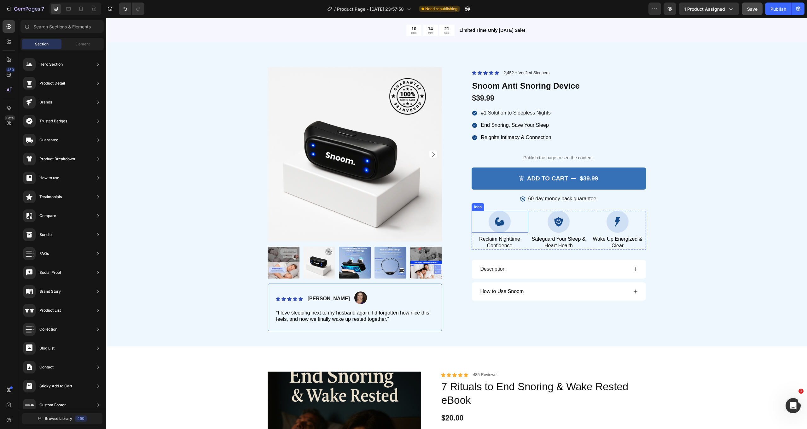
scroll to position [12, 0]
click at [498, 163] on div "Publish the page to see the content." at bounding box center [558, 157] width 174 height 17
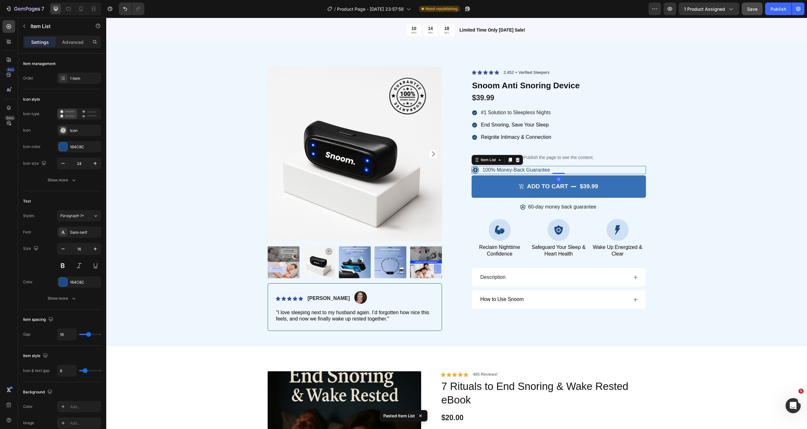
click at [507, 167] on p "100% Money-Back Guarantee" at bounding box center [515, 170] width 67 height 7
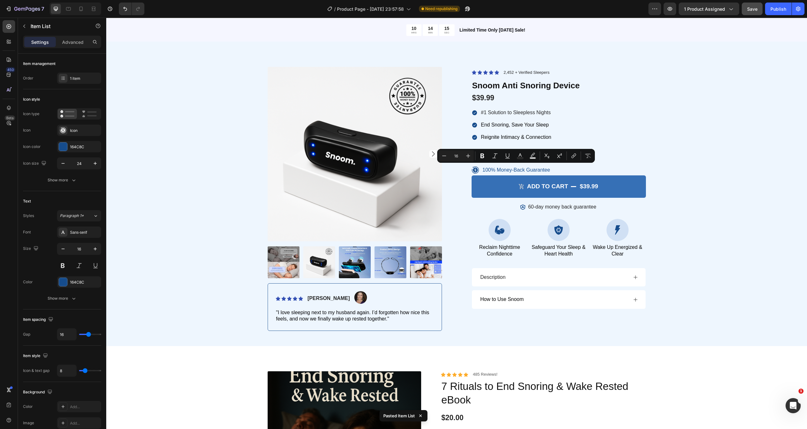
click at [475, 168] on icon at bounding box center [475, 170] width 8 height 8
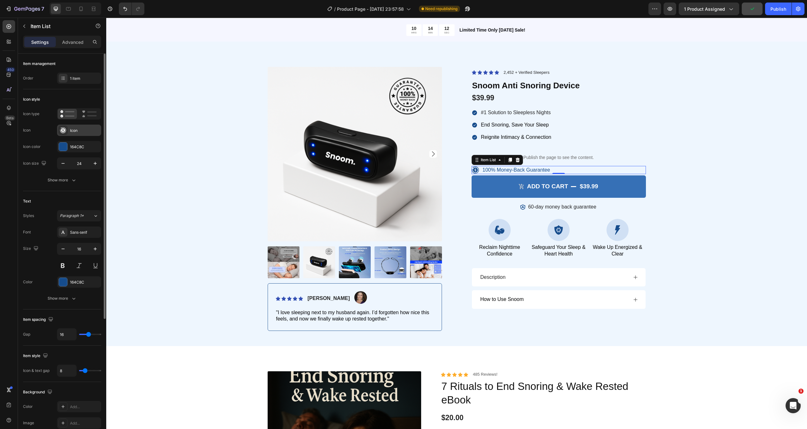
click at [83, 130] on div "Icon" at bounding box center [85, 131] width 30 height 6
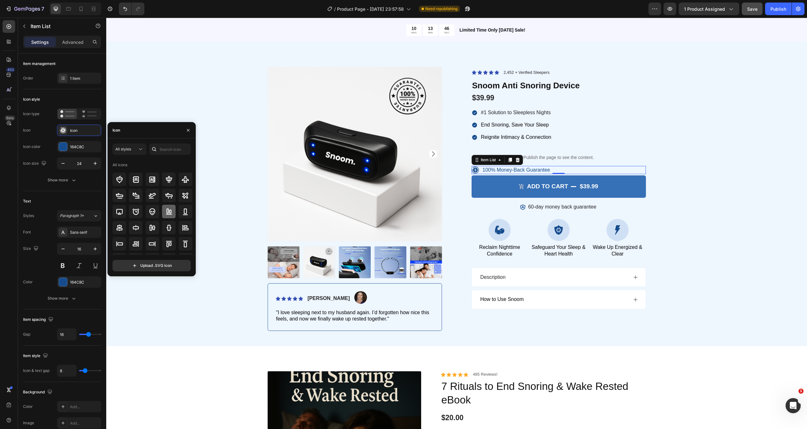
scroll to position [0, 0]
click at [185, 131] on button "button" at bounding box center [188, 130] width 10 height 10
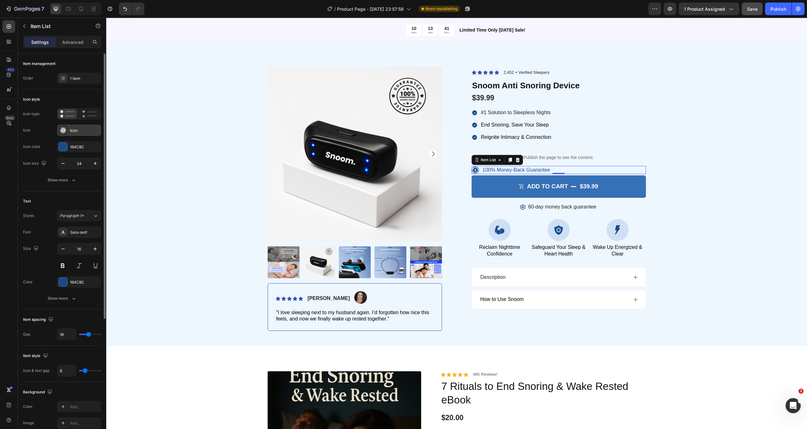
click at [74, 130] on div "Icon" at bounding box center [85, 131] width 30 height 6
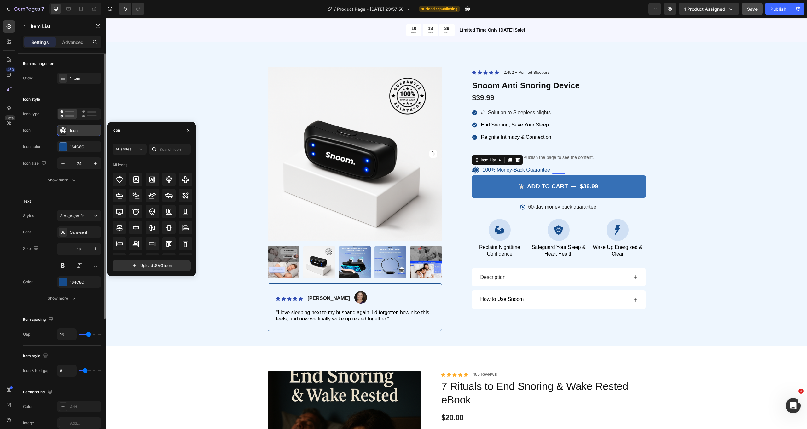
click at [66, 132] on div at bounding box center [63, 130] width 9 height 9
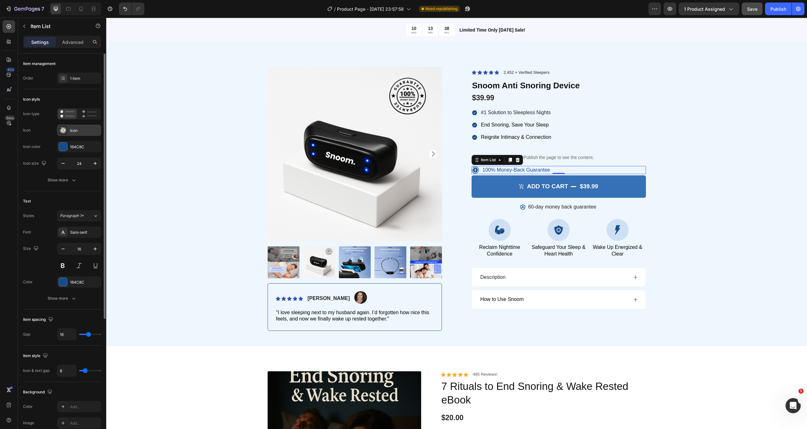
click at [78, 127] on div "Icon" at bounding box center [79, 129] width 44 height 11
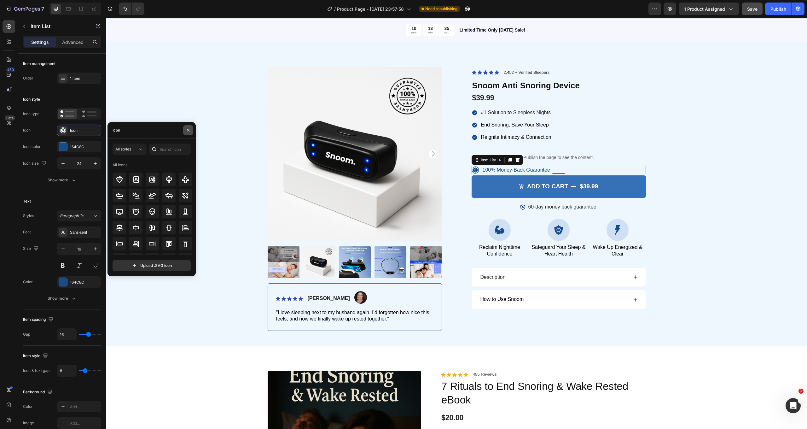
click at [187, 128] on icon "button" at bounding box center [188, 130] width 5 height 5
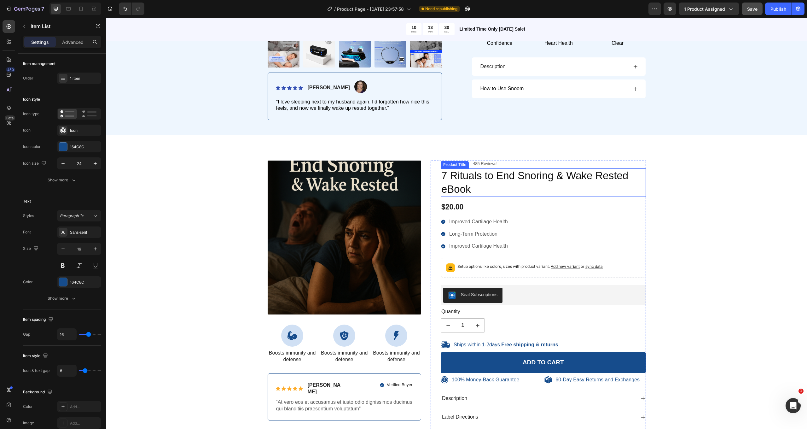
scroll to position [223, 0]
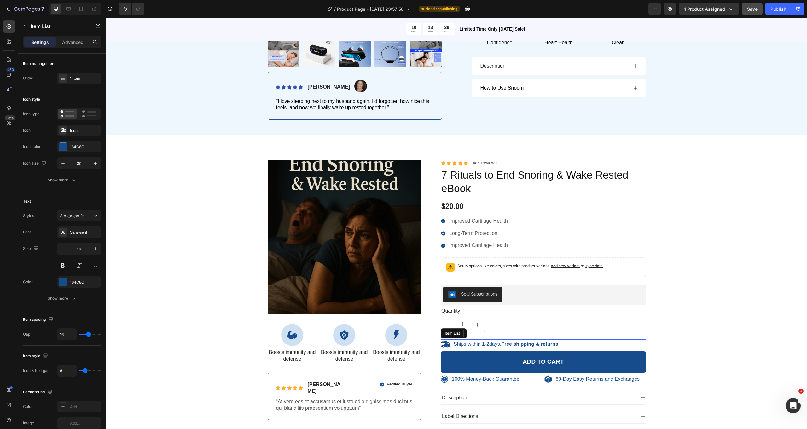
click at [447, 342] on icon at bounding box center [445, 343] width 9 height 7
click at [448, 342] on icon at bounding box center [445, 343] width 9 height 7
click at [447, 341] on icon at bounding box center [445, 343] width 9 height 7
click at [83, 130] on div "Icon" at bounding box center [85, 131] width 30 height 6
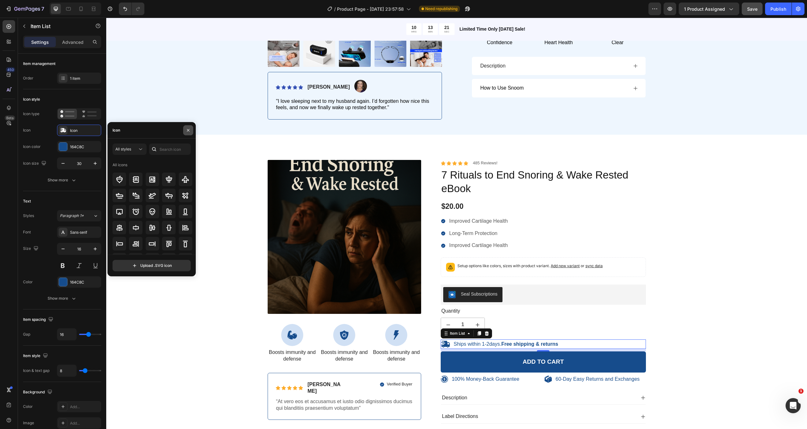
click at [185, 127] on button "button" at bounding box center [188, 130] width 10 height 10
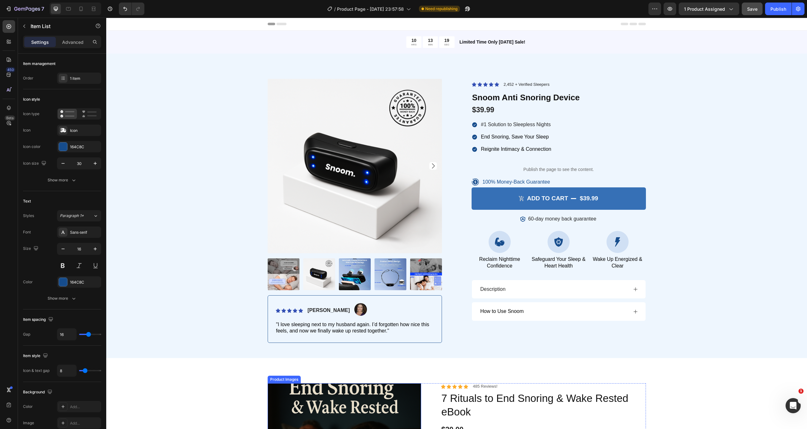
scroll to position [0, 0]
click at [487, 179] on p "100% Money-Back Guarantee" at bounding box center [515, 182] width 67 height 7
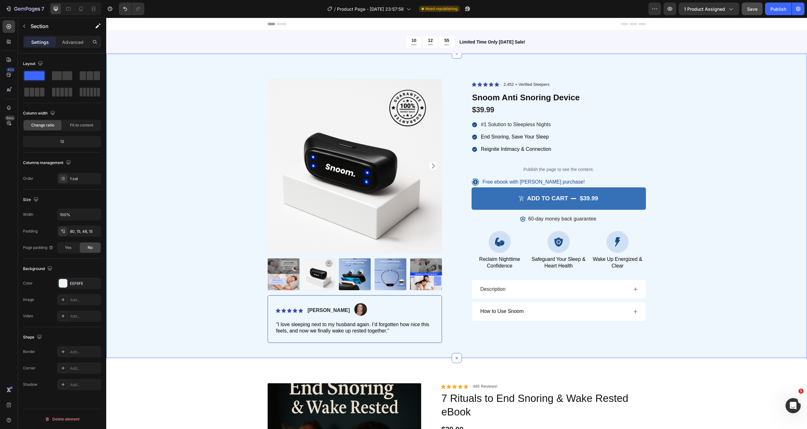
click at [709, 192] on div "Product Images Icon Icon Icon Icon Icon Icon List [PERSON_NAME] Text Block Imag…" at bounding box center [456, 211] width 691 height 264
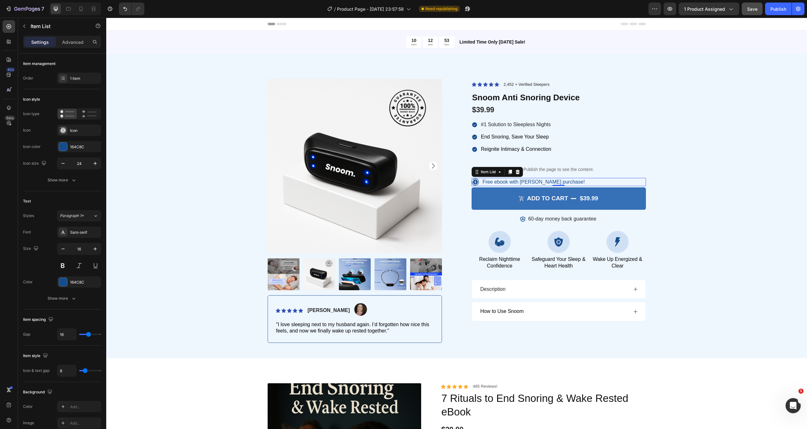
click at [476, 179] on icon at bounding box center [474, 181] width 7 height 7
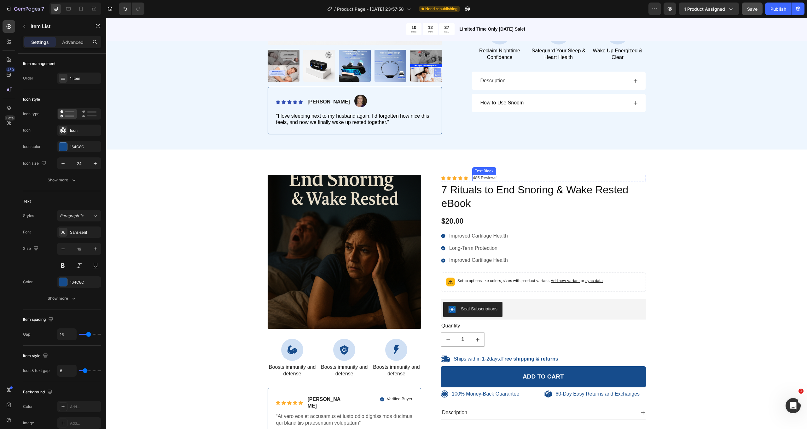
scroll to position [209, 0]
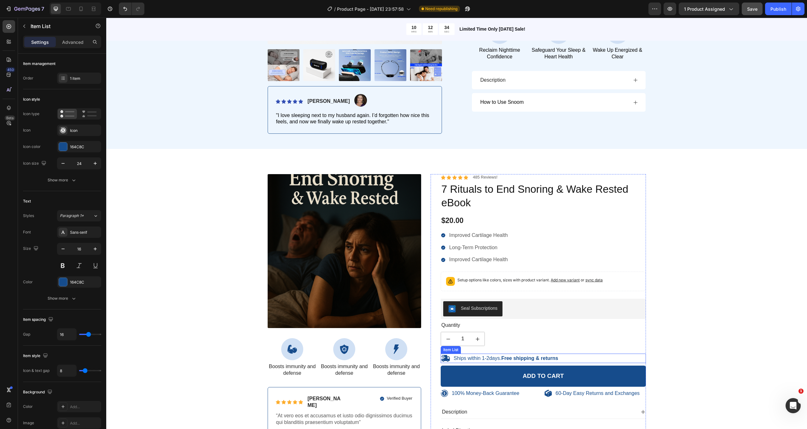
click at [580, 353] on div "Ships within 1-2days. Free shipping & returns" at bounding box center [542, 357] width 205 height 9
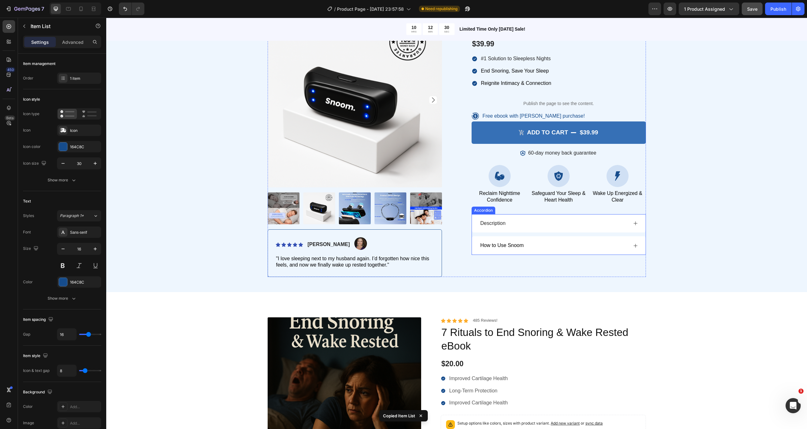
scroll to position [61, 0]
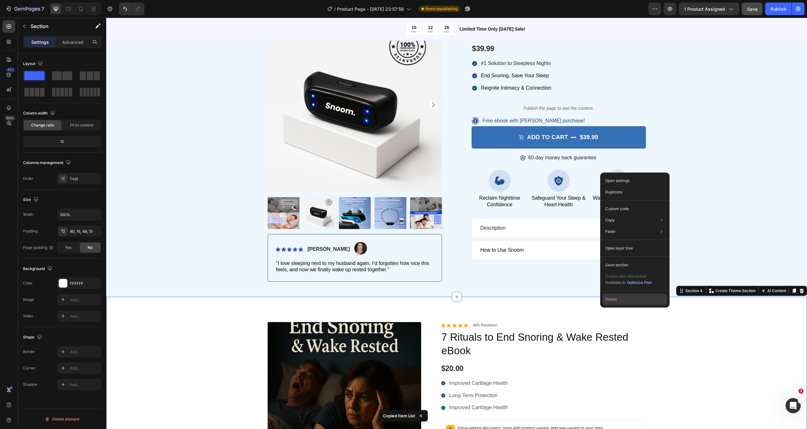
click at [612, 299] on button "Delete" at bounding box center [634, 298] width 64 height 11
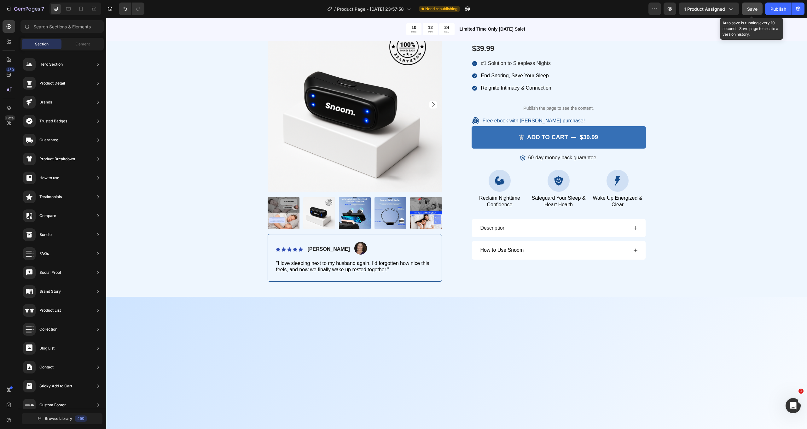
click at [752, 8] on span "Save" at bounding box center [752, 8] width 10 height 5
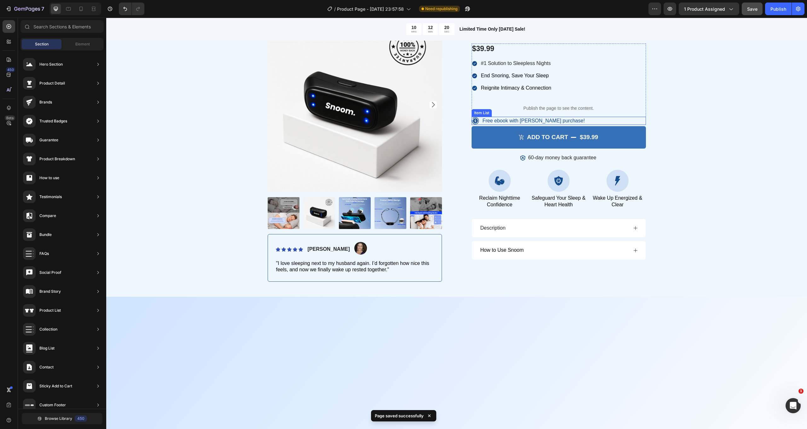
click at [532, 118] on p "Free ebook with [PERSON_NAME] purchase!" at bounding box center [533, 121] width 102 height 7
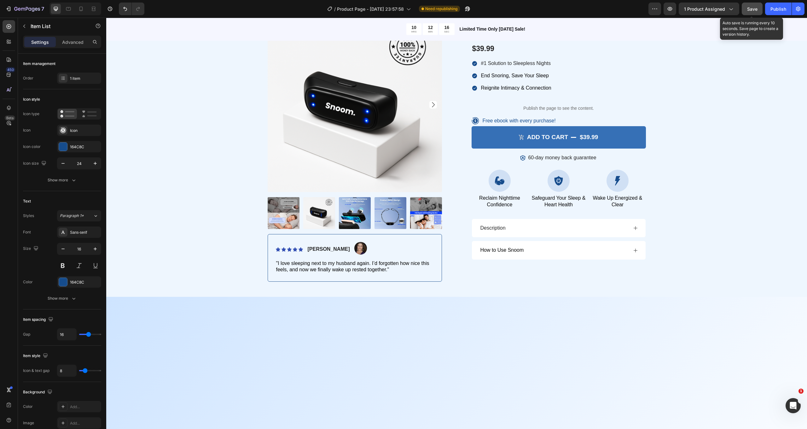
click at [750, 9] on span "Save" at bounding box center [752, 8] width 10 height 5
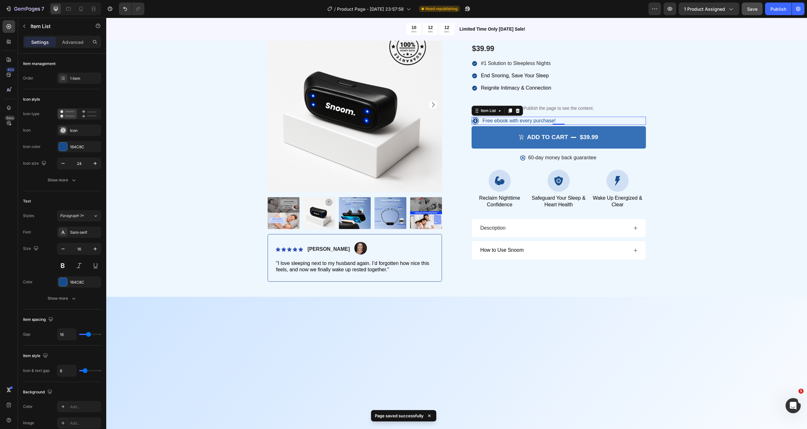
click at [559, 117] on div "Free ebook with every purchase!" at bounding box center [558, 121] width 174 height 9
click at [559, 118] on div "Free ebook with every purchase!" at bounding box center [558, 121] width 174 height 9
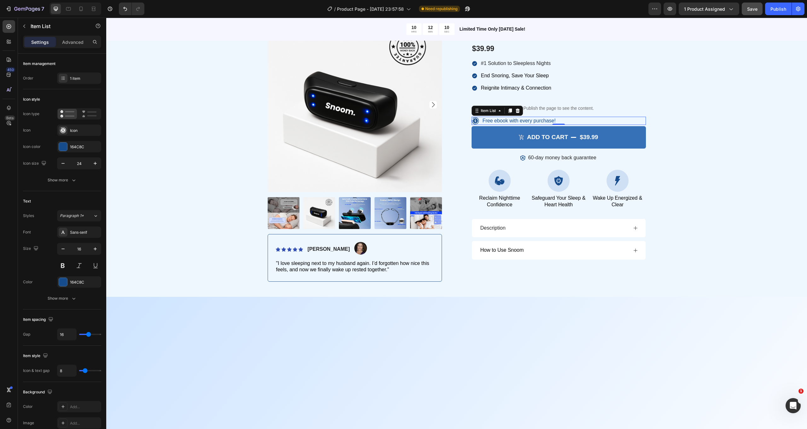
click at [546, 118] on p "Free ebook with every purchase!" at bounding box center [518, 121] width 73 height 7
click at [562, 117] on div "Free ebook with every purchase!" at bounding box center [558, 121] width 174 height 9
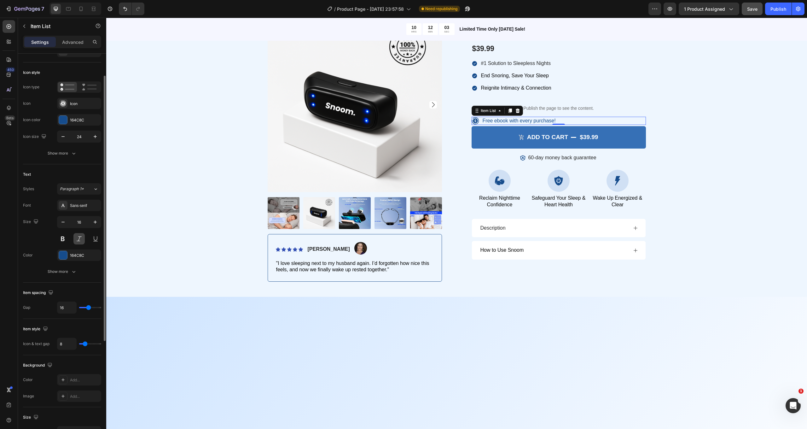
scroll to position [38, 0]
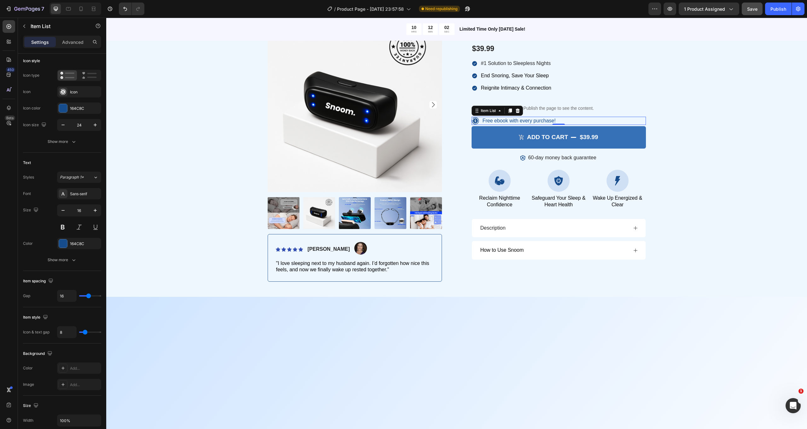
click at [552, 118] on p "Free ebook with every purchase!" at bounding box center [518, 121] width 73 height 7
click at [574, 117] on div "Free ebook with every purchase!" at bounding box center [558, 121] width 174 height 9
click at [581, 117] on div "Free ebook with every purchase!" at bounding box center [558, 121] width 174 height 9
click at [589, 109] on p "Publish the page to see the content." at bounding box center [558, 108] width 174 height 7
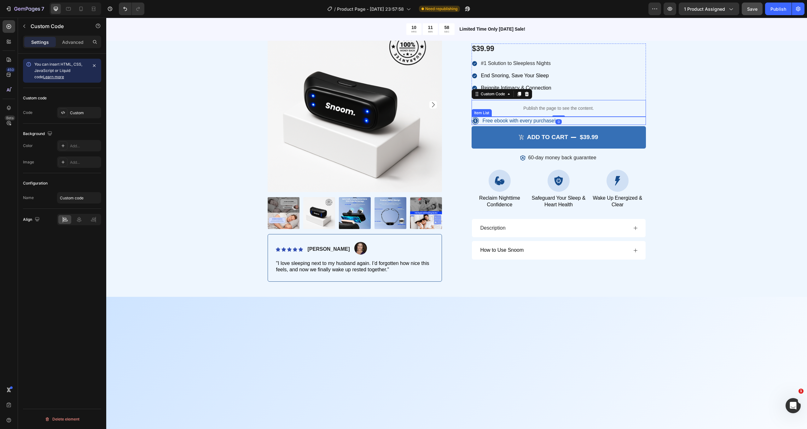
click at [586, 117] on div "Free ebook with every purchase!" at bounding box center [558, 121] width 174 height 9
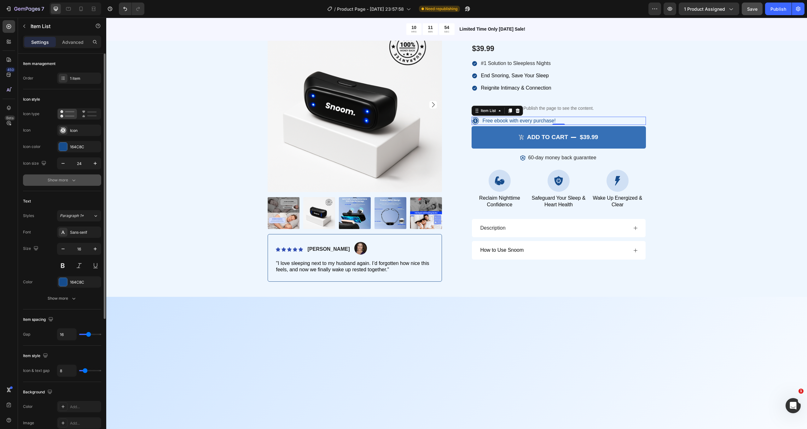
click at [72, 176] on button "Show more" at bounding box center [62, 179] width 78 height 11
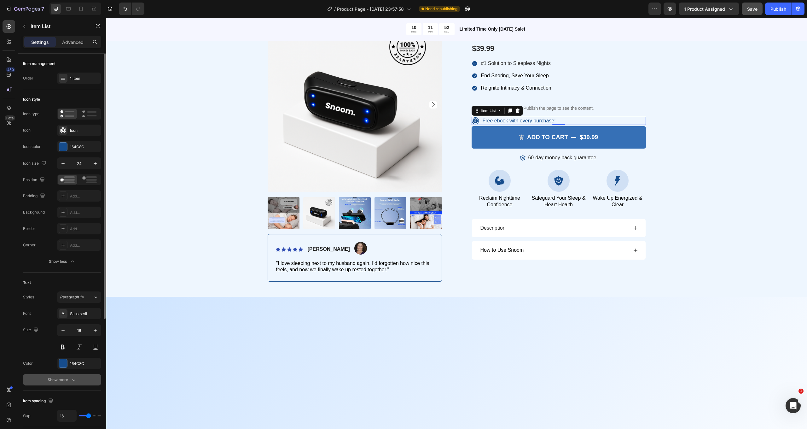
click at [74, 383] on button "Show more" at bounding box center [62, 379] width 78 height 11
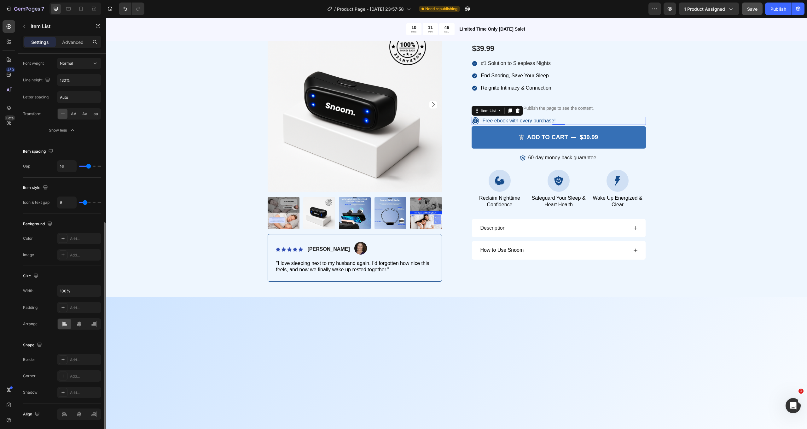
scroll to position [318, 0]
click at [80, 323] on icon at bounding box center [79, 322] width 6 height 6
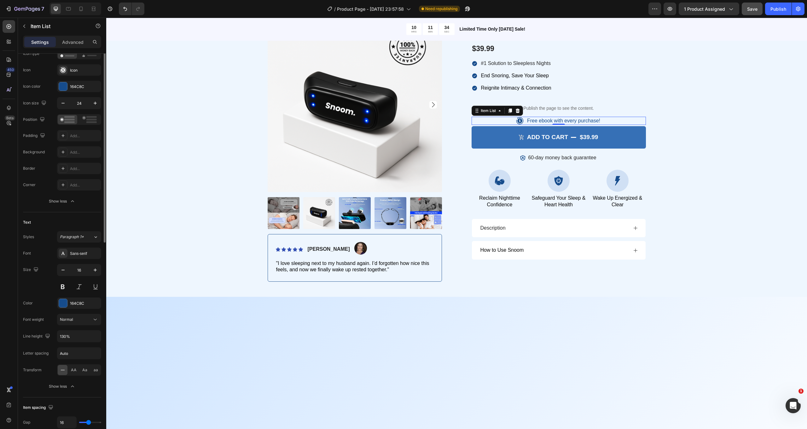
scroll to position [0, 0]
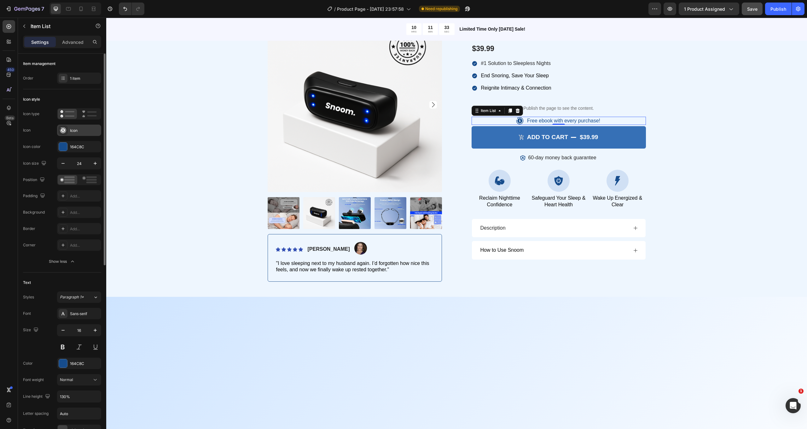
click at [80, 135] on div "Icon" at bounding box center [79, 129] width 44 height 11
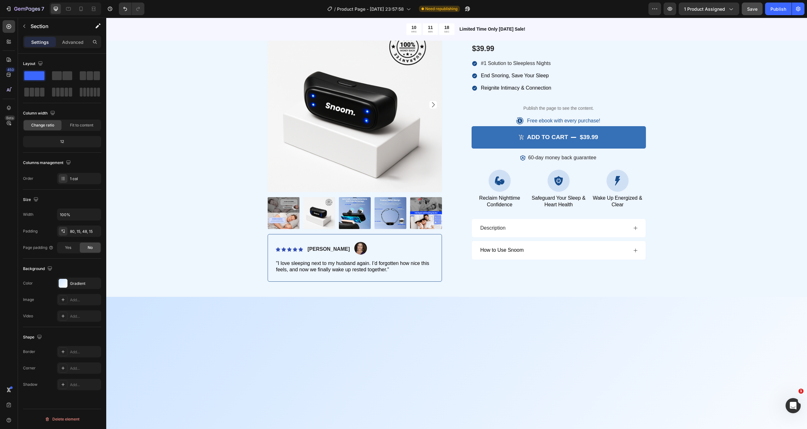
click at [360, 308] on div at bounding box center [456, 432] width 700 height 273
click at [78, 284] on div "Gradient" at bounding box center [79, 283] width 18 height 6
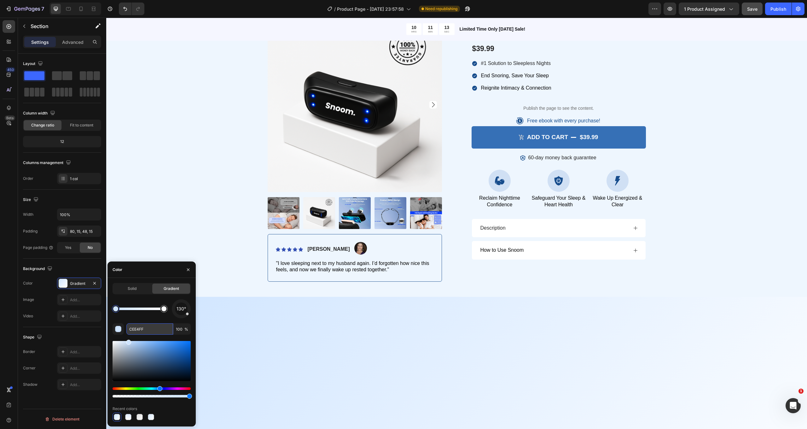
drag, startPoint x: 147, startPoint y: 331, endPoint x: 127, endPoint y: 330, distance: 20.2
click at [127, 331] on input "CEE4FF" at bounding box center [149, 328] width 47 height 11
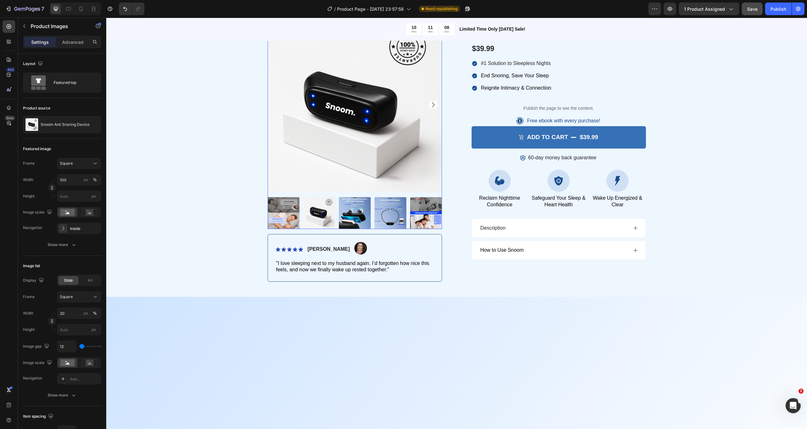
click at [363, 211] on img at bounding box center [355, 213] width 32 height 32
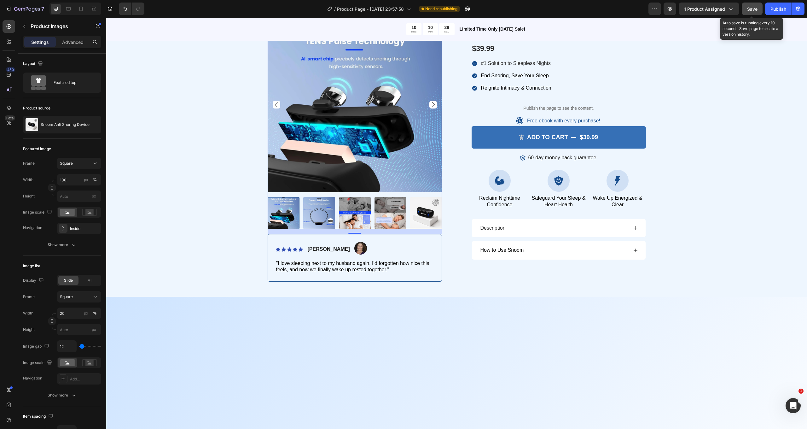
click at [748, 10] on span "Save" at bounding box center [752, 8] width 10 height 5
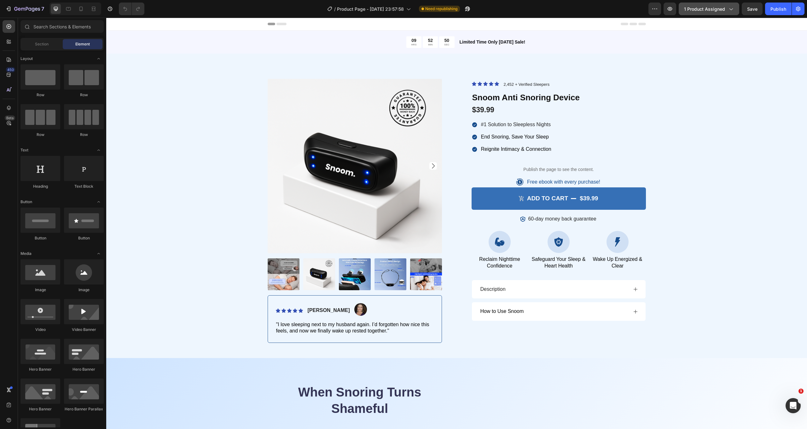
click at [725, 4] on button "1 product assigned" at bounding box center [708, 9] width 60 height 13
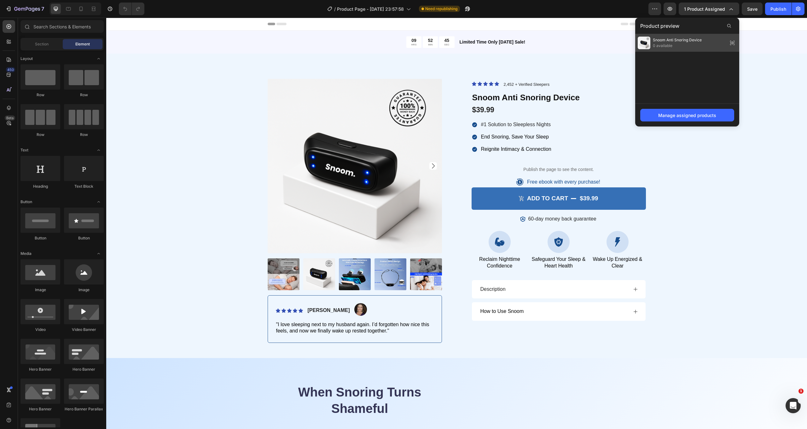
click at [710, 43] on div "Snoom Anti Snoring Device 0 available" at bounding box center [687, 43] width 104 height 18
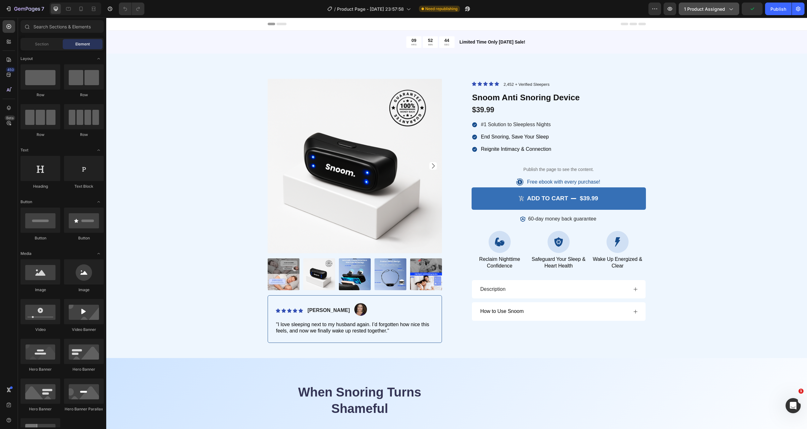
click at [725, 8] on div "1 product assigned" at bounding box center [709, 9] width 50 height 7
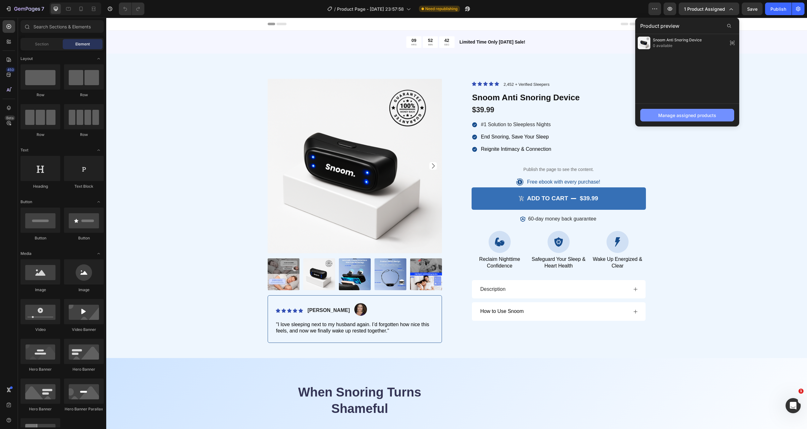
click at [667, 114] on div "Manage assigned products" at bounding box center [687, 115] width 58 height 7
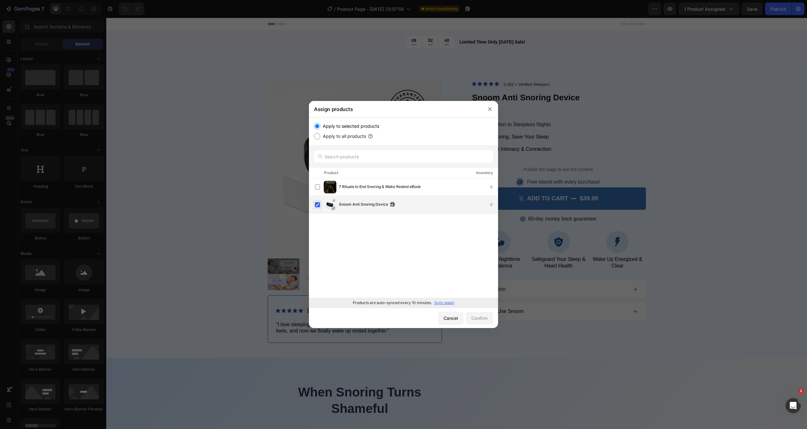
click at [319, 204] on label at bounding box center [317, 204] width 5 height 5
click at [320, 205] on label at bounding box center [317, 204] width 5 height 5
